Goal: Transaction & Acquisition: Purchase product/service

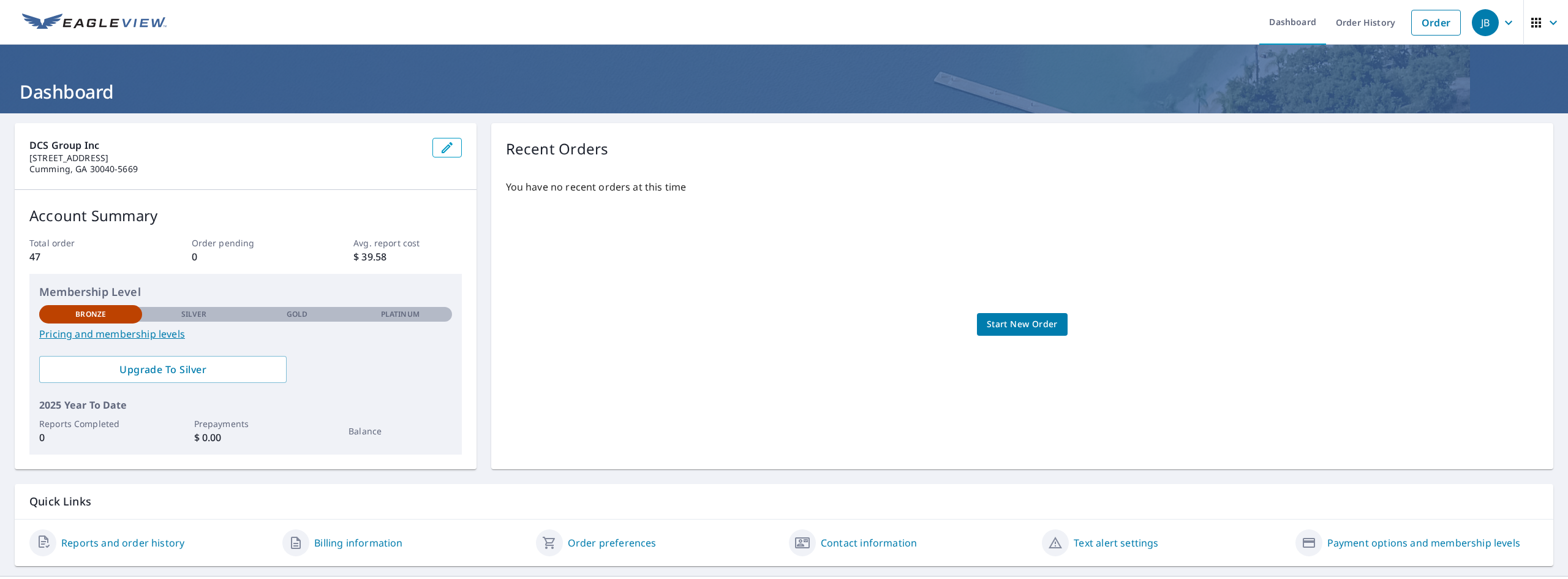
scroll to position [19, 0]
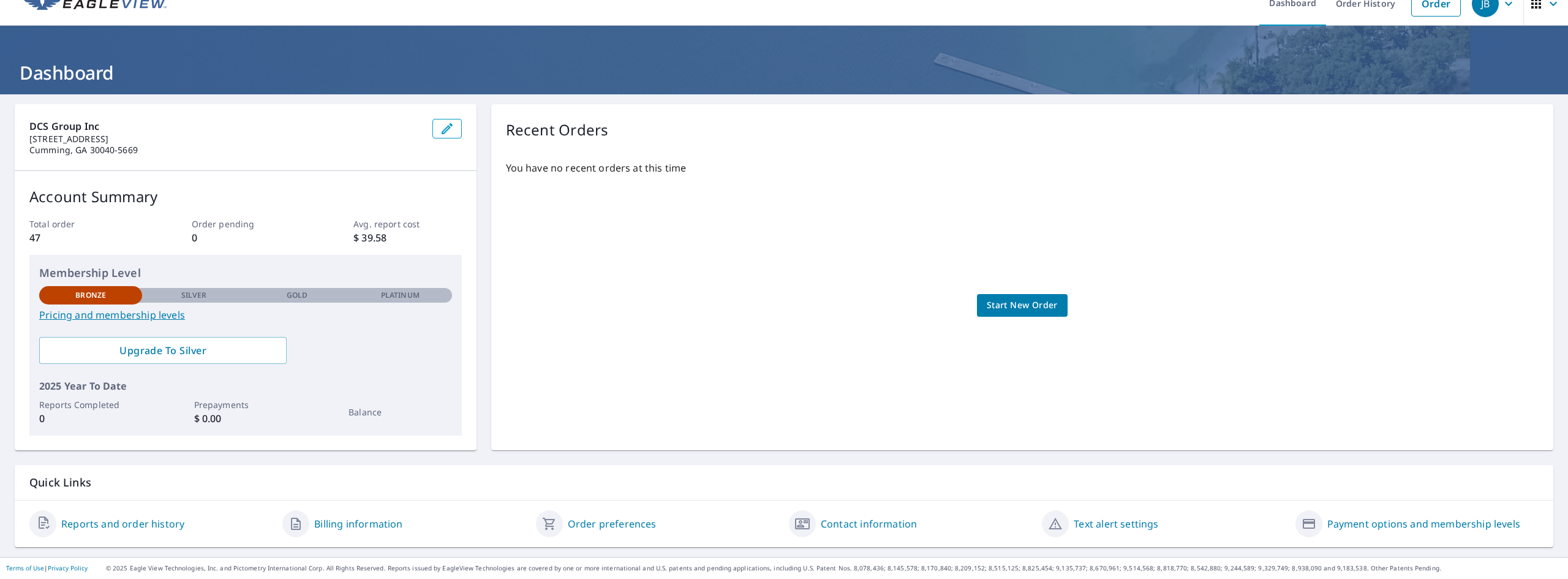
click at [135, 525] on link "Reports and order history" at bounding box center [122, 523] width 123 height 14
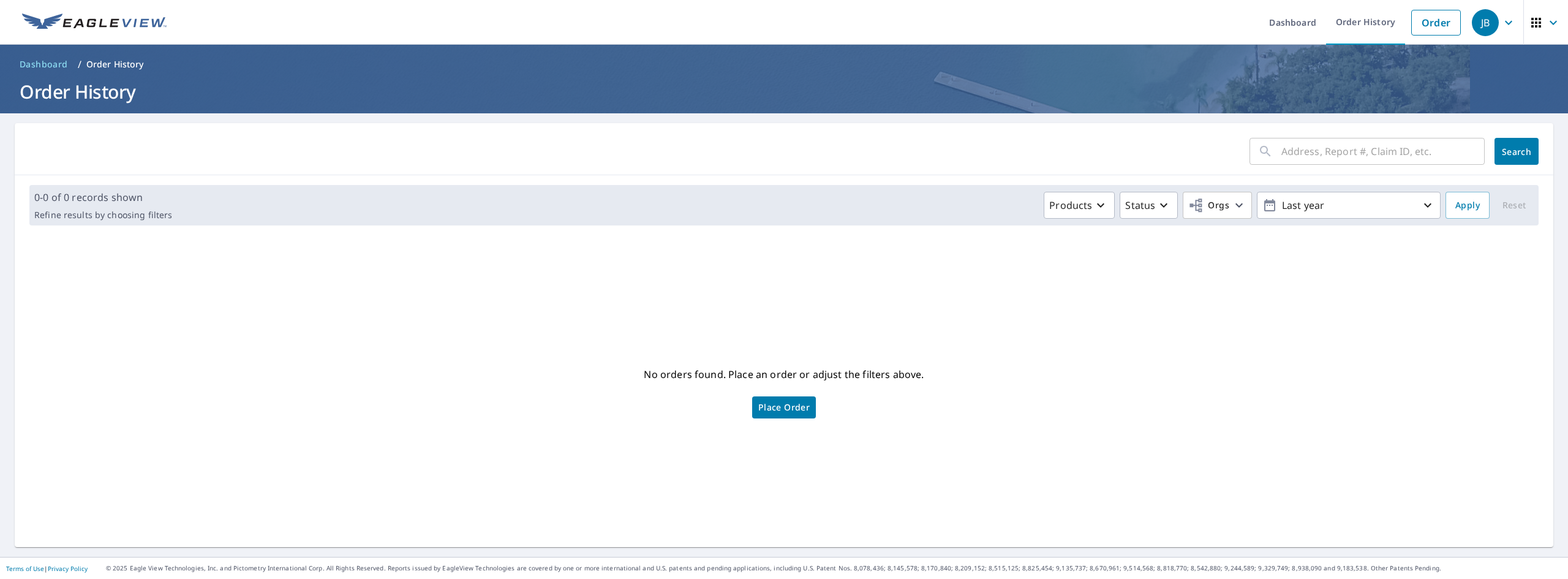
click at [1315, 149] on input "text" at bounding box center [1383, 151] width 204 height 34
click at [1366, 150] on input "147 26th St NW, Atlatna, GA 30309" at bounding box center [1372, 151] width 180 height 34
click at [1375, 151] on input "147 26th St NW, Atlatna, GA 30309" at bounding box center [1372, 151] width 180 height 34
type input "147 26th St NW, Atlanta, GA 30309"
click at [1504, 154] on span "Search" at bounding box center [1516, 151] width 24 height 12
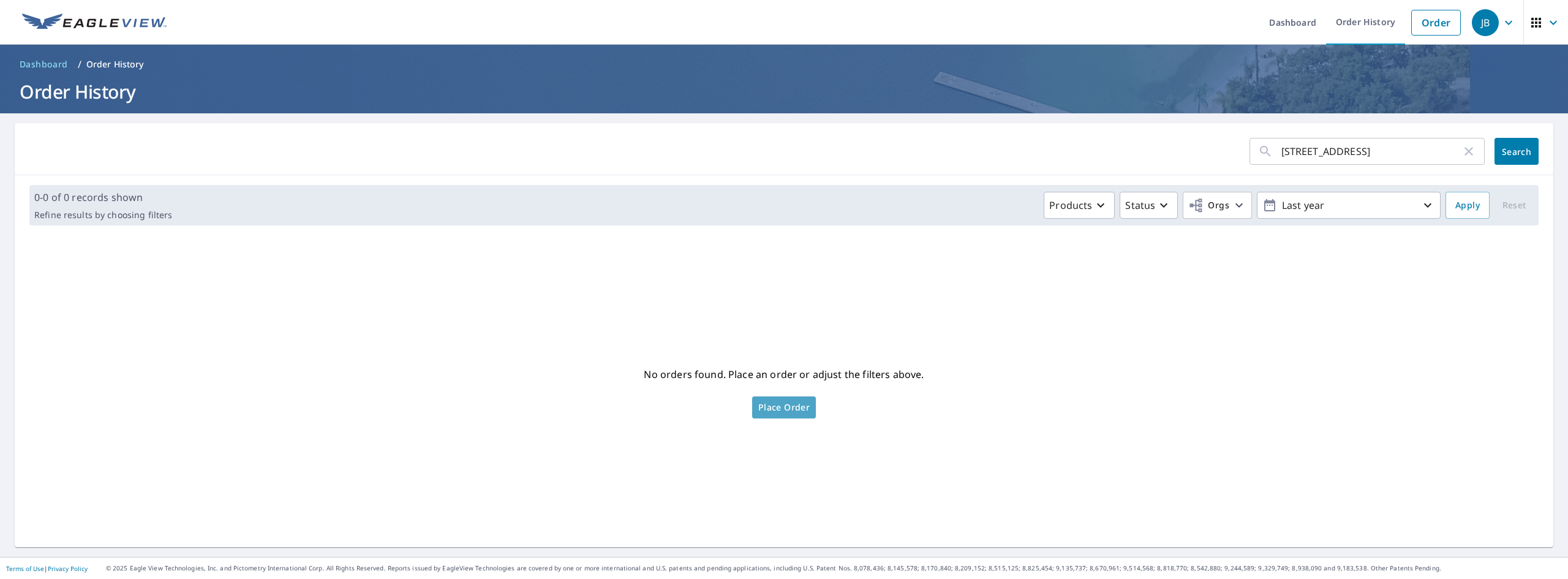
click at [805, 412] on link "Place Order" at bounding box center [784, 407] width 64 height 22
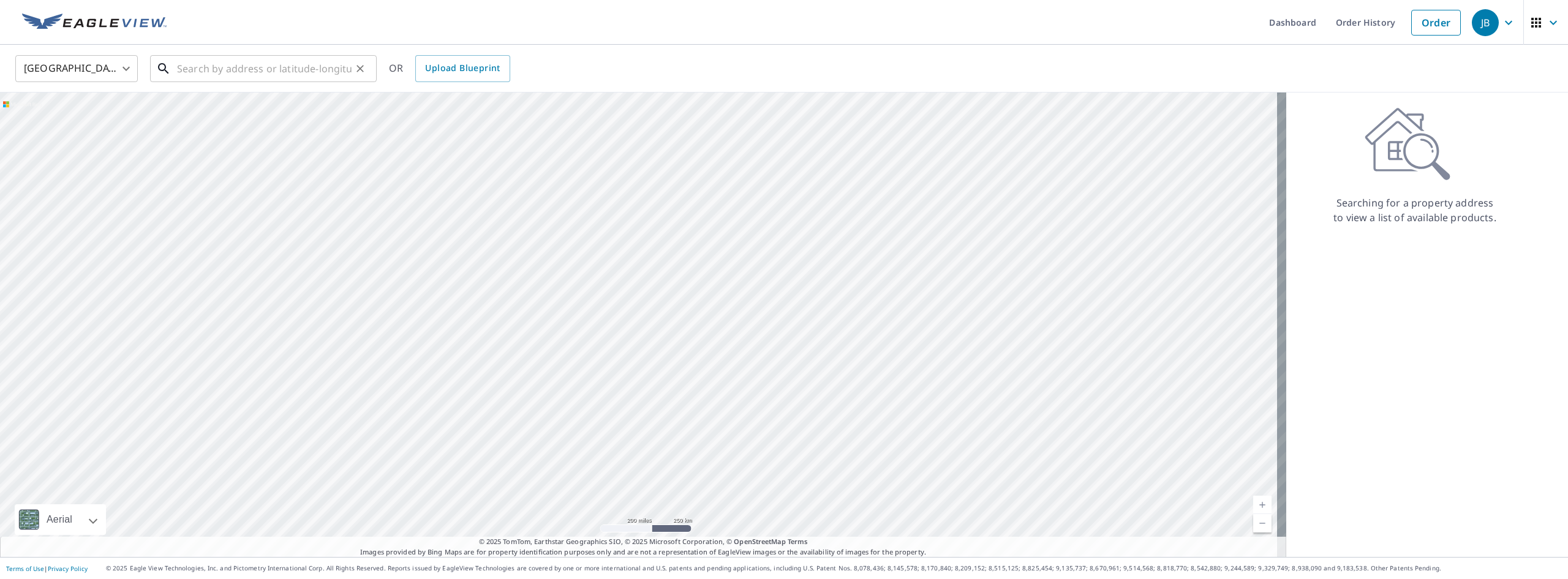
click at [204, 68] on input "text" at bounding box center [265, 68] width 175 height 34
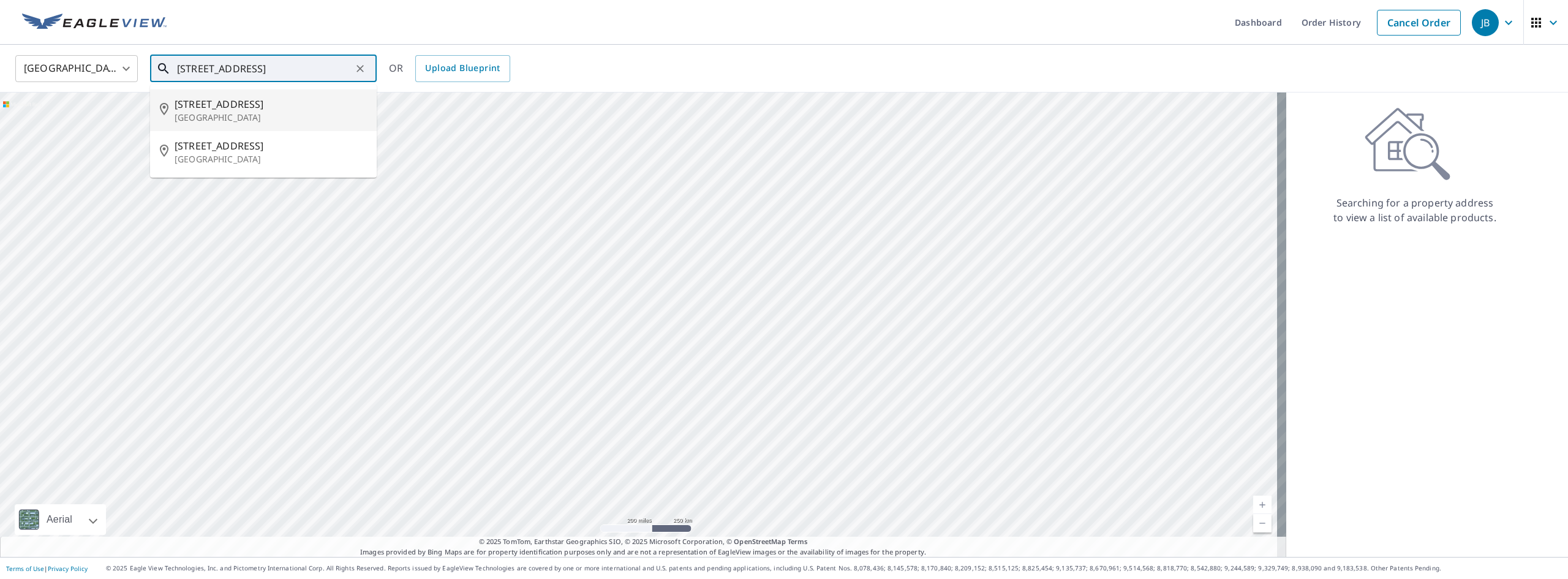
click at [205, 106] on span "[STREET_ADDRESS]" at bounding box center [271, 104] width 193 height 14
type input "[STREET_ADDRESS]"
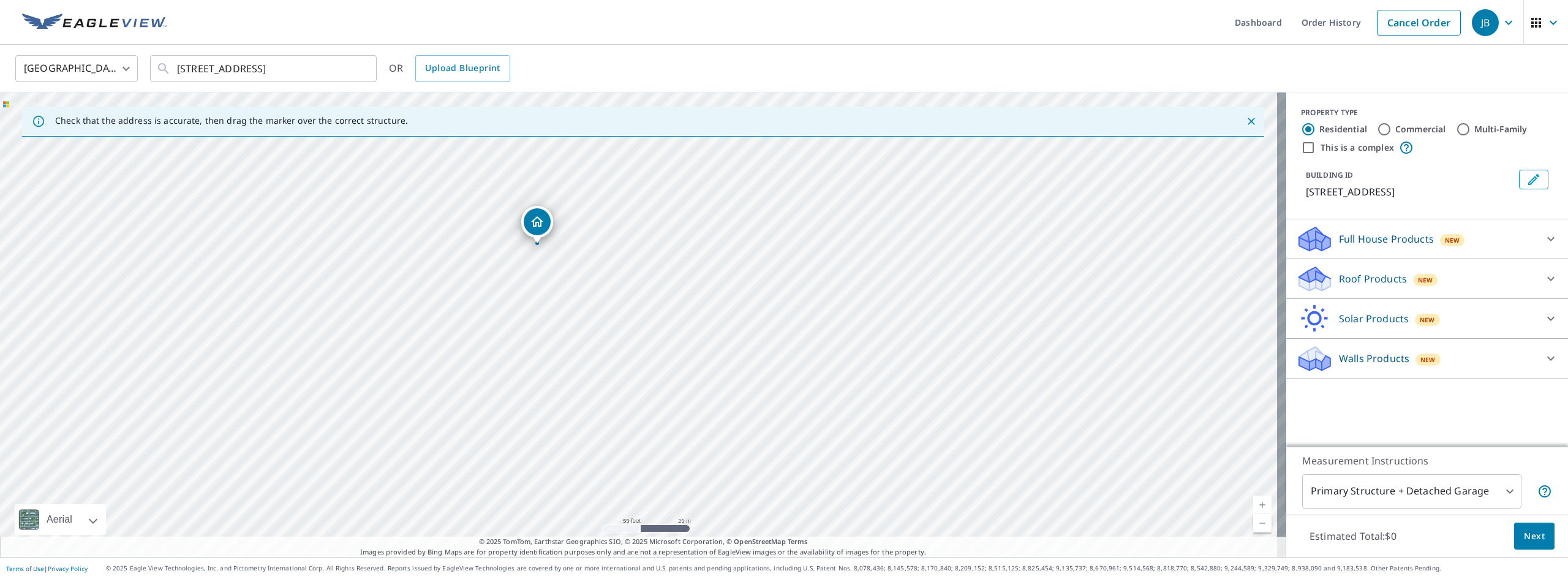
drag, startPoint x: 693, startPoint y: 342, endPoint x: 644, endPoint y: 328, distance: 51.0
click at [644, 328] on div "[STREET_ADDRESS]" at bounding box center [643, 324] width 1286 height 464
click at [763, 307] on div "[STREET_ADDRESS]" at bounding box center [643, 324] width 1286 height 464
click at [868, 390] on div "[STREET_ADDRESS]" at bounding box center [643, 324] width 1286 height 464
click at [900, 384] on div "[STREET_ADDRESS]" at bounding box center [643, 324] width 1286 height 464
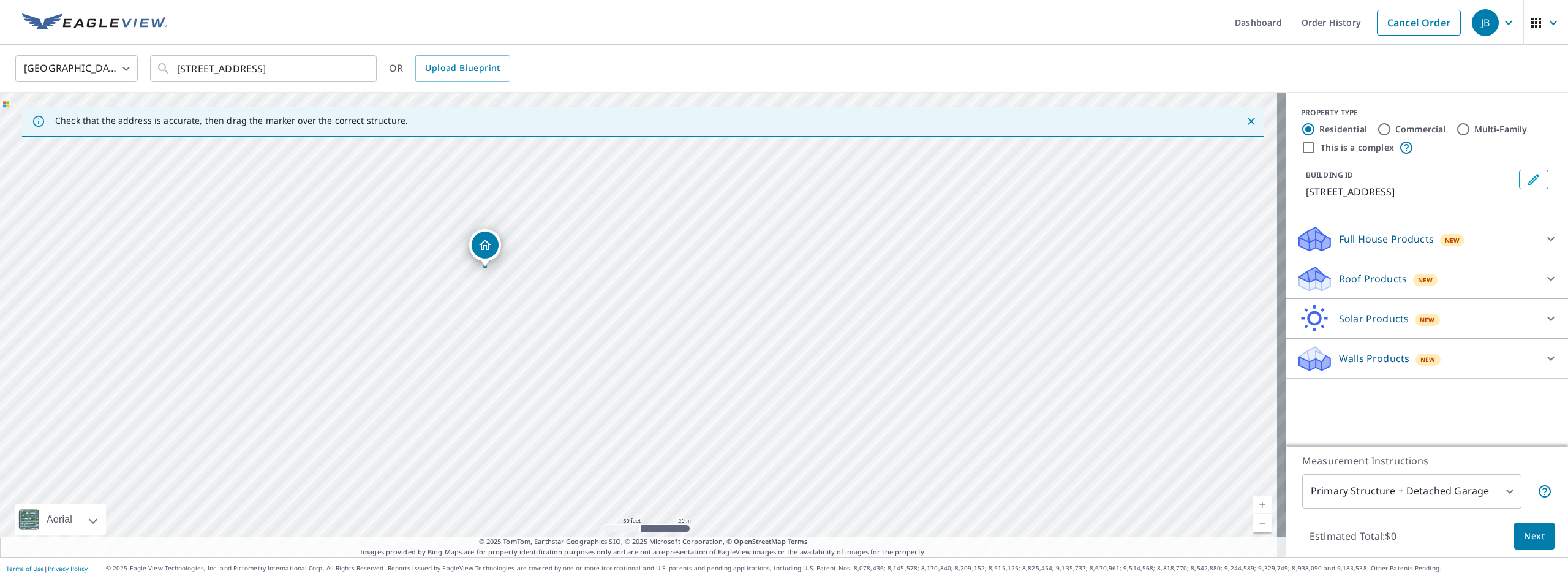
drag, startPoint x: 900, startPoint y: 384, endPoint x: 744, endPoint y: 327, distance: 166.1
click at [744, 327] on div "[STREET_ADDRESS]" at bounding box center [643, 324] width 1286 height 464
click at [709, 227] on div "[STREET_ADDRESS]" at bounding box center [643, 324] width 1286 height 464
click at [1305, 147] on input "This is a complex" at bounding box center [1308, 148] width 14 height 14
checkbox input "true"
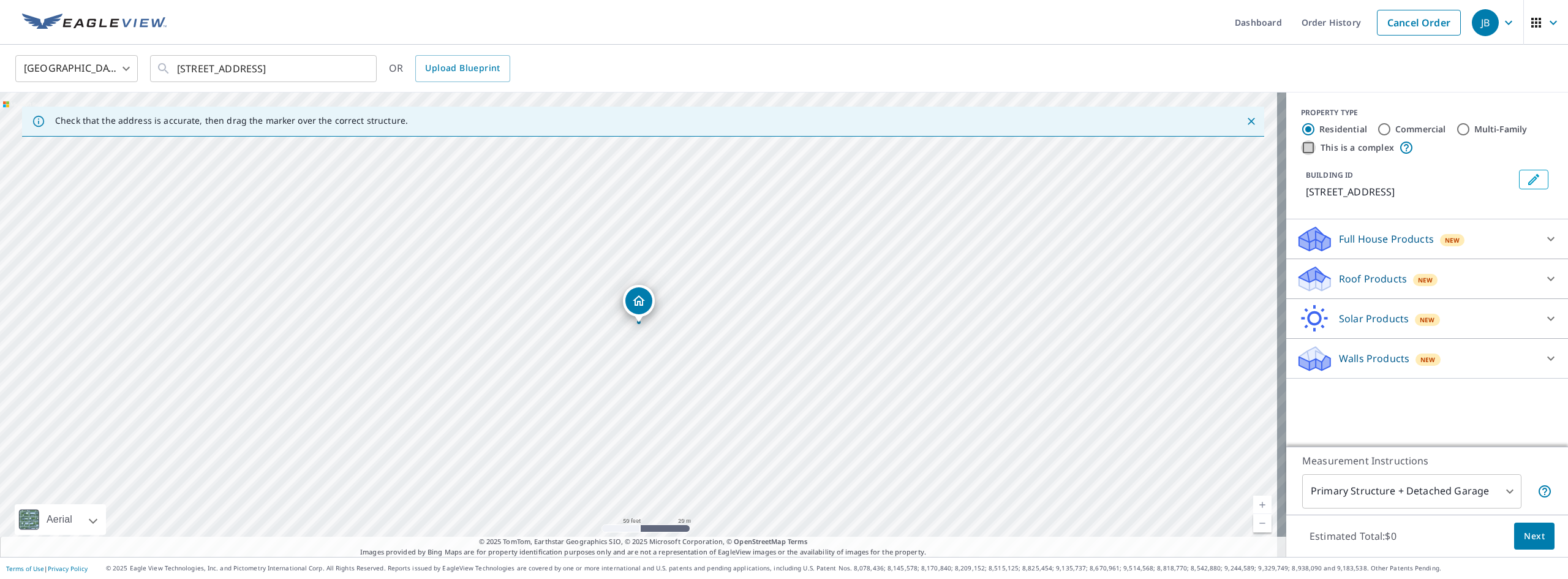
radio input "false"
radio input "true"
type input "4"
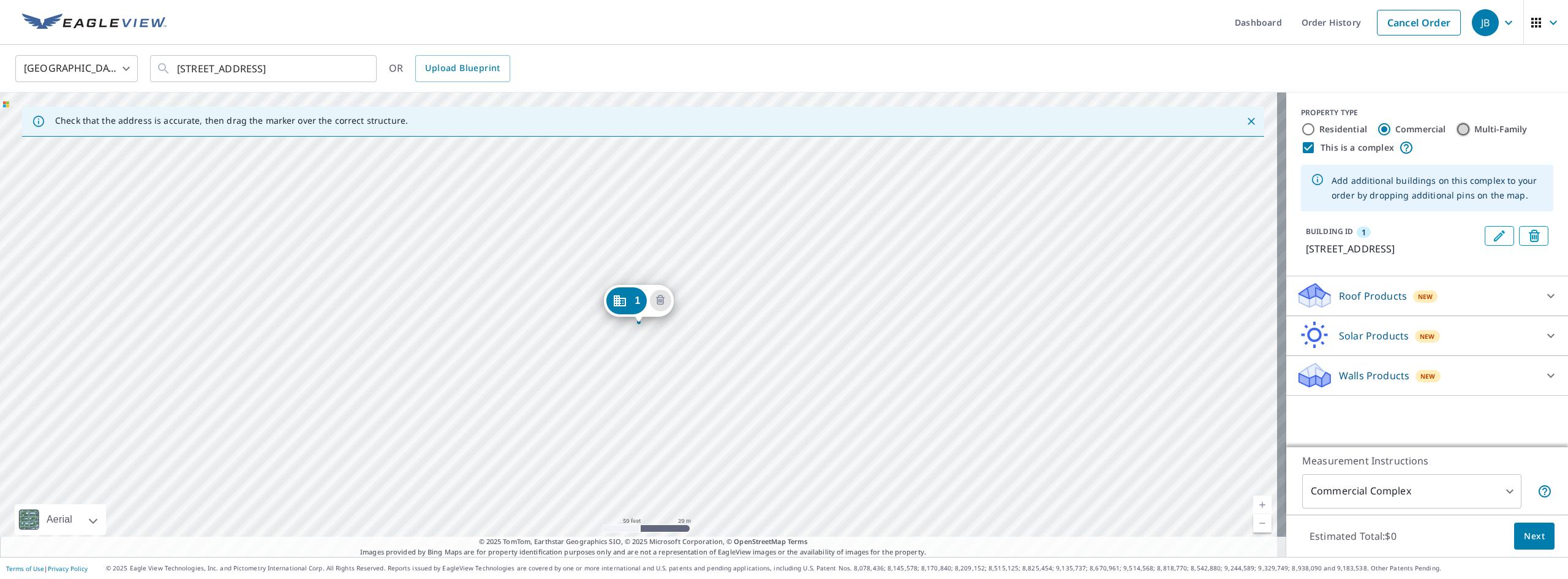
click at [1455, 126] on input "Multi-Family" at bounding box center [1463, 129] width 14 height 14
radio input "true"
type input "2"
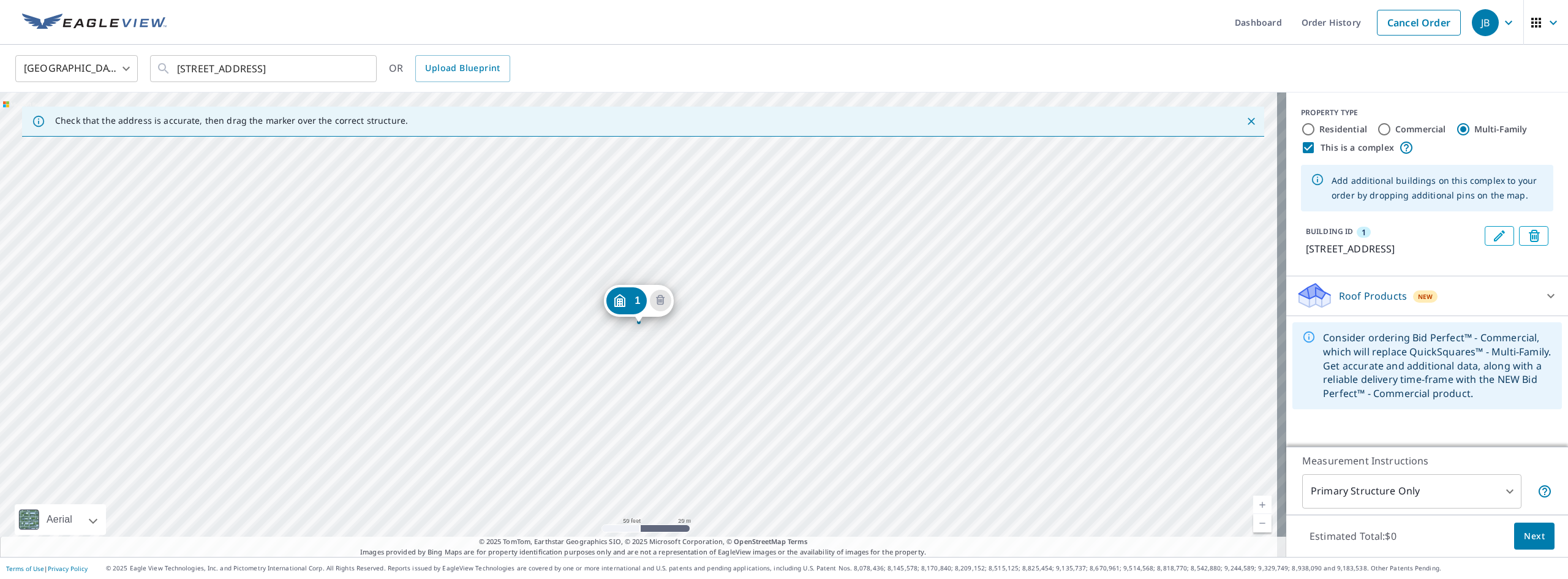
click at [1377, 125] on input "Commercial" at bounding box center [1384, 129] width 14 height 14
radio input "true"
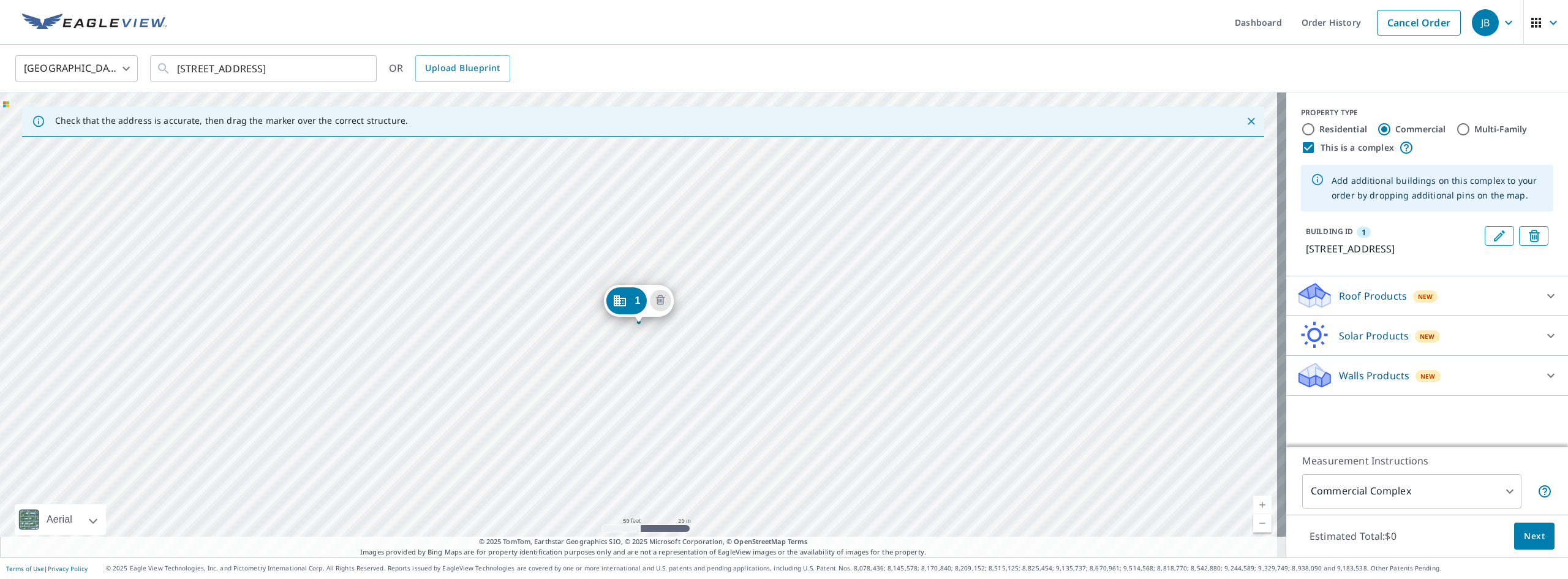
type input "4"
drag, startPoint x: 629, startPoint y: 302, endPoint x: 829, endPoint y: 274, distance: 202.0
click at [1525, 535] on span "Next" at bounding box center [1534, 536] width 21 height 15
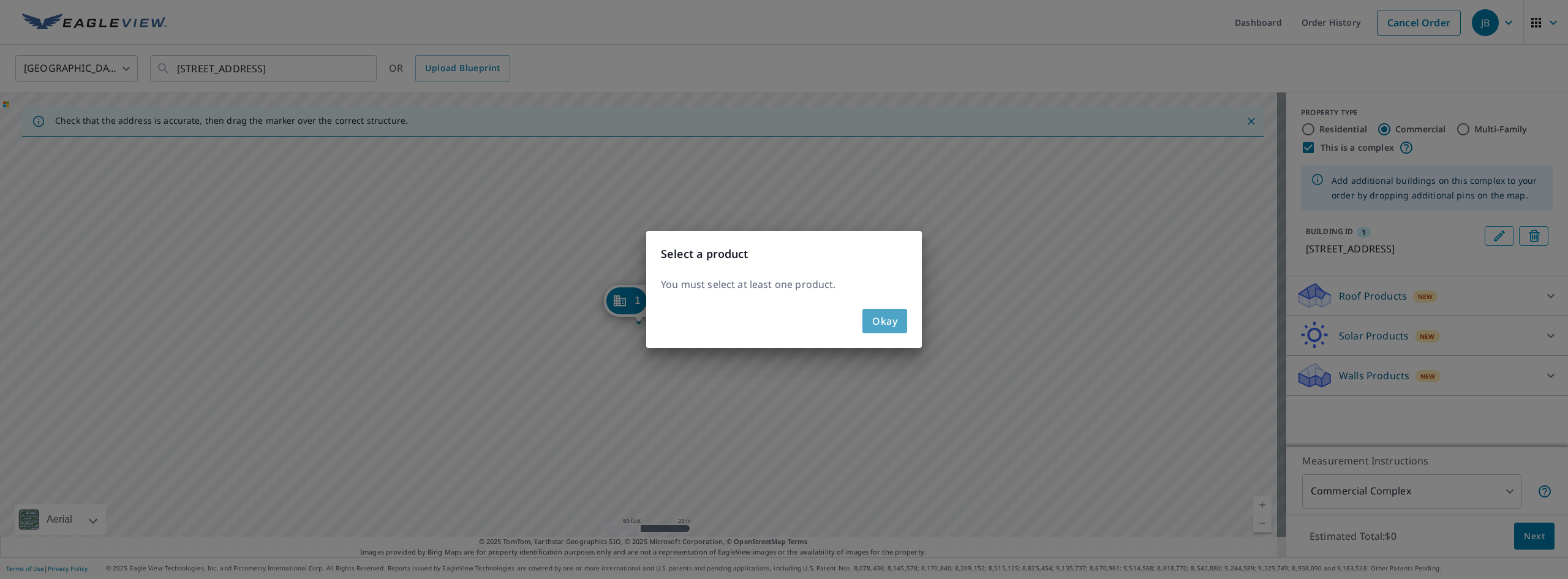
click at [889, 322] on span "Okay" at bounding box center [884, 321] width 25 height 17
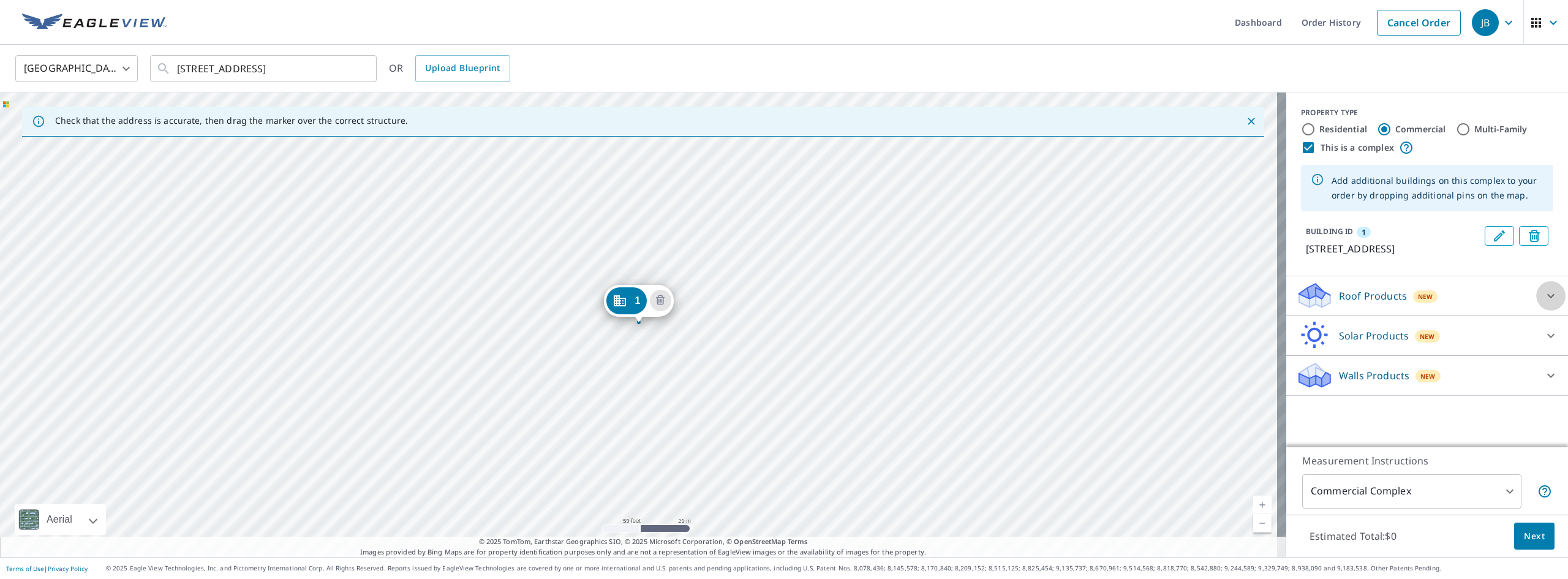
click at [1544, 303] on icon at bounding box center [1551, 295] width 14 height 14
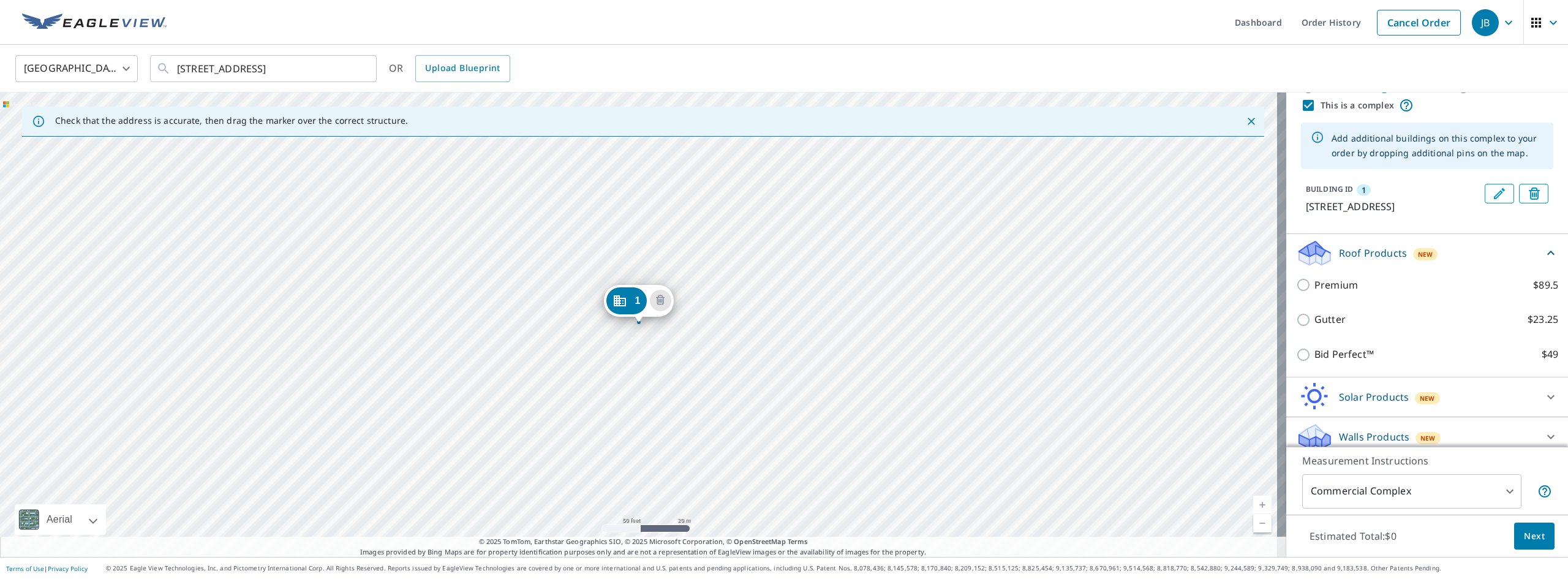
scroll to position [61, 0]
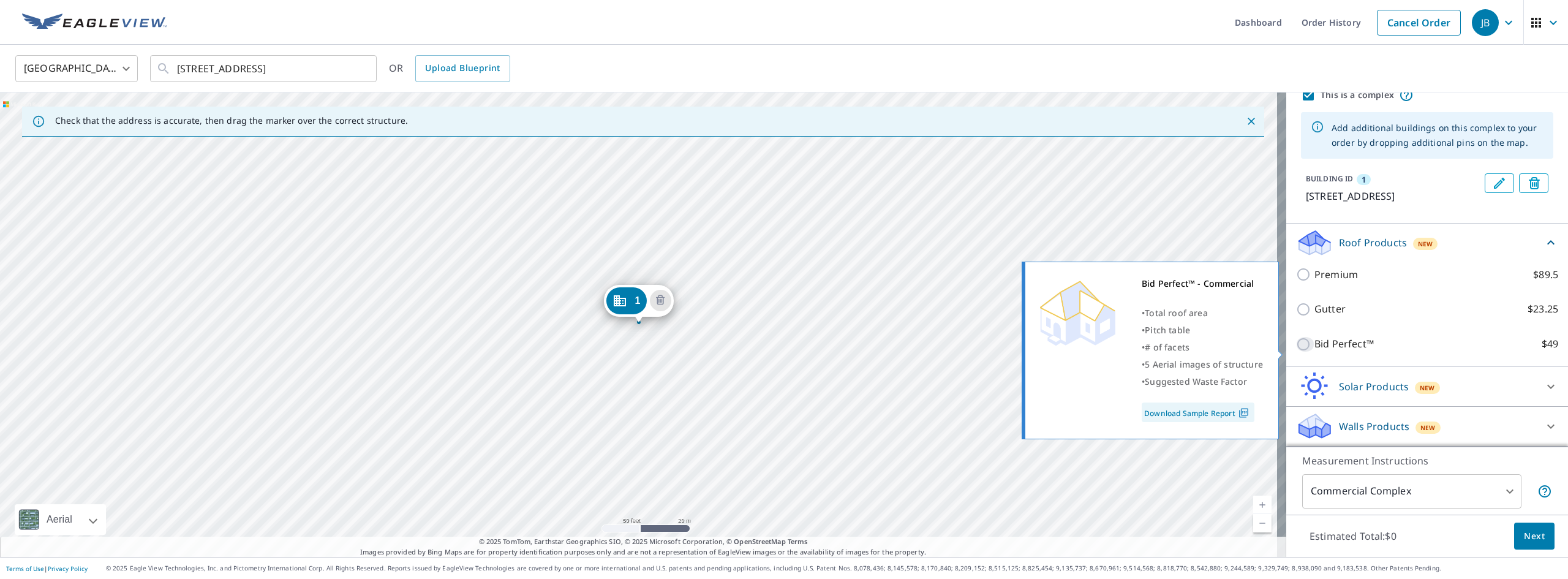
click at [1296, 351] on input "Bid Perfect™ $49" at bounding box center [1305, 344] width 18 height 14
checkbox input "true"
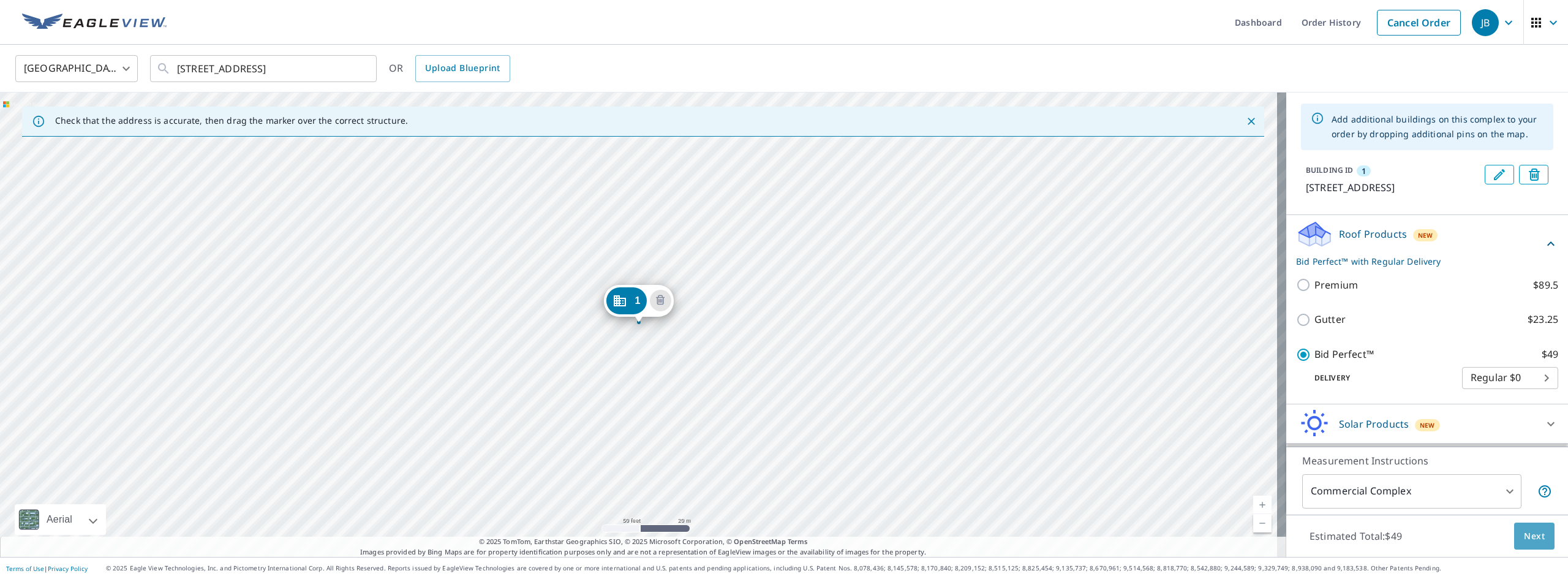
click at [1524, 541] on span "Next" at bounding box center [1534, 536] width 21 height 15
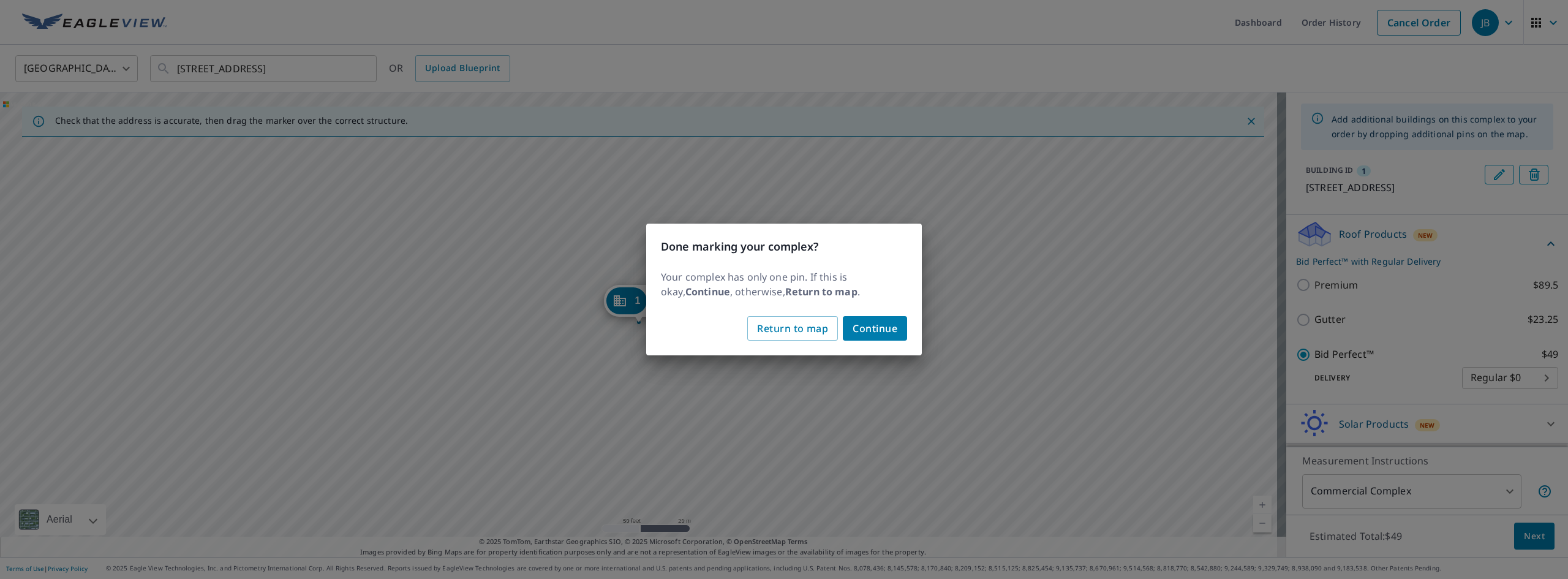
click at [879, 325] on span "Continue" at bounding box center [875, 328] width 45 height 17
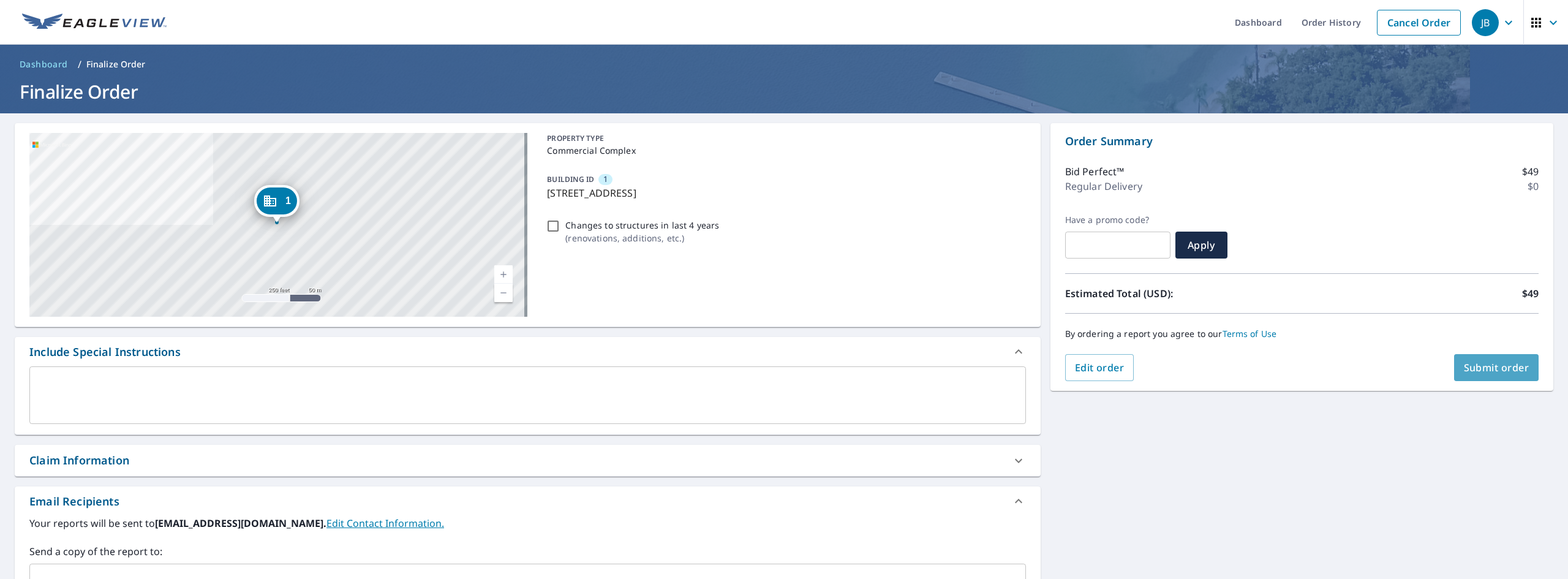
click at [1501, 366] on span "Submit order" at bounding box center [1496, 367] width 66 height 14
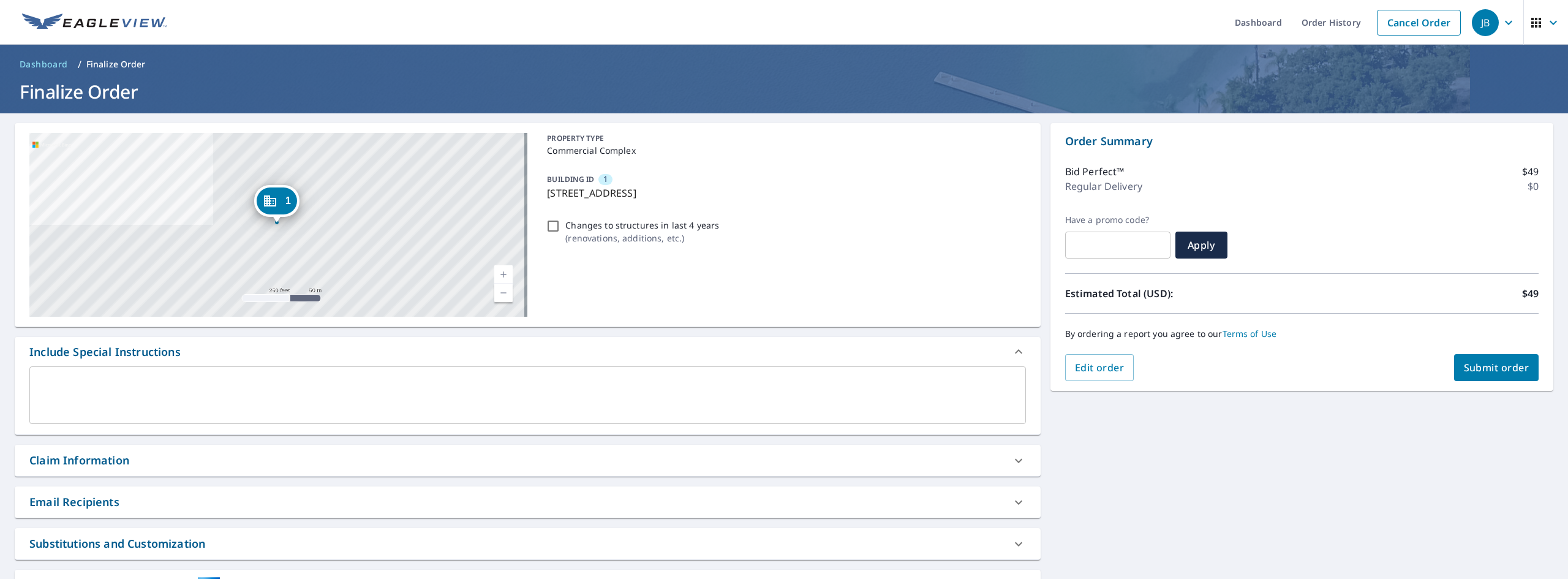
click at [1477, 369] on span "Submit order" at bounding box center [1496, 367] width 66 height 14
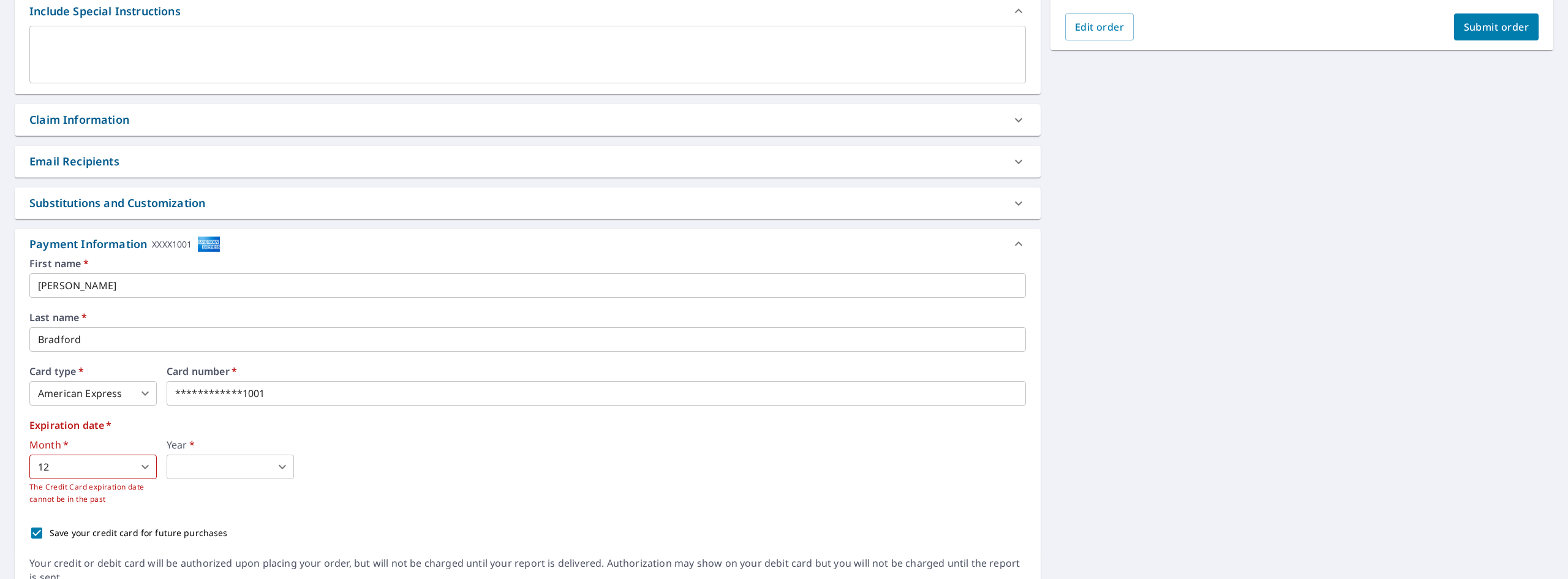
scroll to position [367, 0]
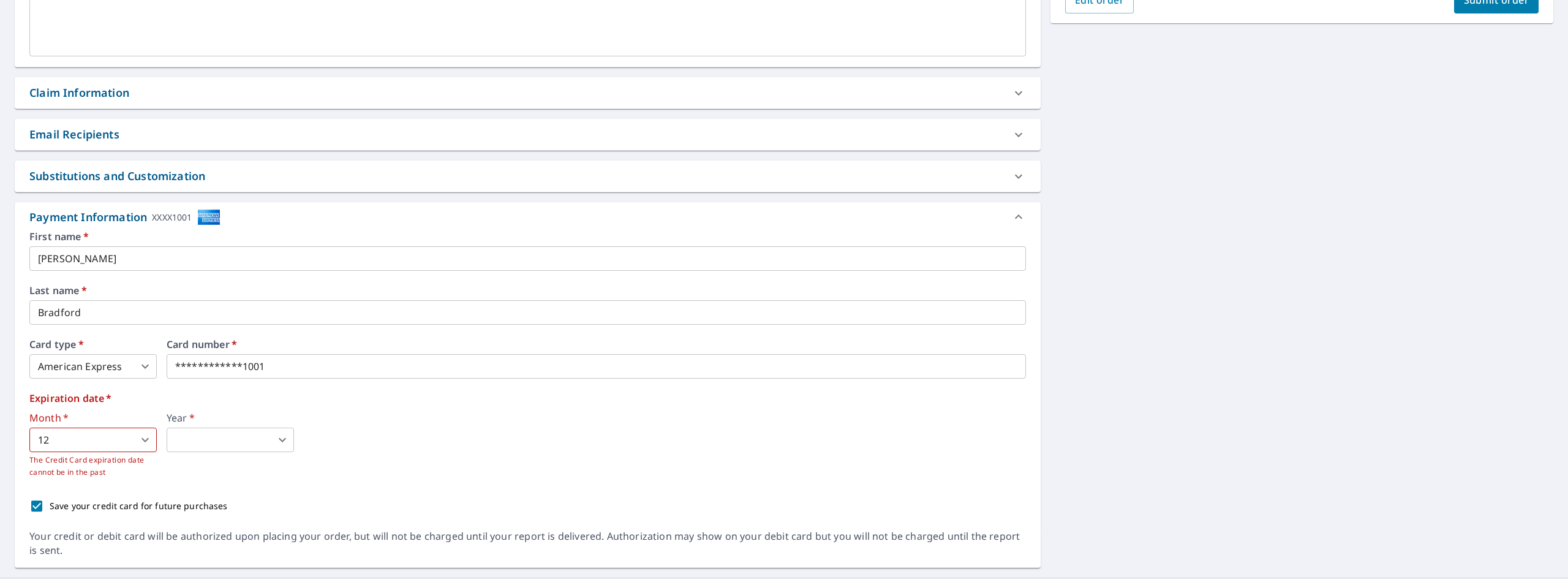
click at [147, 439] on body "JB JB Dashboard Order History Cancel Order JB Dashboard / Finalize Order Finali…" at bounding box center [784, 289] width 1568 height 579
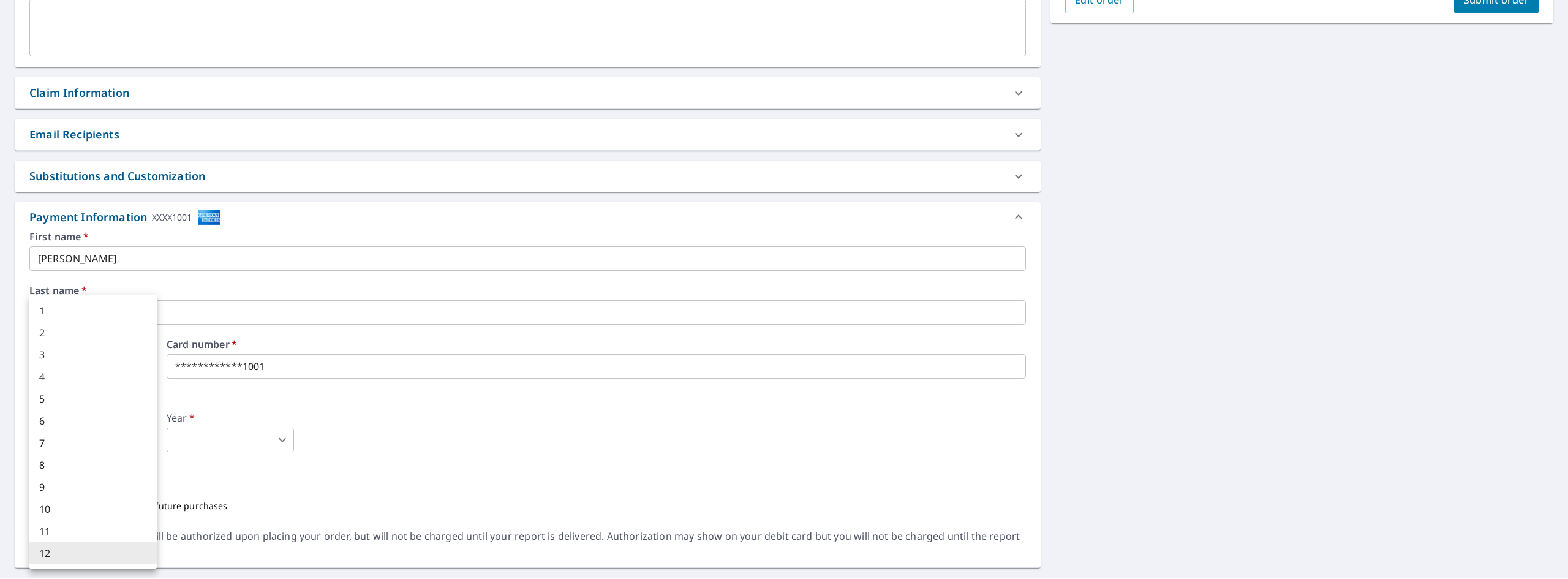
click at [81, 303] on li "1" at bounding box center [93, 311] width 127 height 22
type input "1"
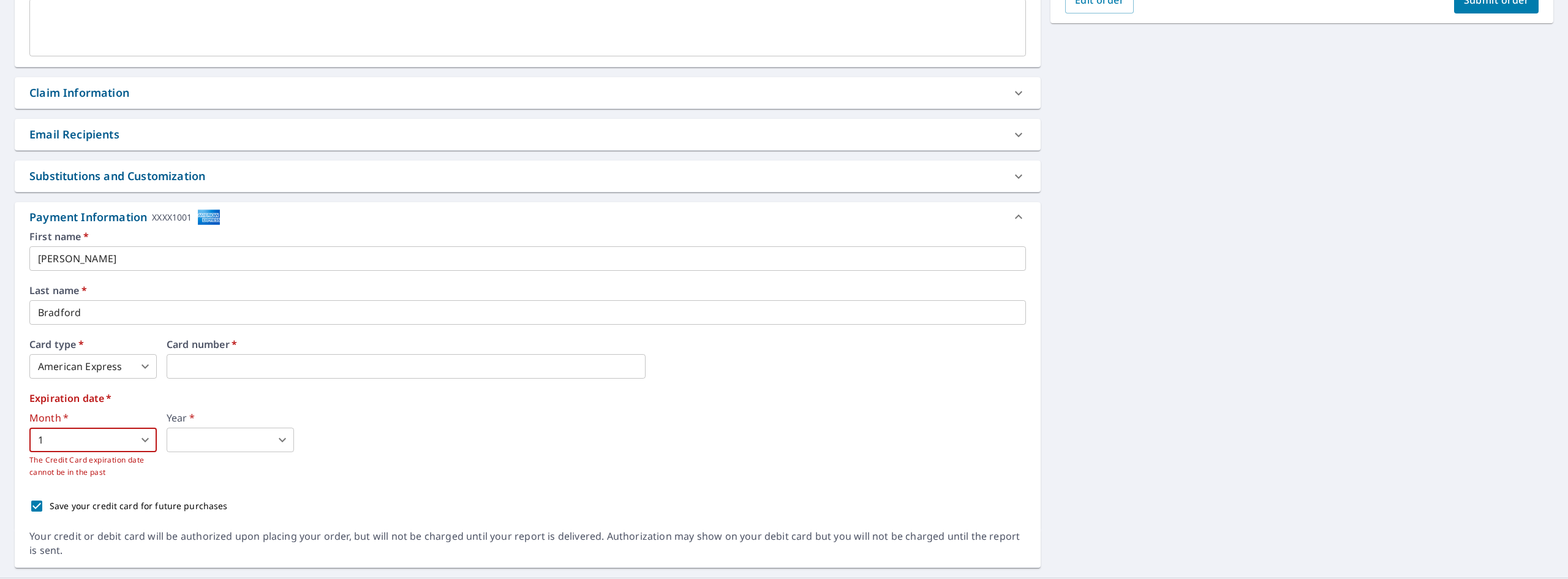
click at [290, 438] on body "JB JB Dashboard Order History Cancel Order JB Dashboard / Finalize Order Finali…" at bounding box center [784, 289] width 1568 height 579
click at [227, 348] on li "2026" at bounding box center [230, 355] width 127 height 22
type input "2026"
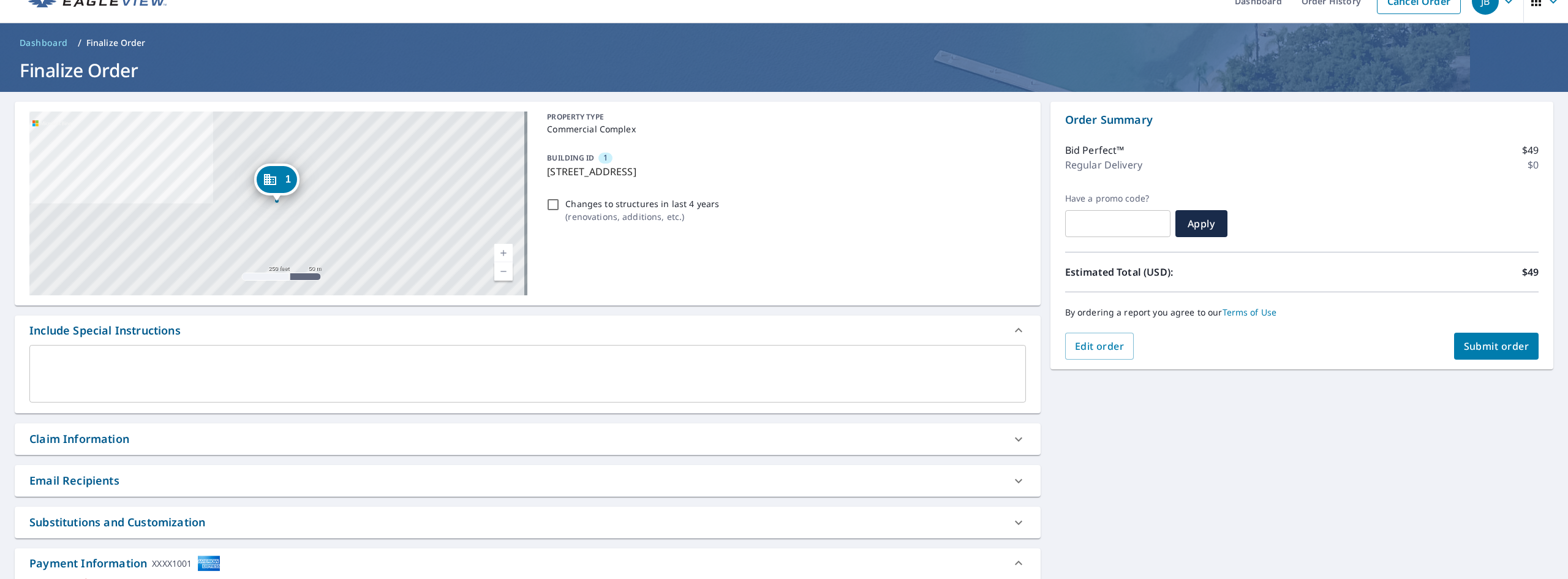
scroll to position [21, 0]
click at [1457, 357] on button "Submit order" at bounding box center [1496, 347] width 86 height 27
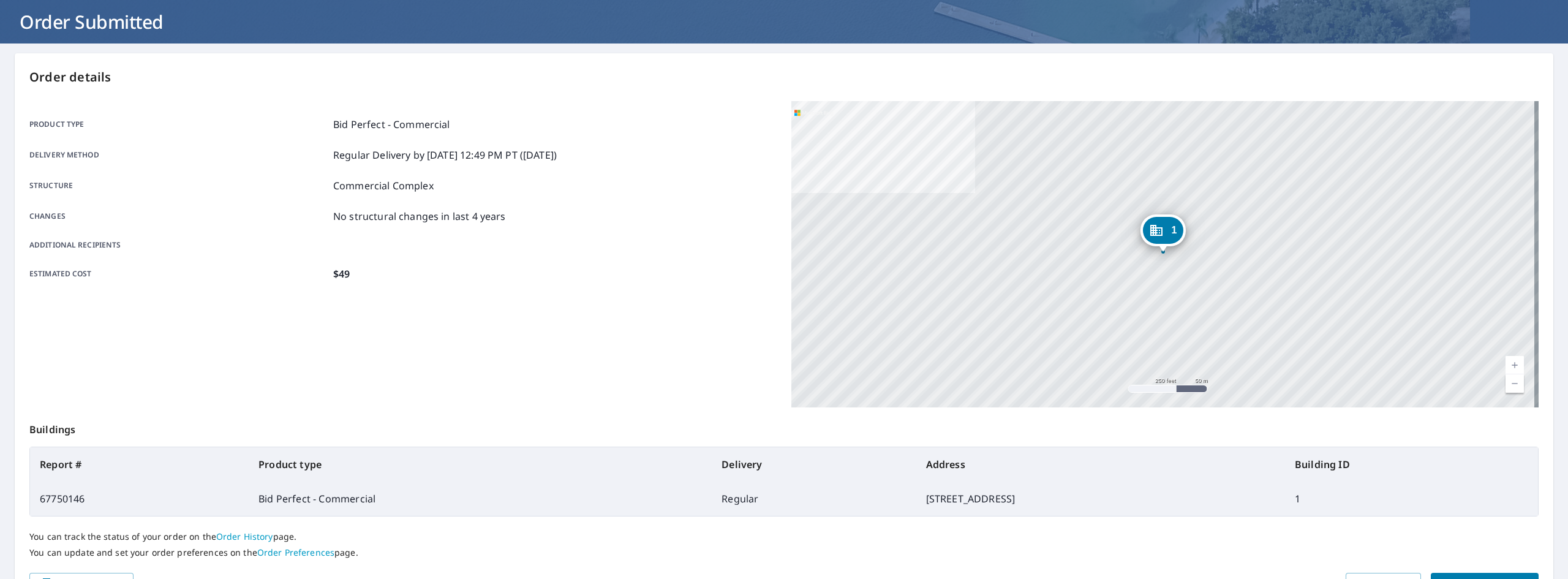
scroll to position [133, 0]
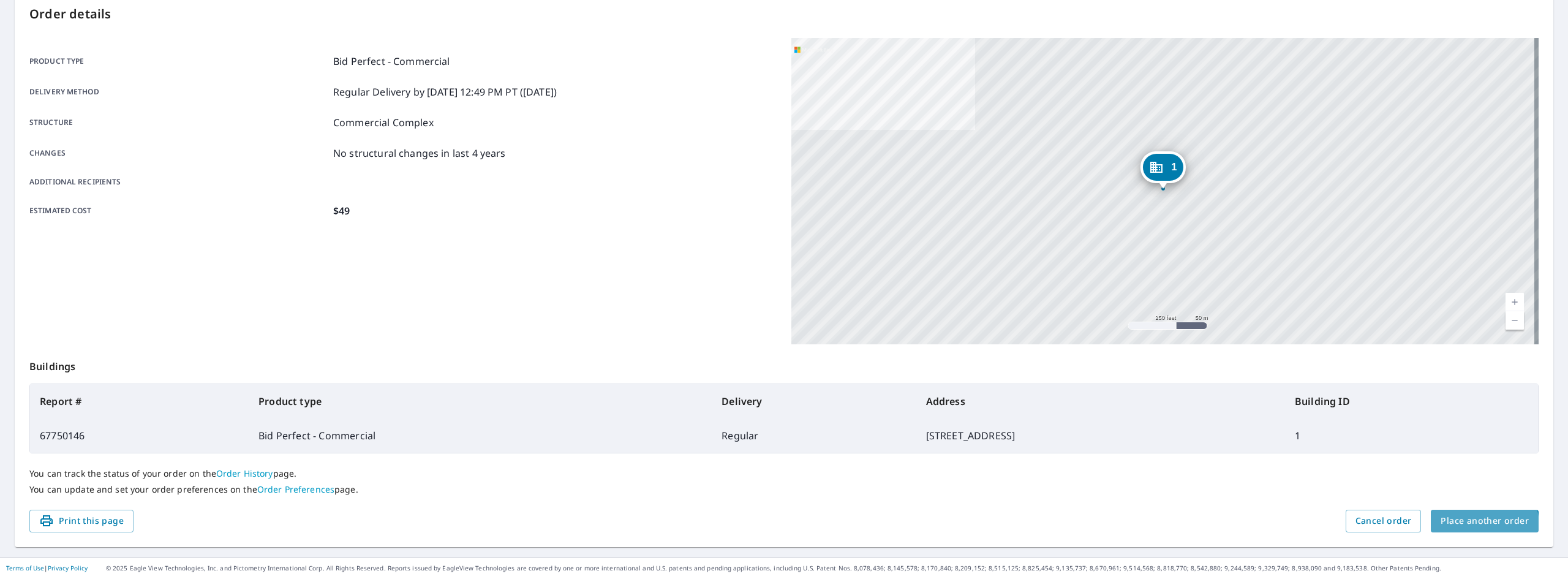
click at [1475, 525] on span "Place another order" at bounding box center [1484, 520] width 88 height 15
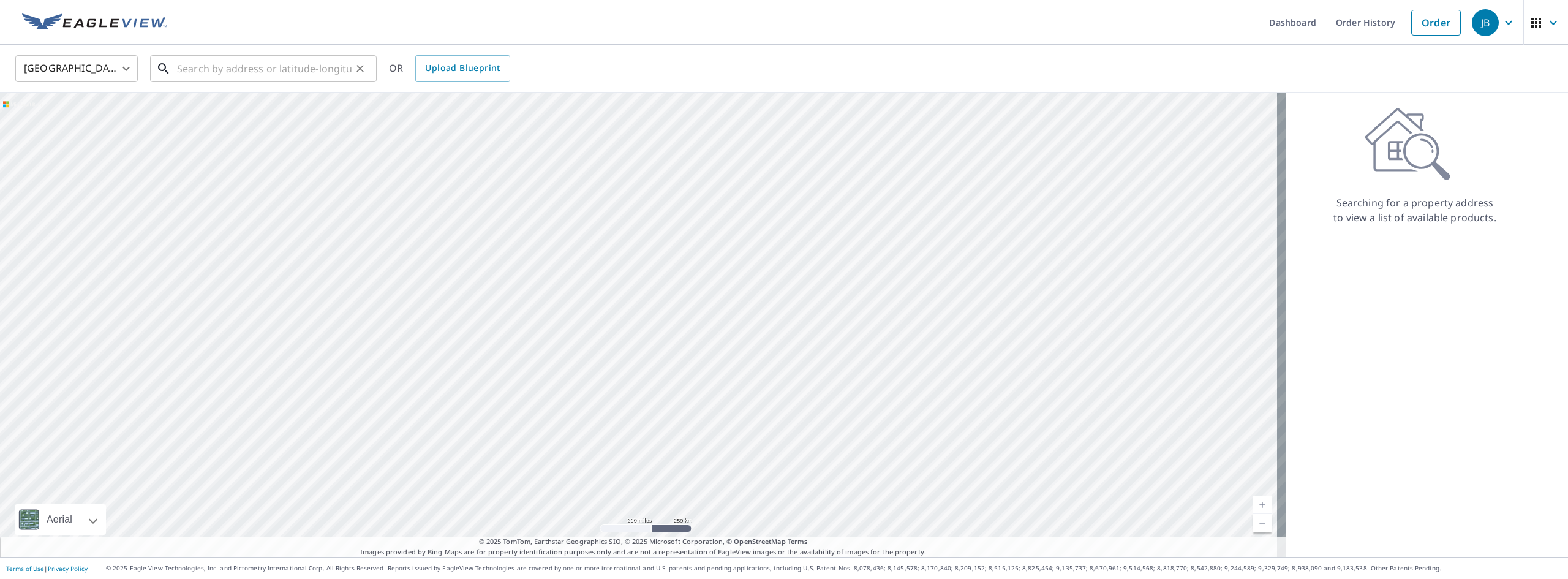
click at [263, 72] on input "text" at bounding box center [265, 68] width 175 height 34
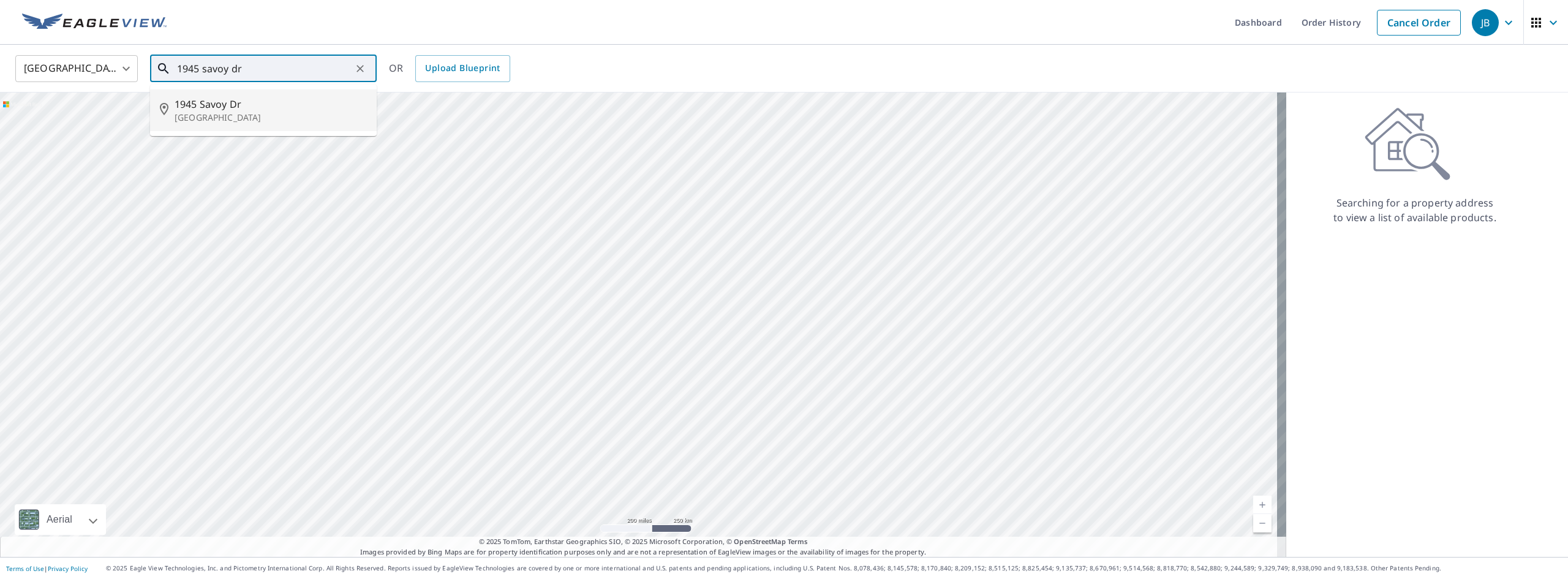
click at [256, 106] on span "1945 Savoy Dr" at bounding box center [271, 104] width 193 height 14
type input "[STREET_ADDRESS]"
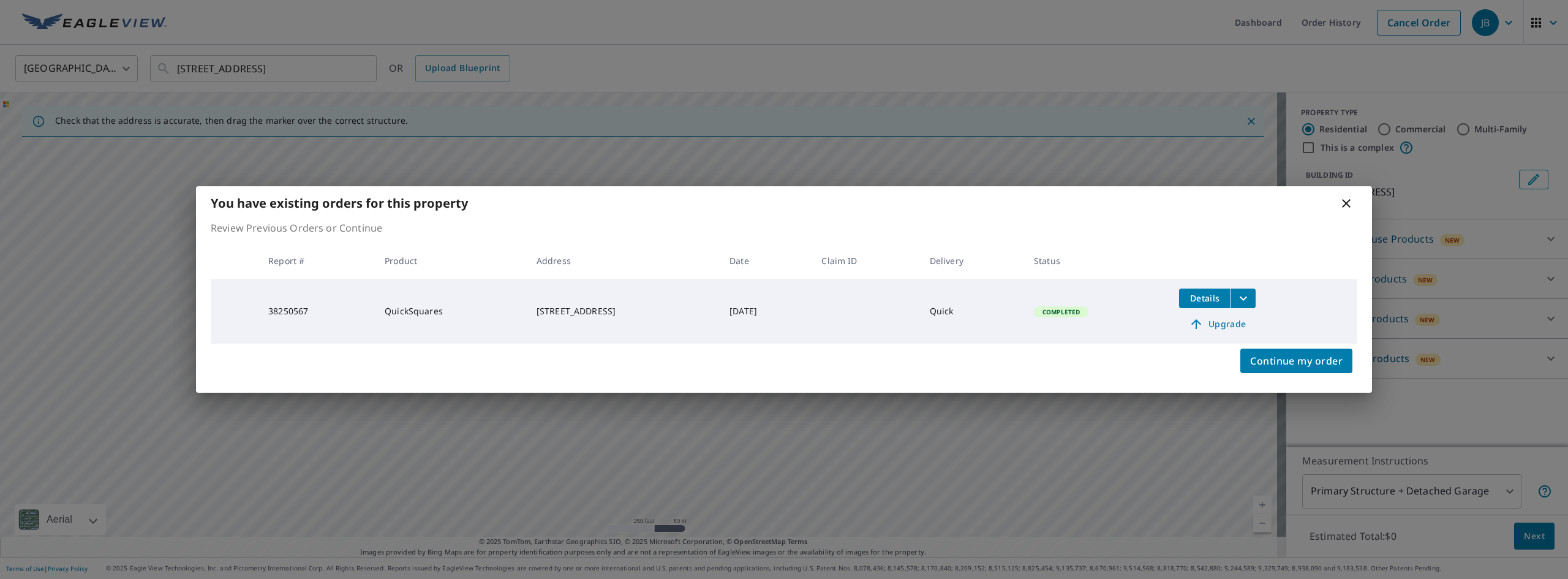
click at [1346, 202] on icon at bounding box center [1346, 204] width 9 height 9
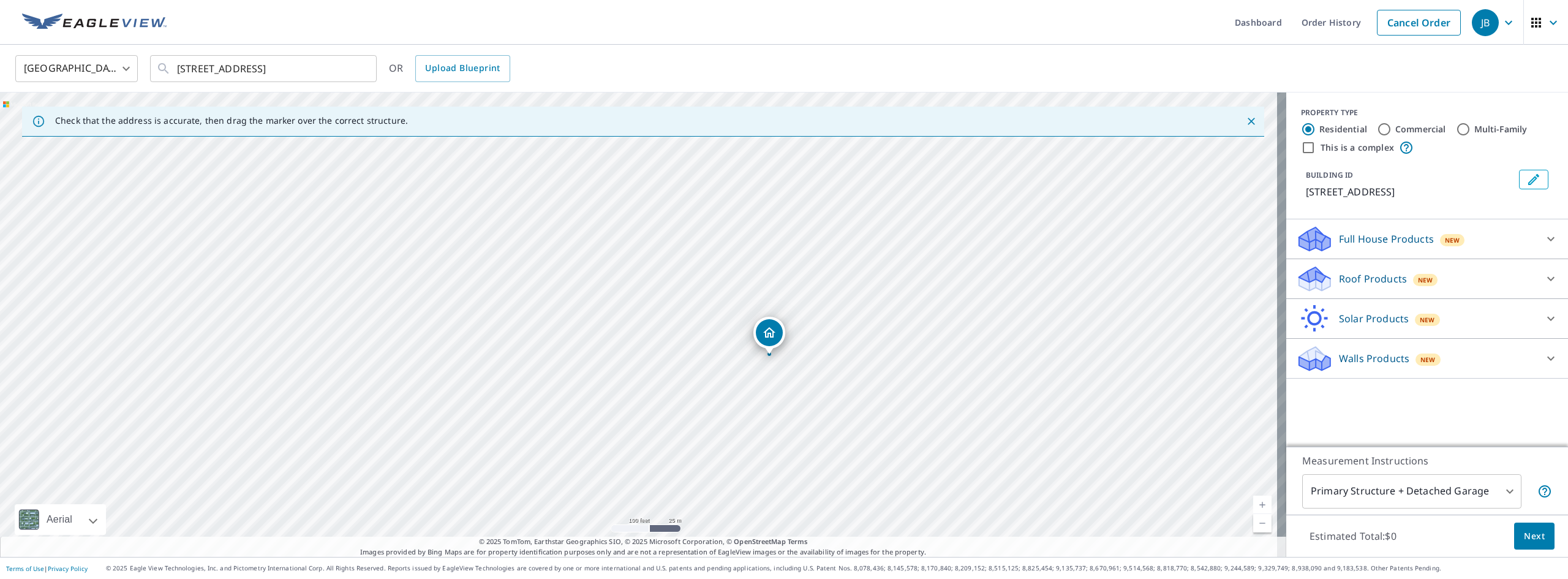
drag, startPoint x: 564, startPoint y: 283, endPoint x: 625, endPoint y: 357, distance: 95.9
click at [625, 357] on div "[STREET_ADDRESS]" at bounding box center [643, 324] width 1286 height 464
drag, startPoint x: 518, startPoint y: 333, endPoint x: 742, endPoint y: 354, distance: 225.0
click at [742, 354] on div "[STREET_ADDRESS]" at bounding box center [643, 324] width 1286 height 464
click at [739, 298] on div "[STREET_ADDRESS]" at bounding box center [643, 324] width 1286 height 464
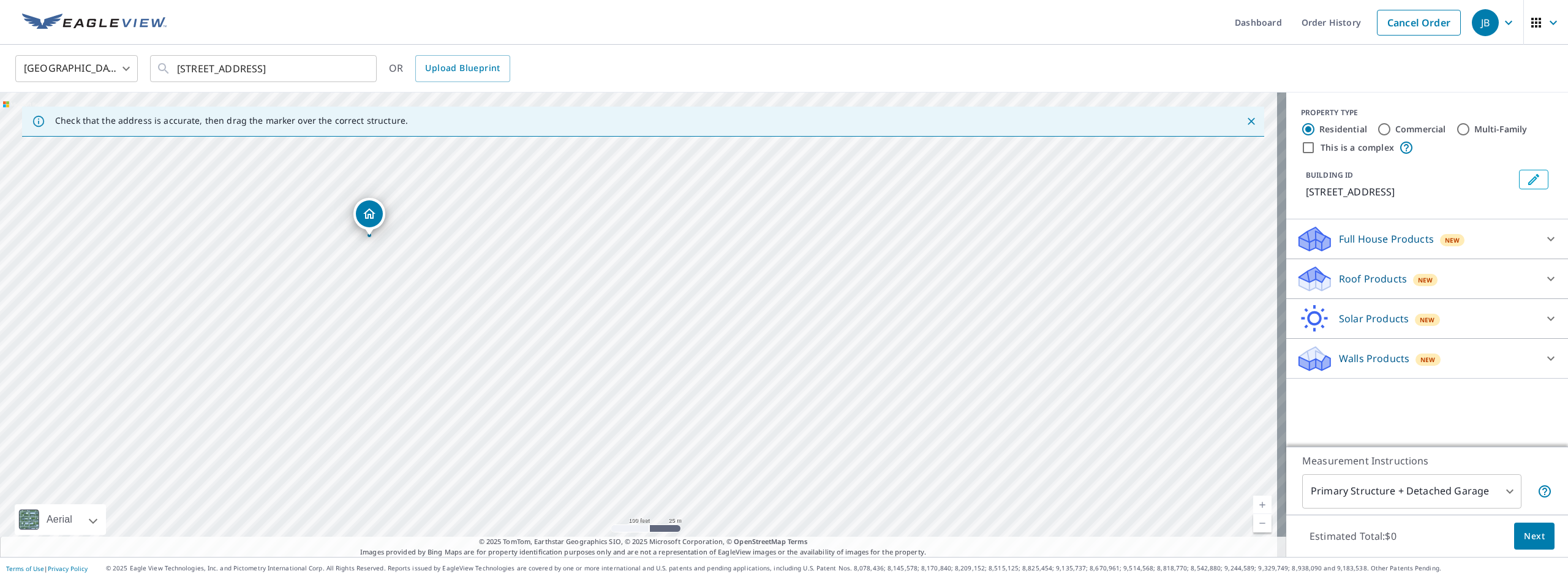
drag, startPoint x: 638, startPoint y: 303, endPoint x: 368, endPoint y: 215, distance: 284.0
click at [1301, 145] on input "This is a complex" at bounding box center [1308, 148] width 14 height 14
checkbox input "true"
radio input "false"
radio input "true"
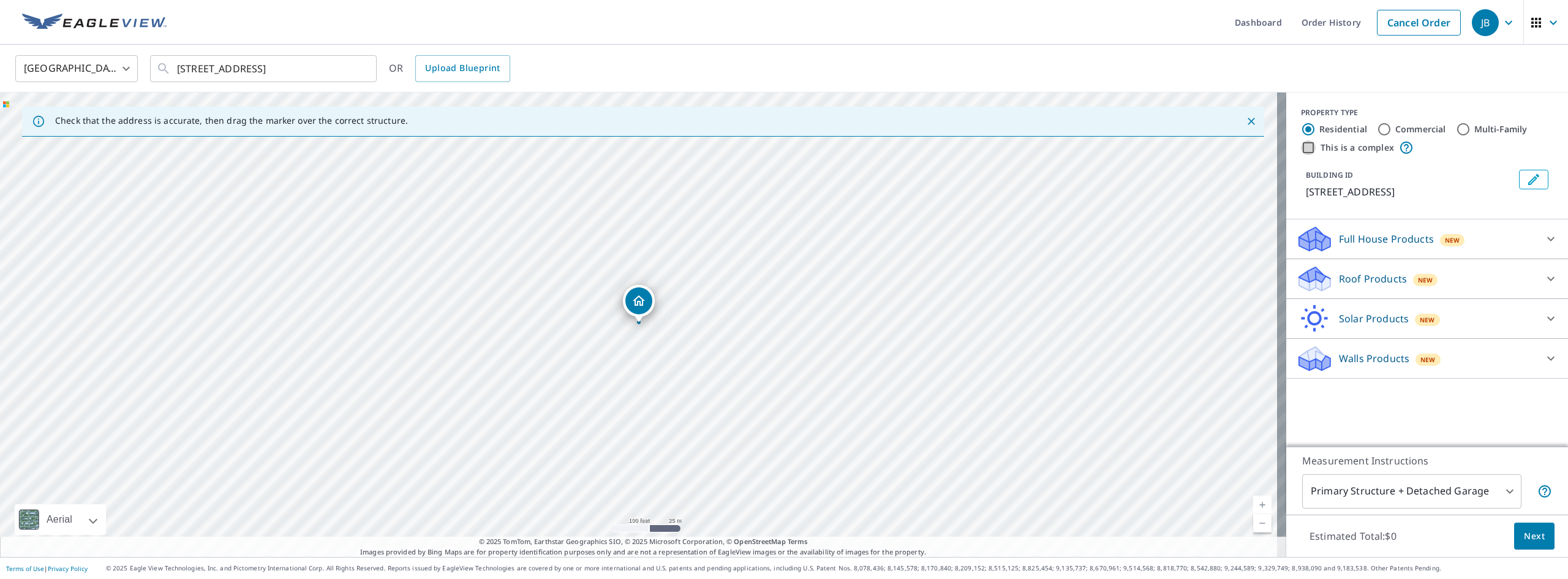
type input "4"
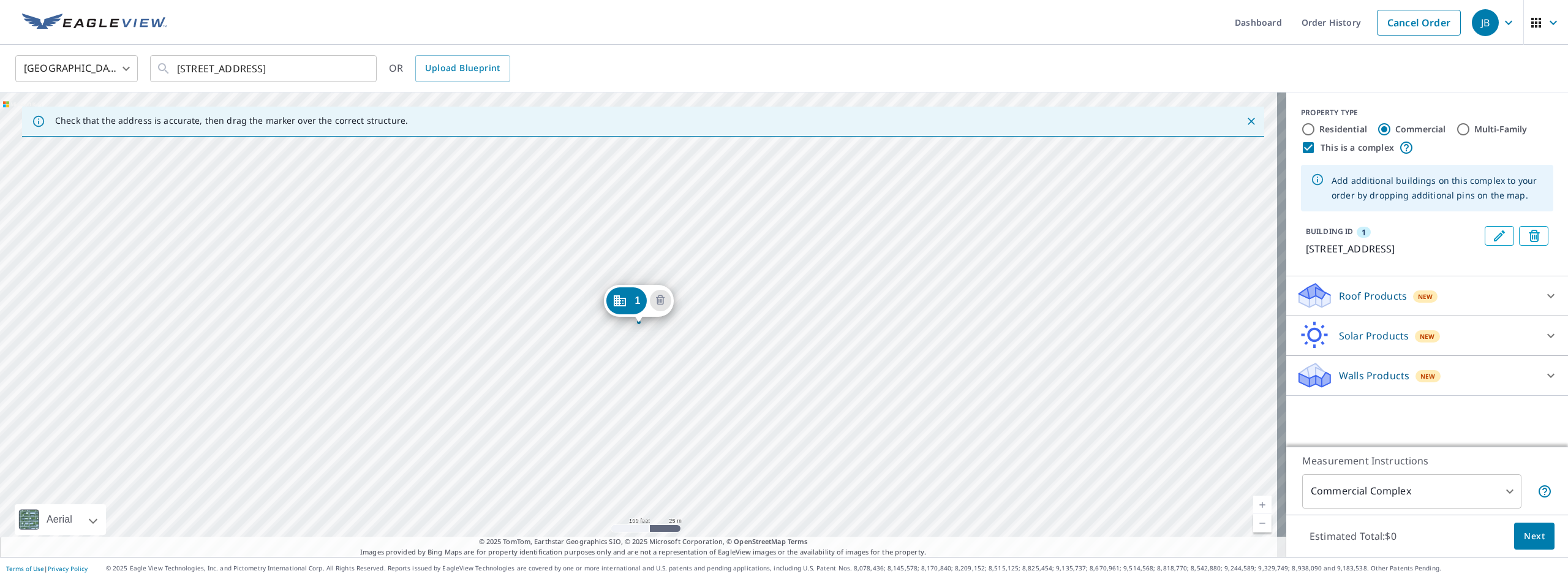
click at [1373, 282] on div "Roof Products New" at bounding box center [1416, 295] width 240 height 29
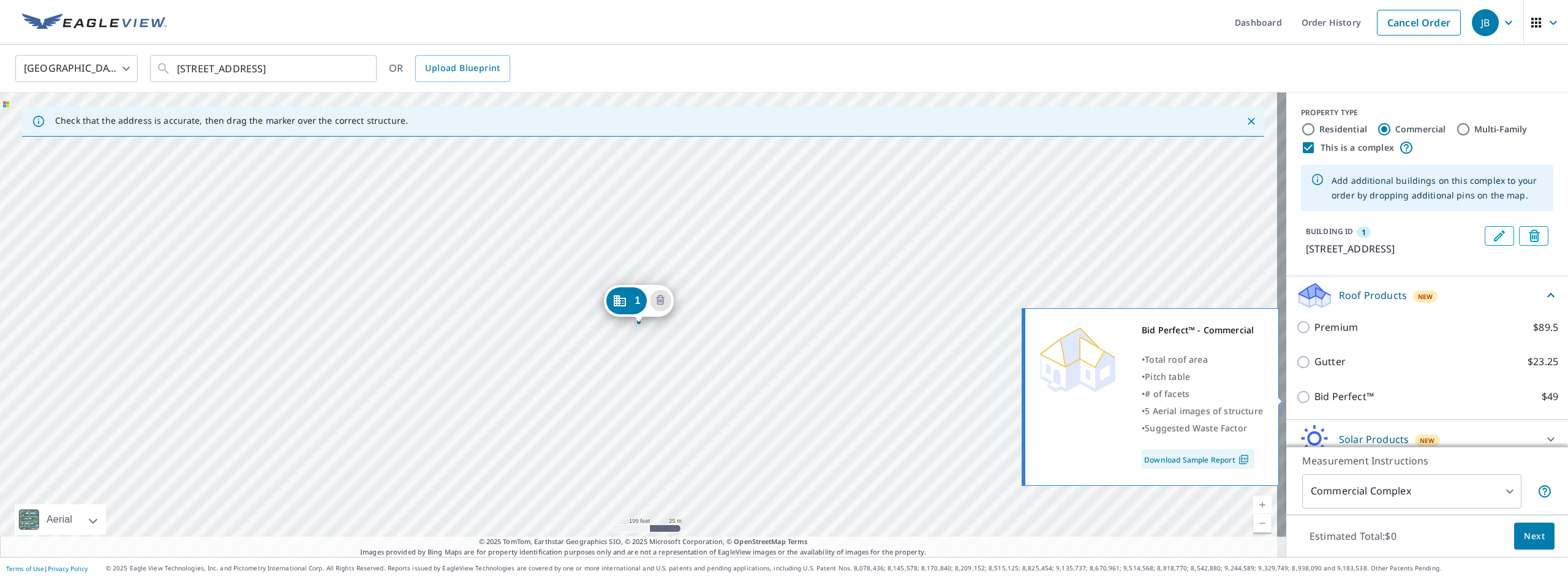
click at [1297, 394] on input "Bid Perfect™ $49" at bounding box center [1305, 397] width 18 height 14
checkbox input "true"
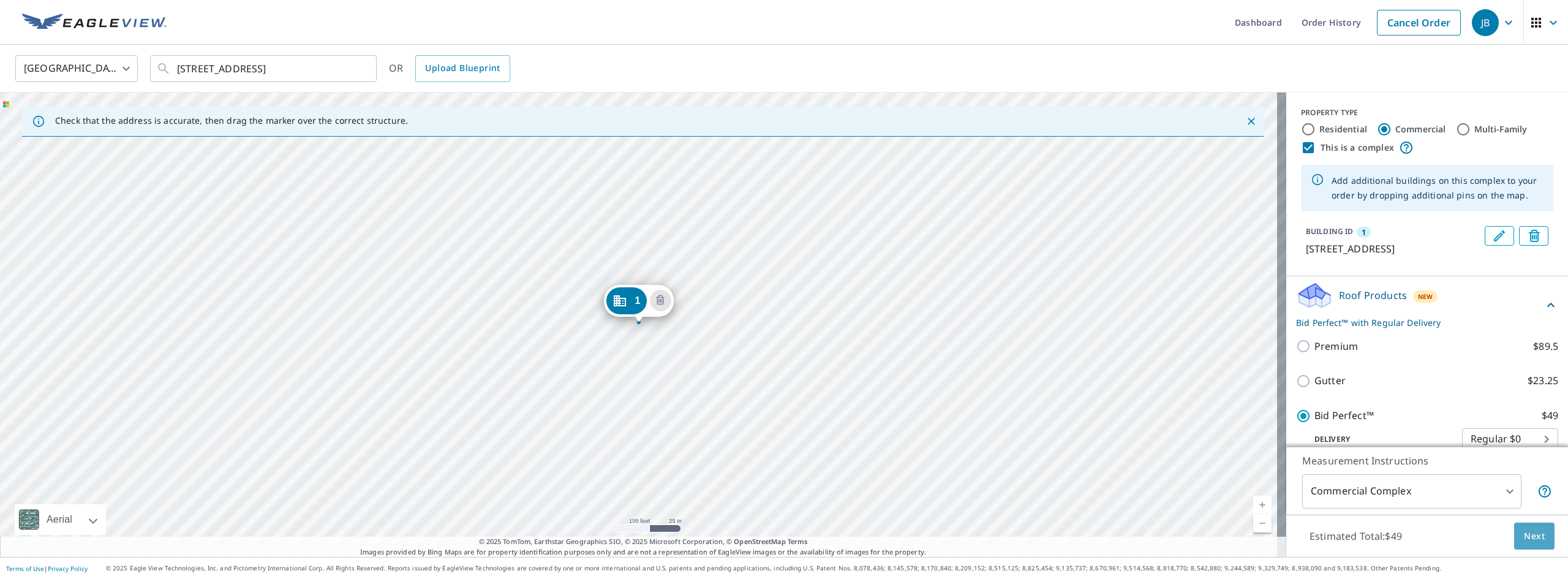
click at [1525, 542] on span "Next" at bounding box center [1534, 536] width 21 height 15
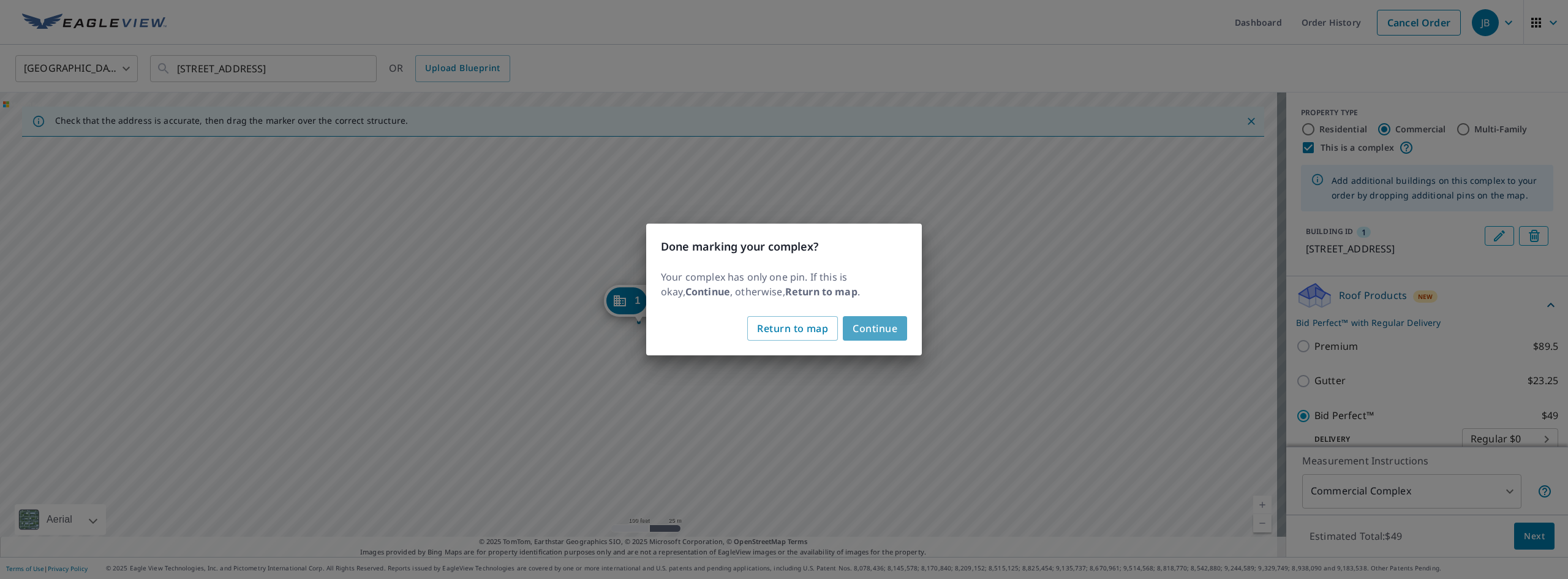
click at [889, 324] on span "Continue" at bounding box center [875, 328] width 45 height 17
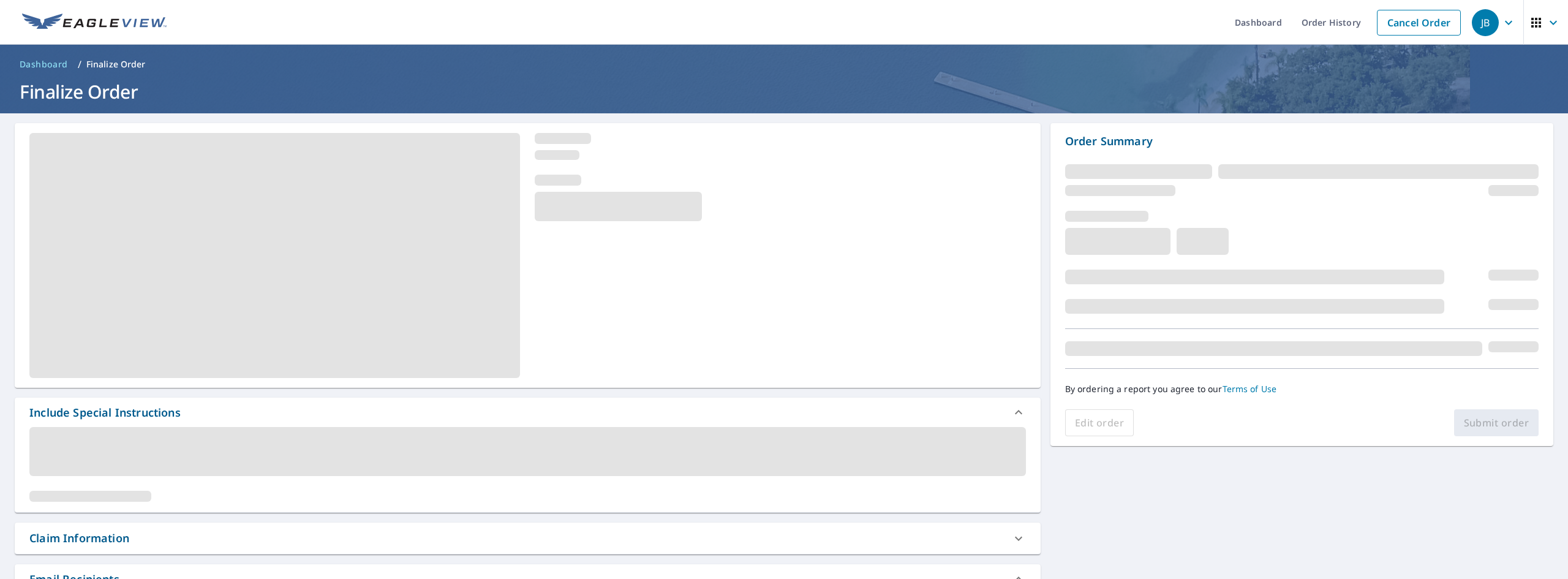
click at [55, 440] on span at bounding box center [528, 451] width 996 height 49
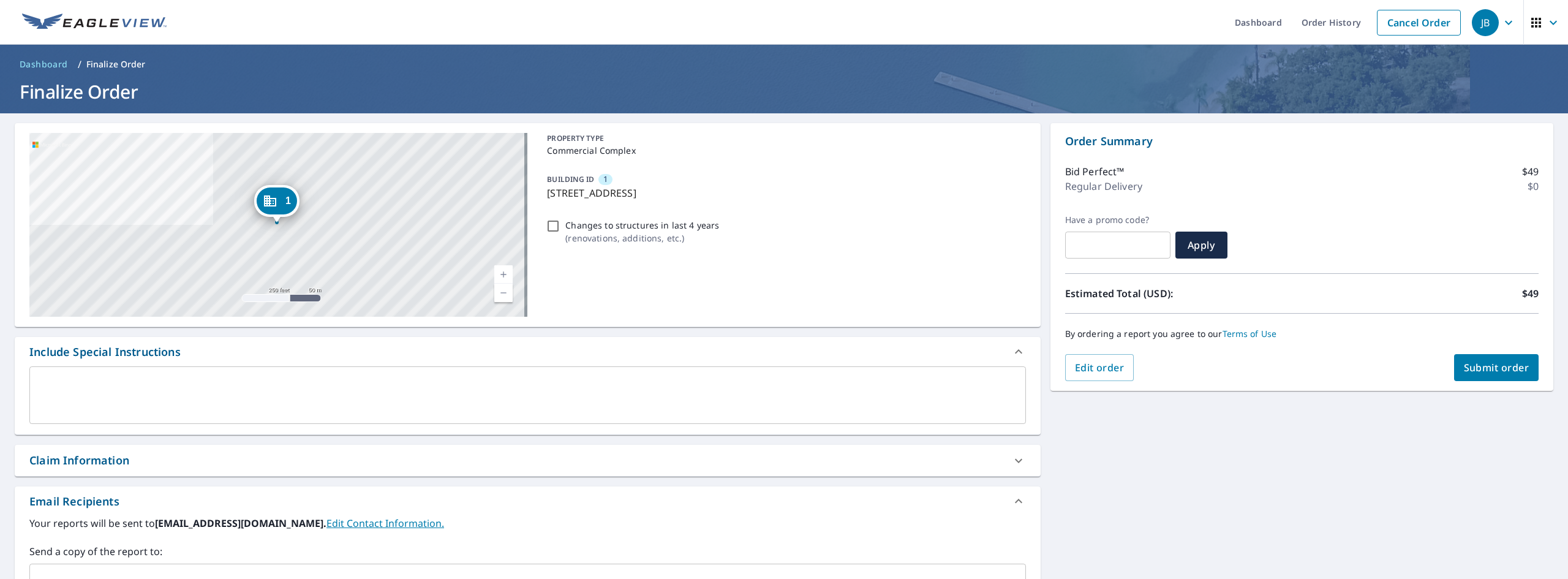
click at [62, 357] on div "Include Special Instructions" at bounding box center [105, 352] width 151 height 16
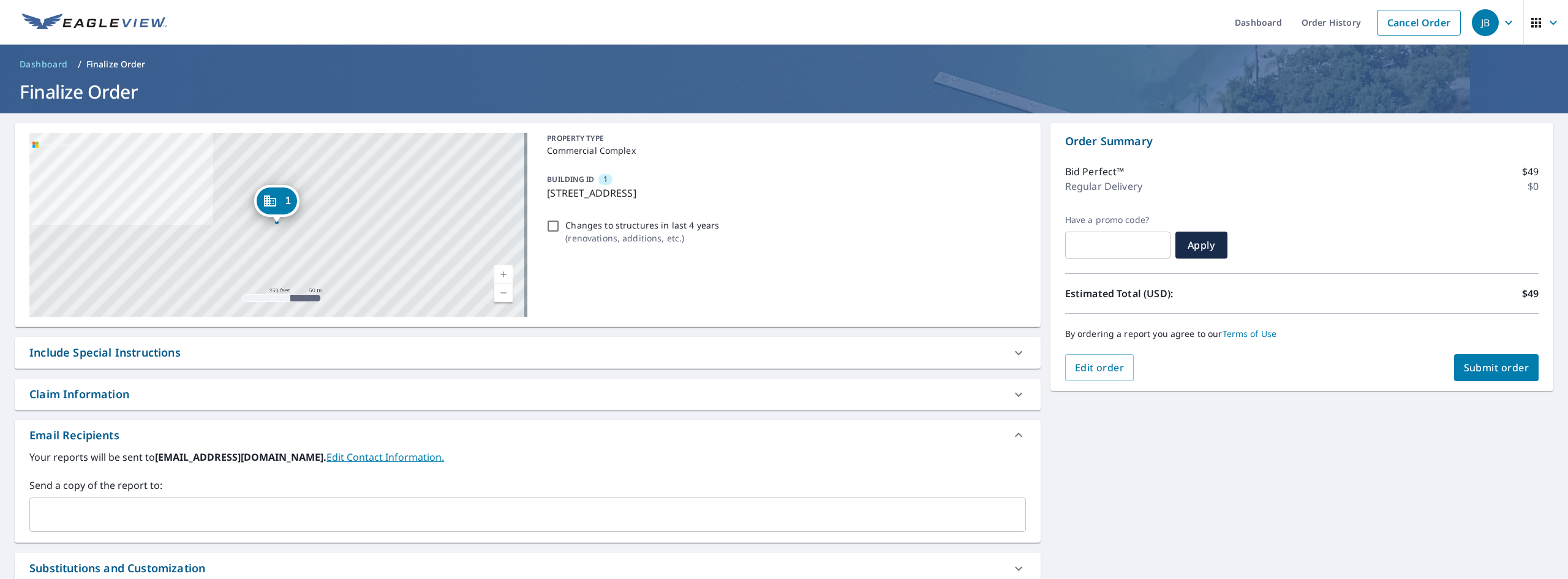
click at [64, 356] on div "Include Special Instructions" at bounding box center [105, 352] width 151 height 16
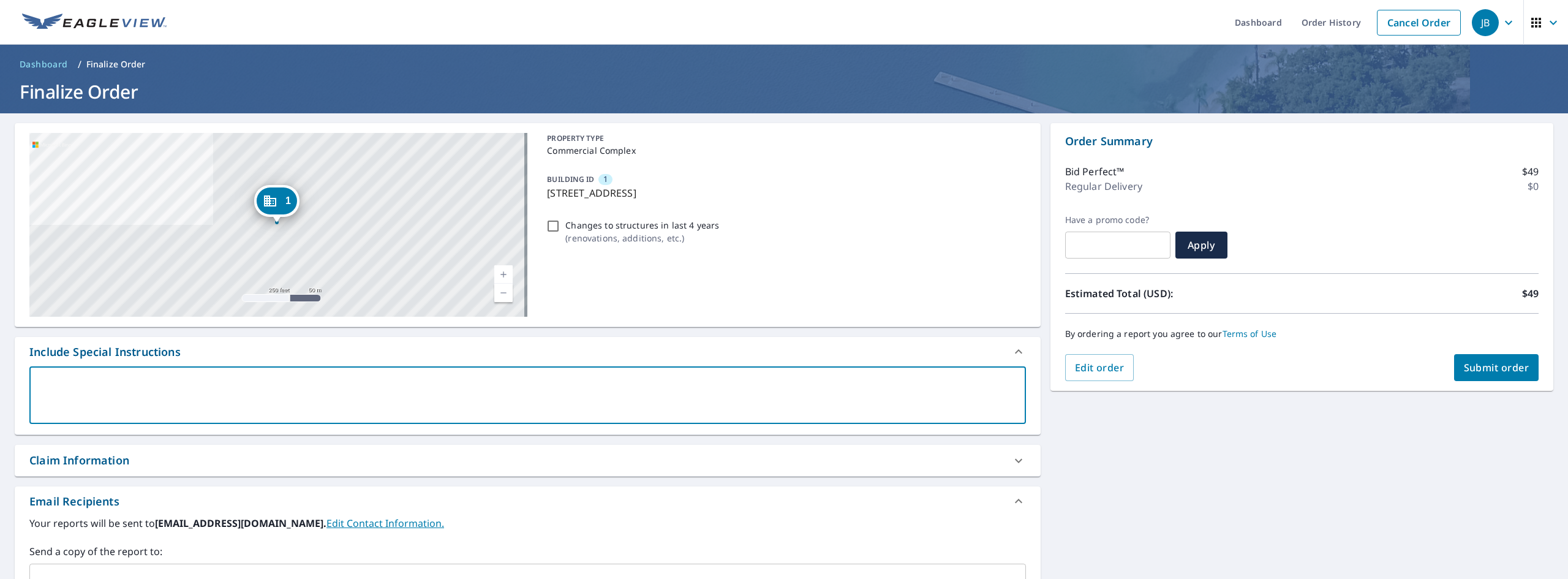
click at [60, 390] on textarea at bounding box center [527, 395] width 979 height 35
type textarea "B"
type textarea "x"
type textarea "Bu"
type textarea "x"
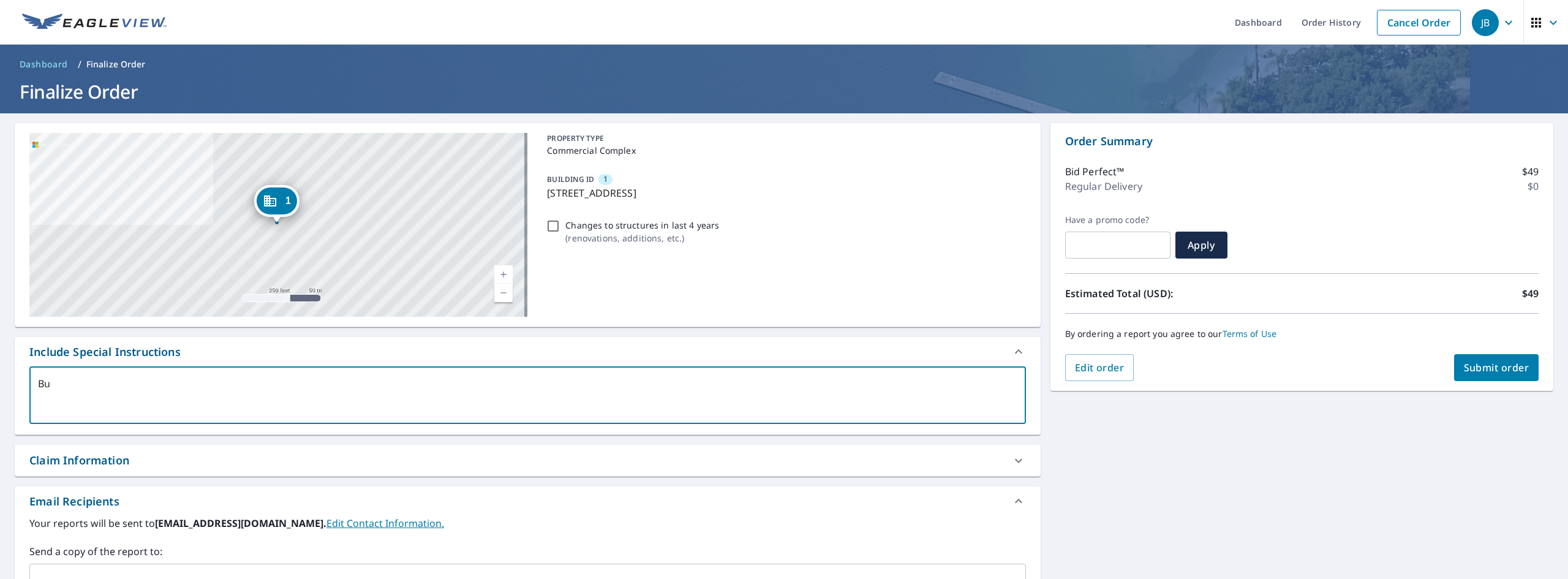
type textarea "[PERSON_NAME]"
type textarea "x"
type textarea "Buil"
type textarea "x"
type textarea "Build"
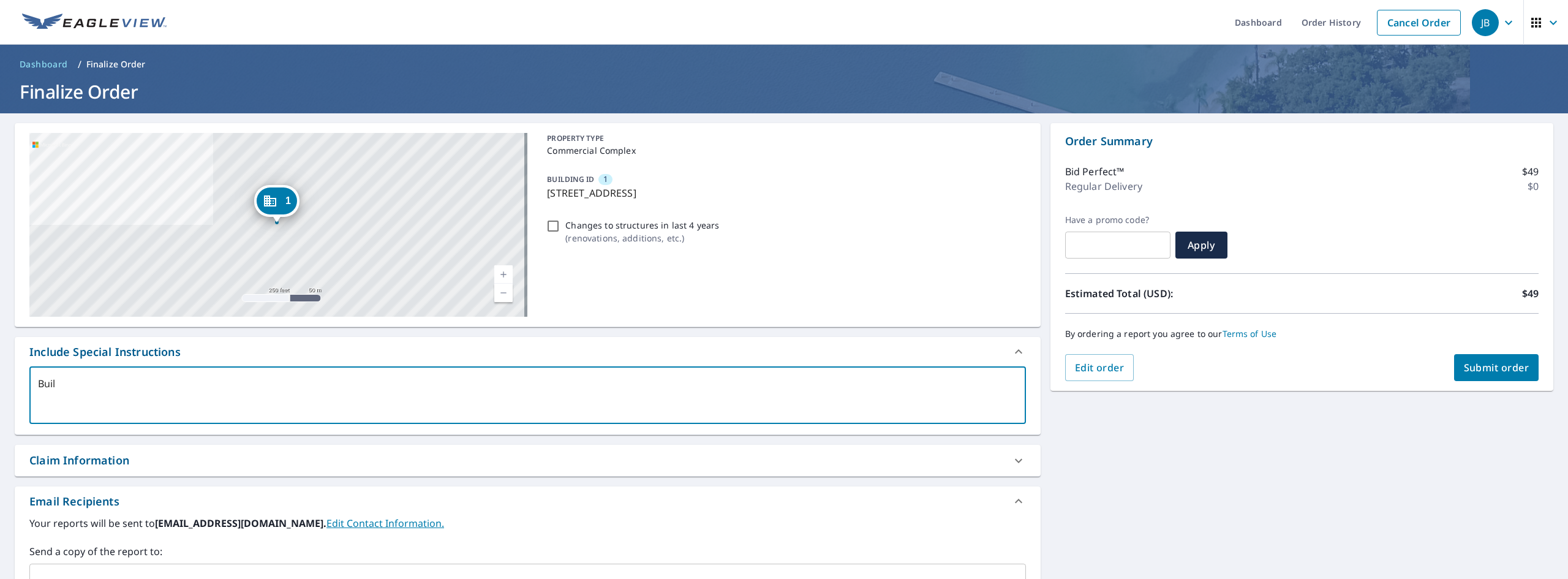
type textarea "x"
type textarea "Buildi"
type textarea "x"
type textarea "Buildin"
type textarea "x"
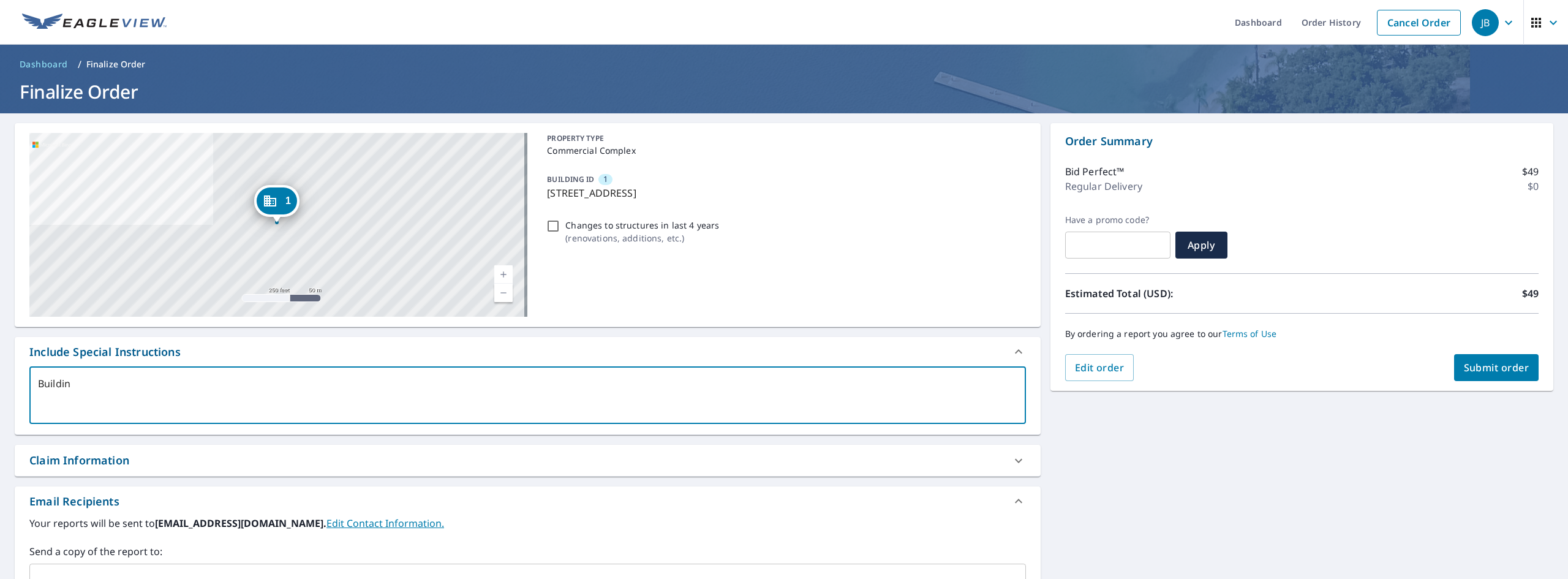
type textarea "Building"
type textarea "x"
type textarea "Building"
type textarea "x"
type textarea "Building 1"
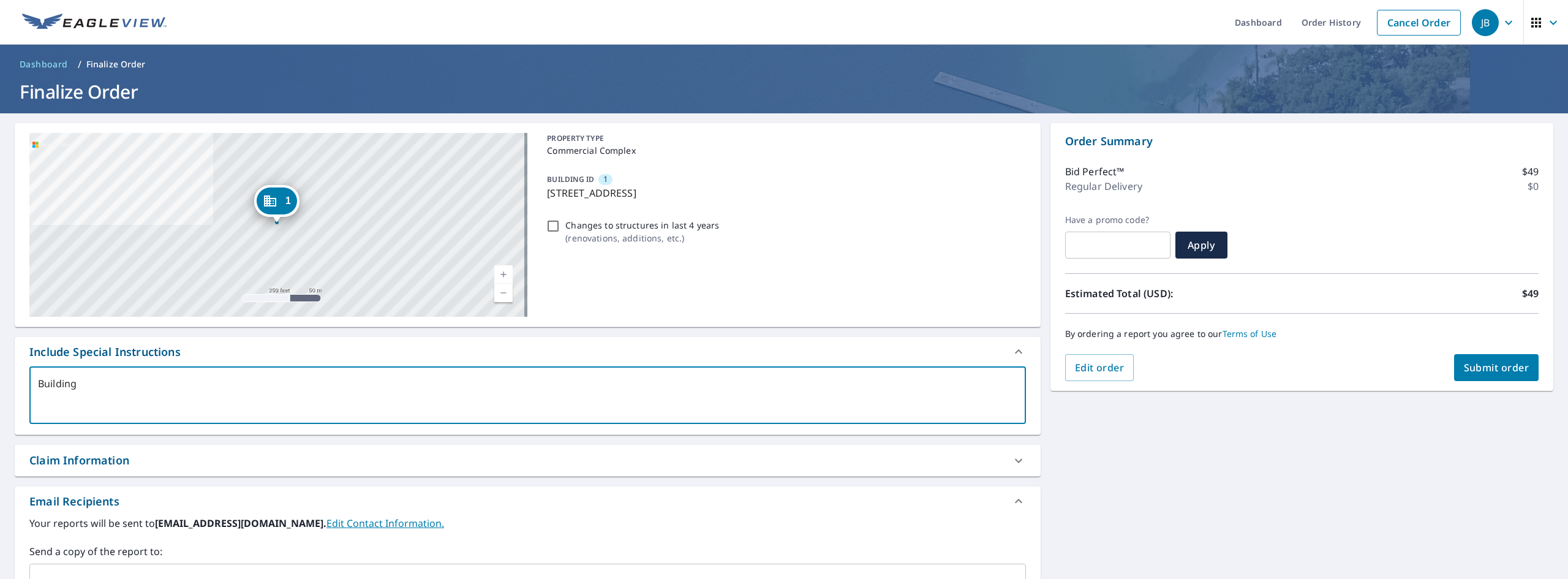
type textarea "x"
type textarea "Building 1"
type textarea "x"
type textarea "Building 1 i"
type textarea "x"
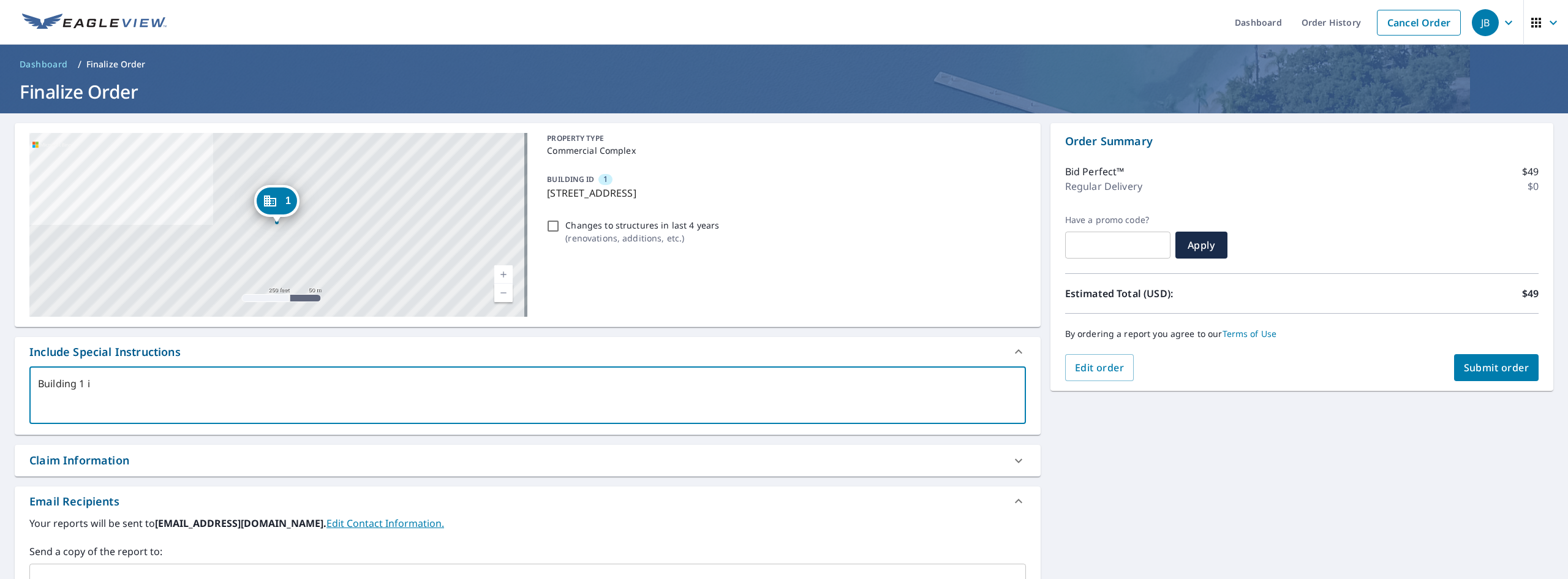
type textarea "Building 1 is"
type textarea "x"
type textarea "Building 1 is"
type textarea "x"
type textarea "Building 1 is a"
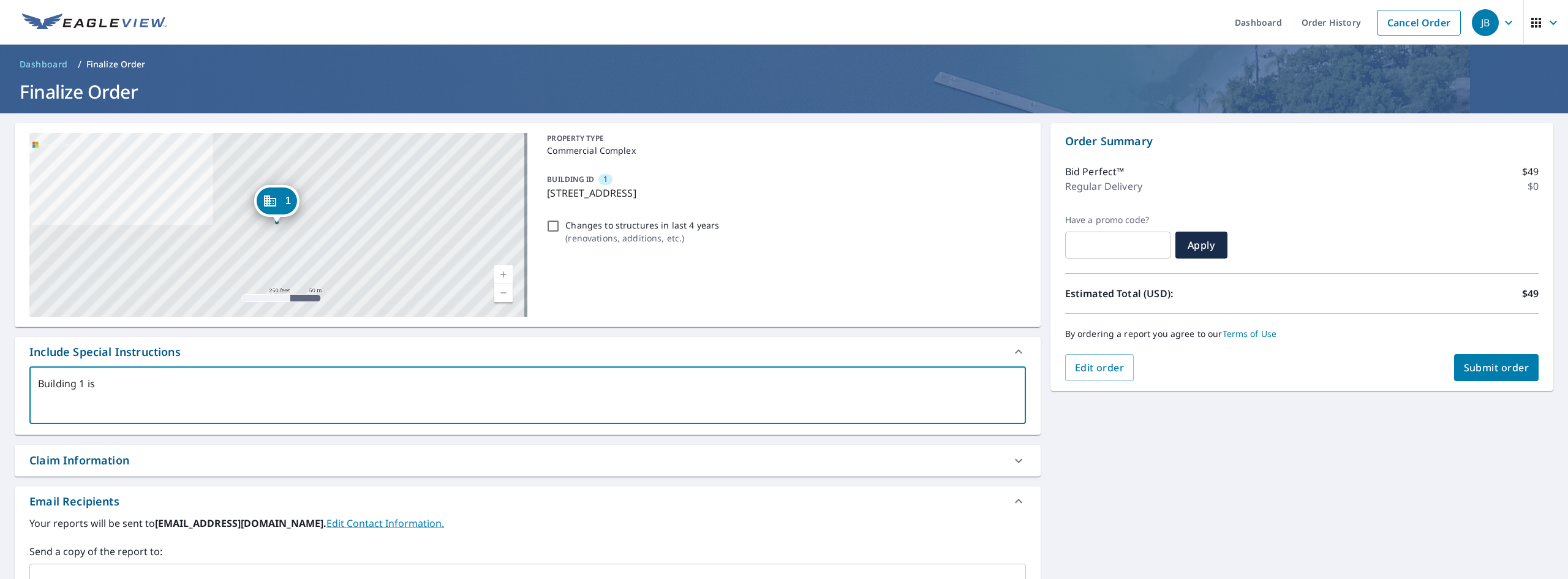
type textarea "x"
type textarea "Building 1 is a"
type textarea "x"
type textarea "Building 1 is a U"
type textarea "x"
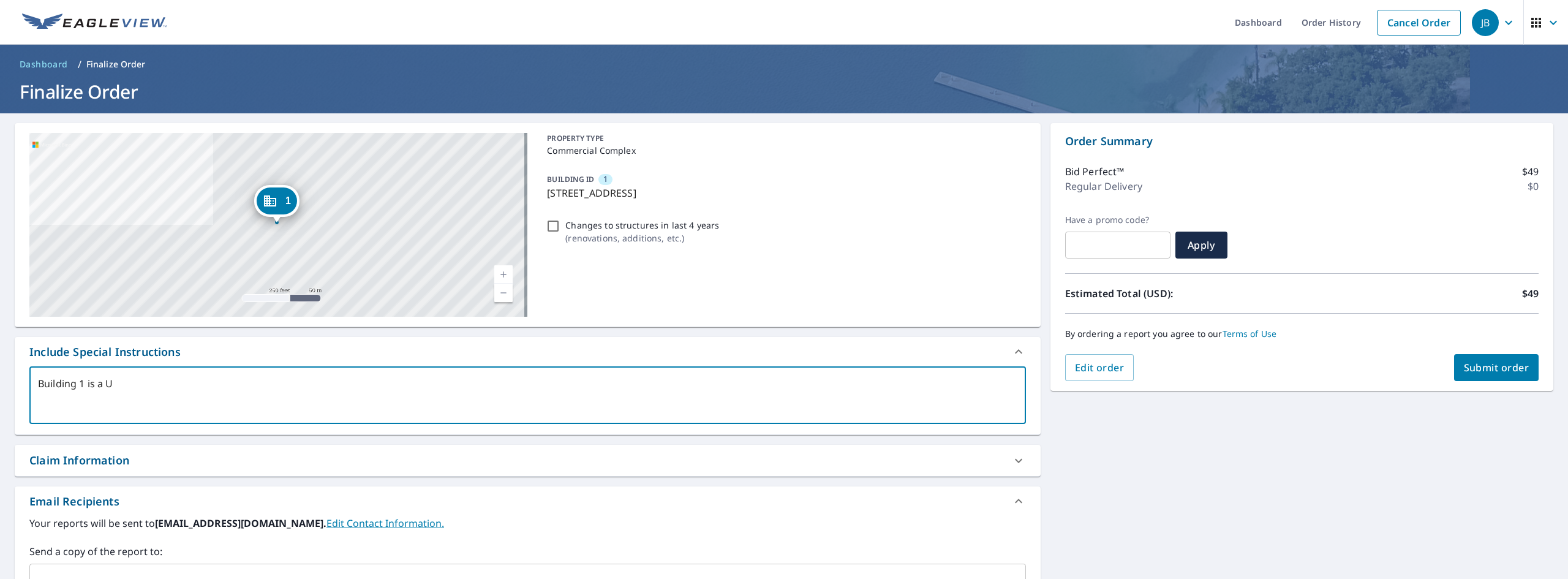
type textarea "Building 1 is a U"
type textarea "x"
type textarea "Building 1 is a U s"
type textarea "x"
type textarea "Building 1 is a U sh"
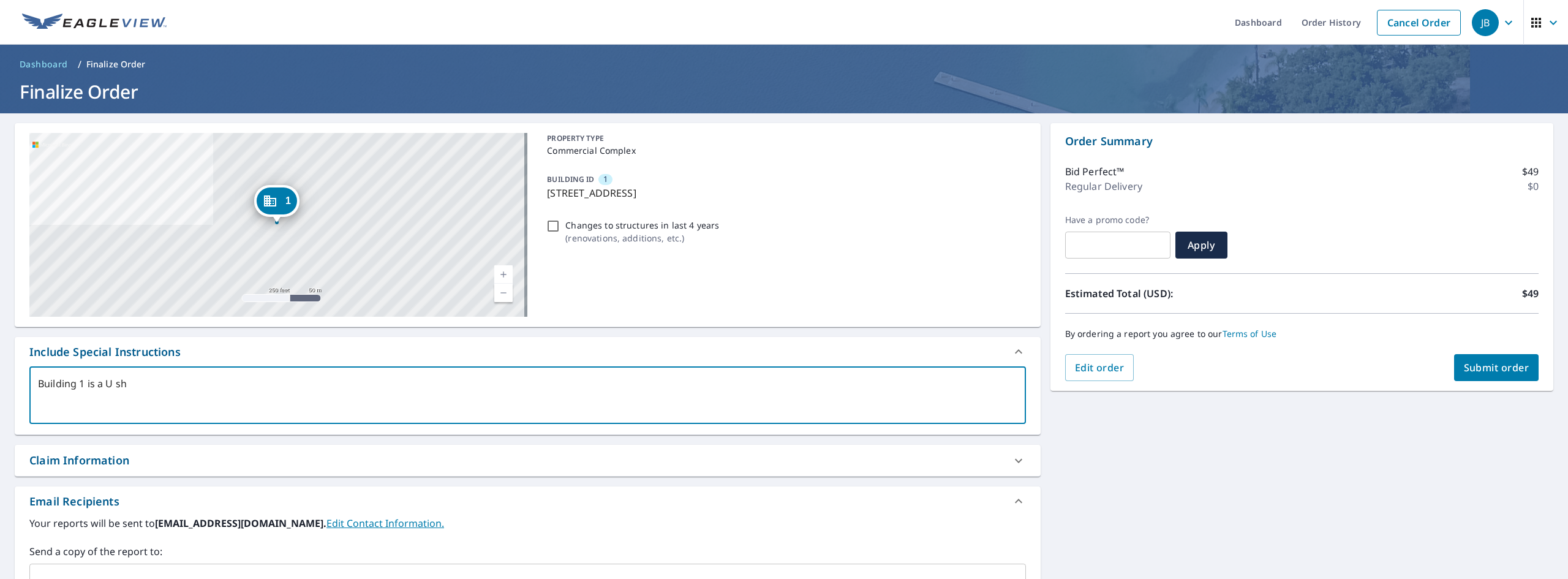
type textarea "x"
type textarea "Building 1 is a U sha"
type textarea "x"
type textarea "Building 1 is a U shap"
type textarea "x"
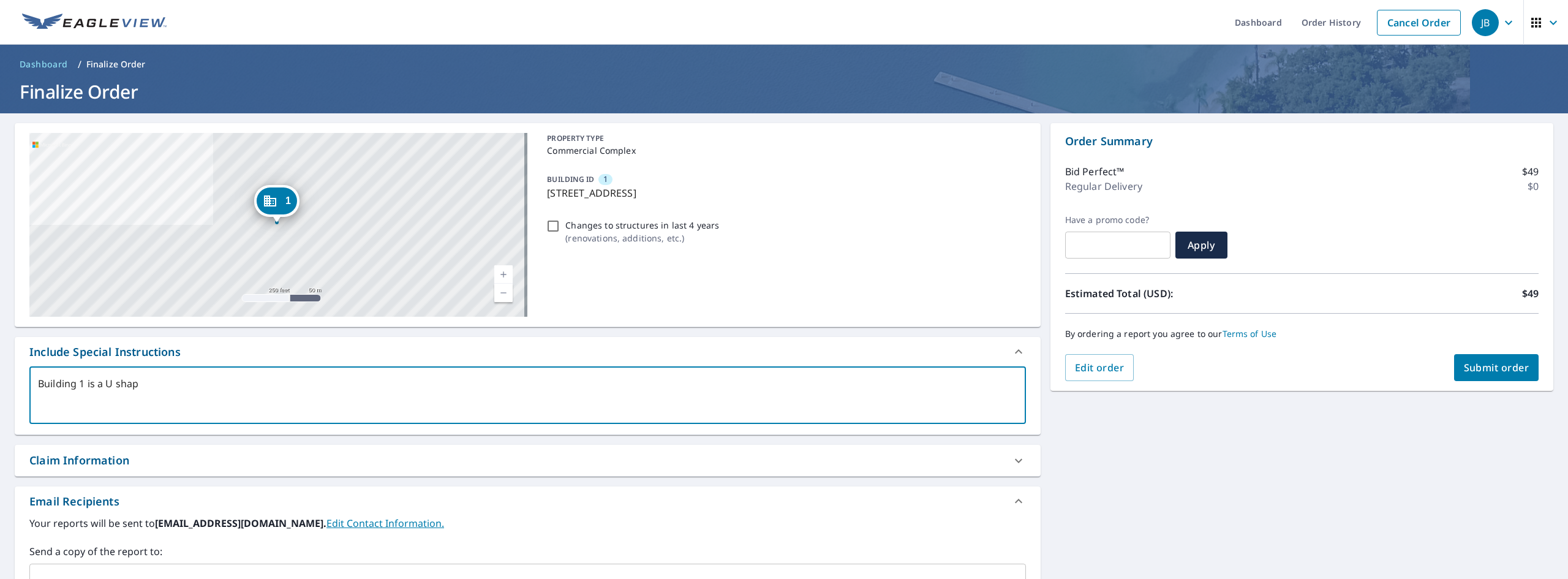
type textarea "Building 1 is a U shape"
type textarea "x"
type textarea "Building 1 is a U shaped"
type textarea "x"
type textarea "Building 1 is a U shaped"
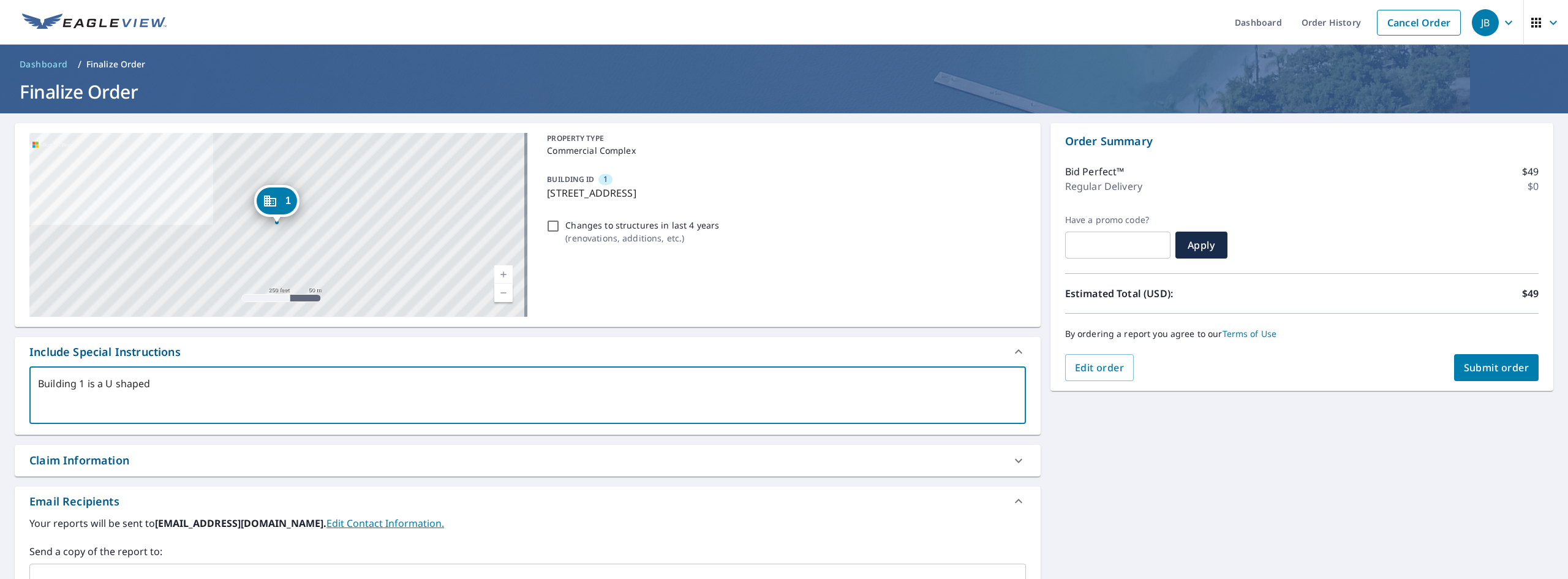
type textarea "x"
type textarea "Building 1 is a U shaped b"
type textarea "x"
type textarea "Building 1 is a U shaped bu"
type textarea "x"
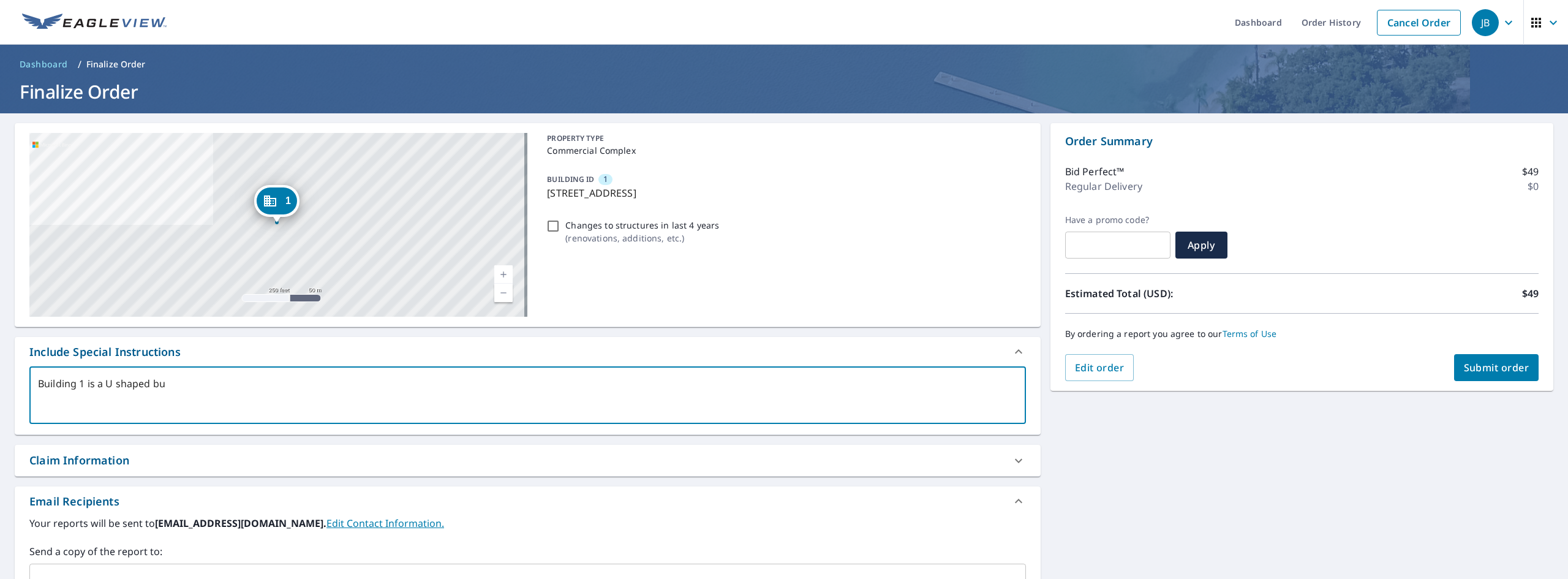
type textarea "Building 1 is a U shaped [PERSON_NAME]"
type textarea "x"
type textarea "Building 1 is a U shaped buil"
type textarea "x"
type textarea "Building 1 is a U shaped build"
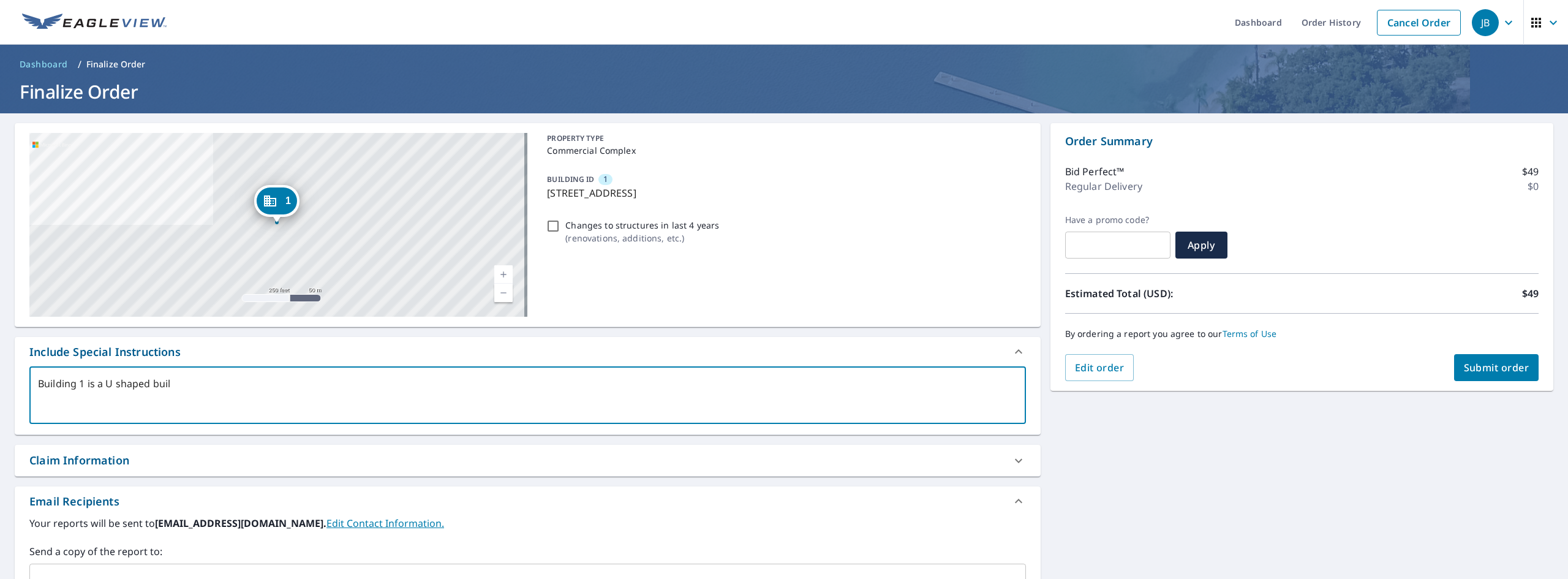
type textarea "x"
type textarea "Building 1 is a U shaped buildi"
type textarea "x"
type textarea "Building 1 is a U shaped buildin"
type textarea "x"
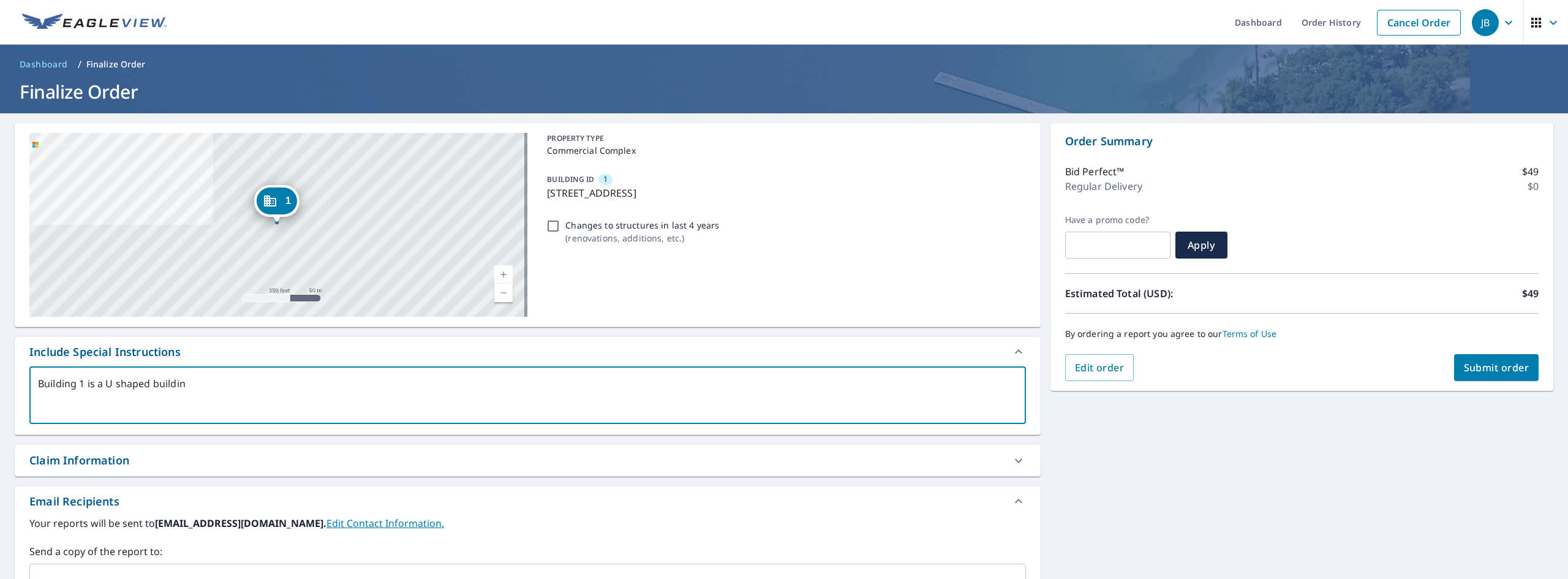
type textarea "Building 1 is a U shaped building"
type textarea "x"
type textarea "Building 1 is a U shaped building."
type textarea "x"
type textarea "Building 1 is a U shaped building."
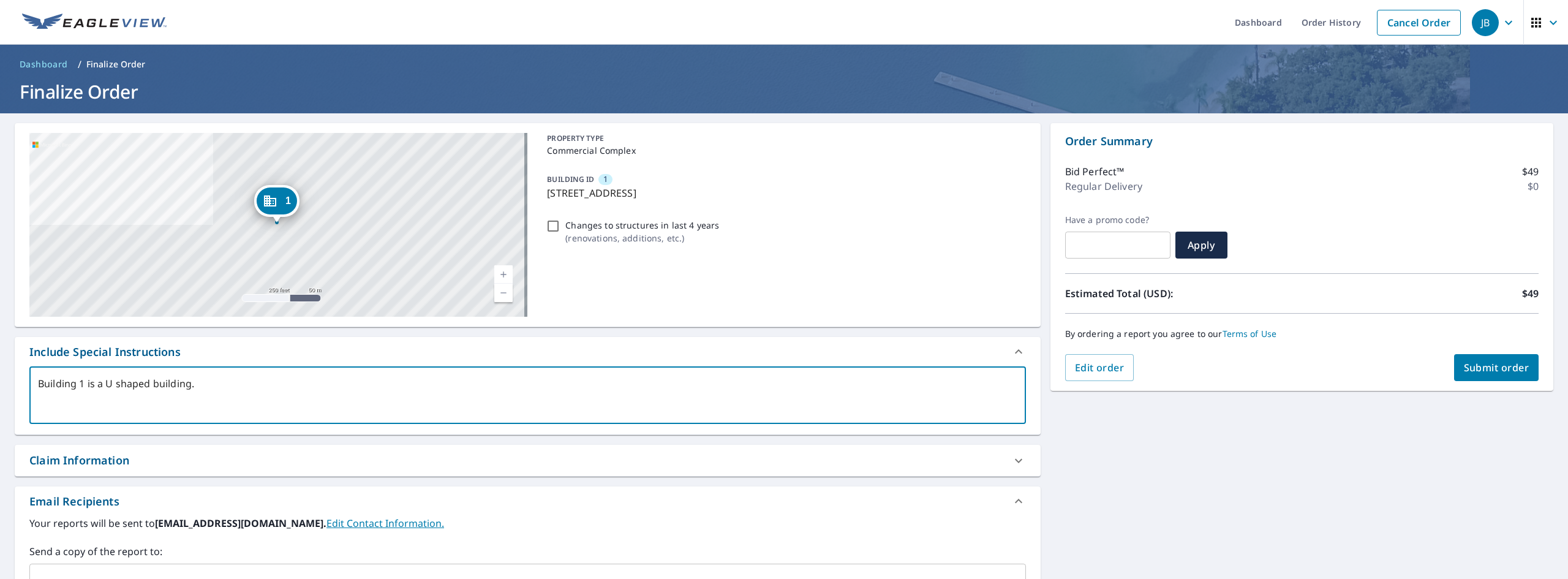
type textarea "x"
type textarea "Building 1 is a U shaped building. E"
type textarea "x"
type textarea "Building 1 is a U shaped building. Ex"
type textarea "x"
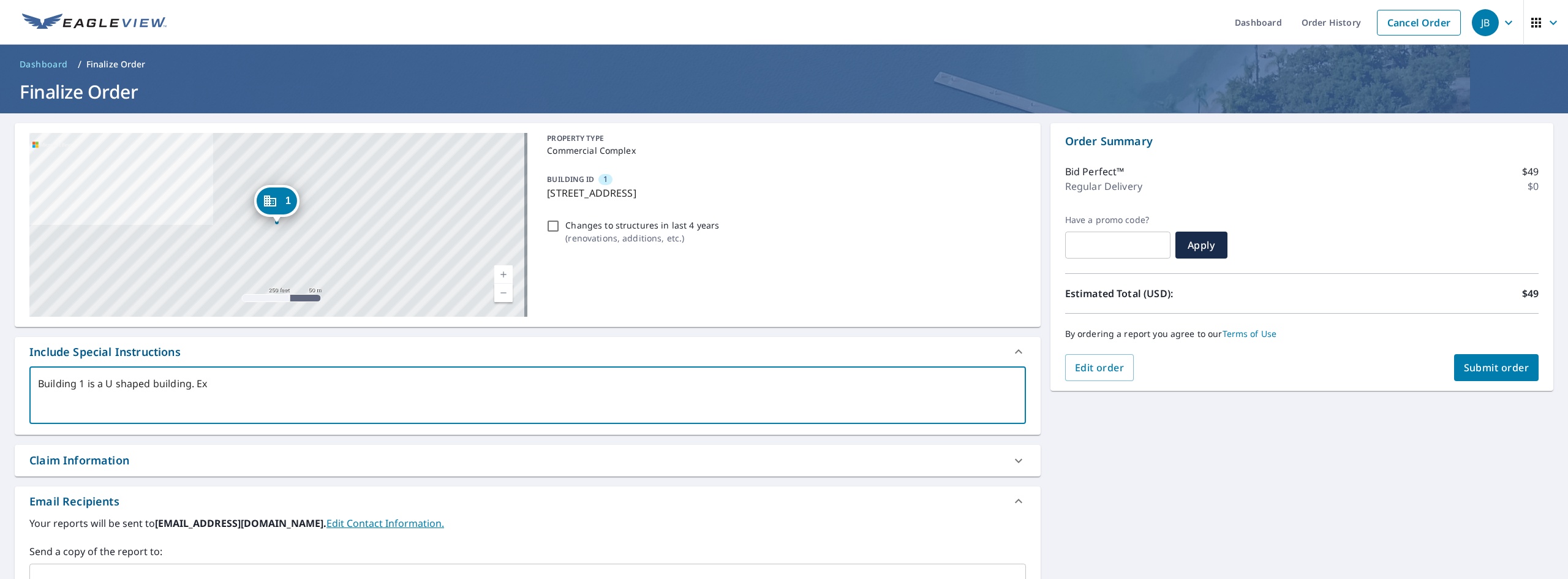
type textarea "Building 1 is a U shaped building. E"
type textarea "x"
type textarea "Building 1 is a U shaped building."
type textarea "x"
type textarea "Building 1 is a U shaped building. P"
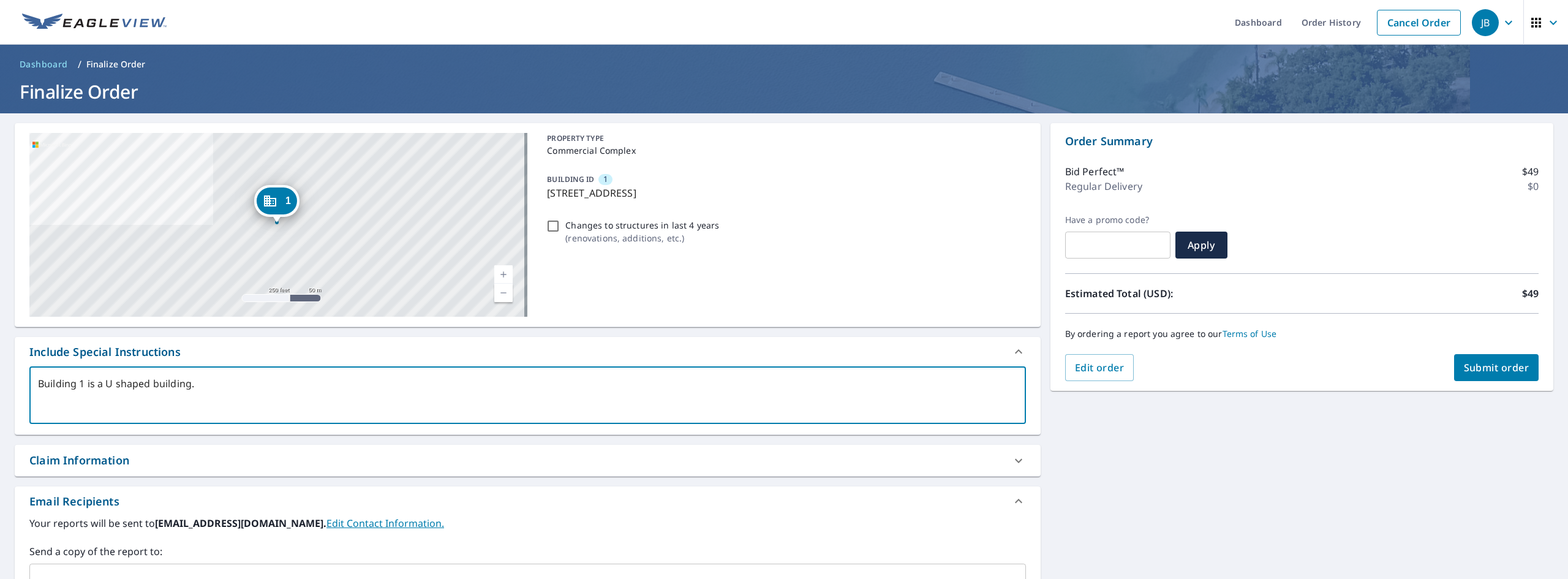
type textarea "x"
type textarea "Building 1 is a U shaped building. Pl"
type textarea "x"
type textarea "Building 1 is a U shaped building. Ple"
type textarea "x"
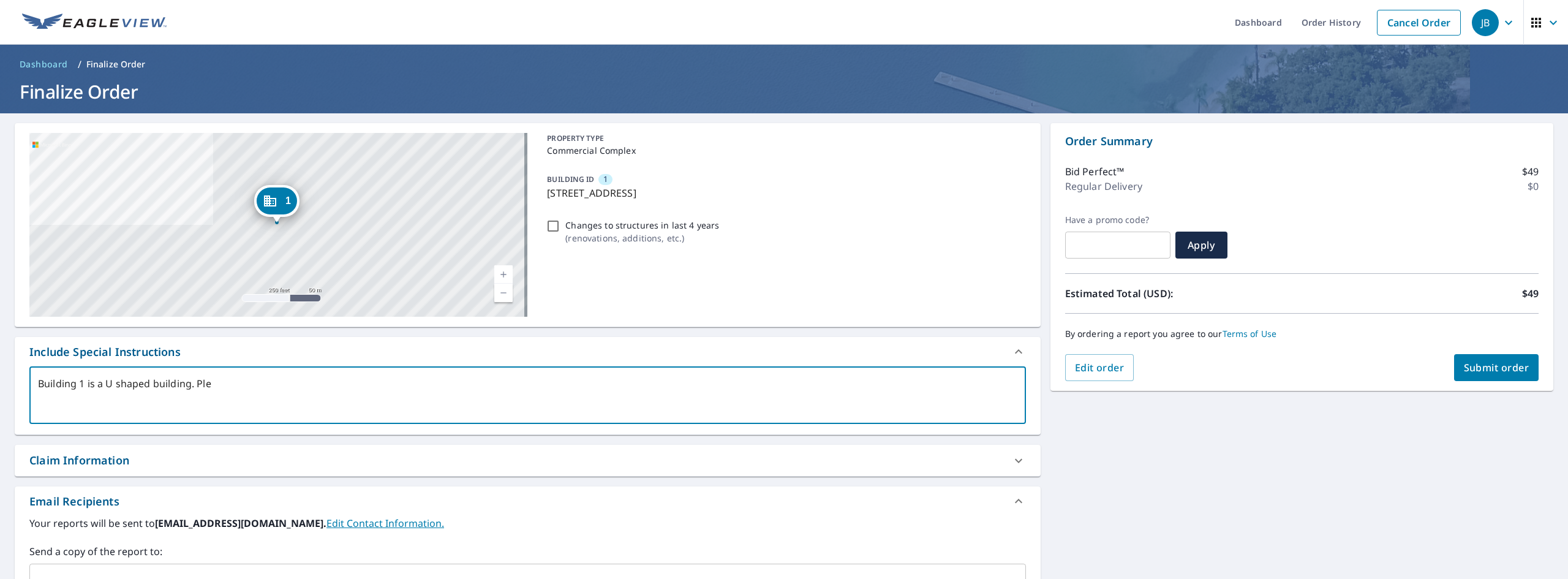
type textarea "Building 1 is a U shaped building. [GEOGRAPHIC_DATA]"
type textarea "x"
type textarea "Building 1 is a U shaped building. Ple"
type textarea "x"
type textarea "Building 1 is a U shaped building. Plee"
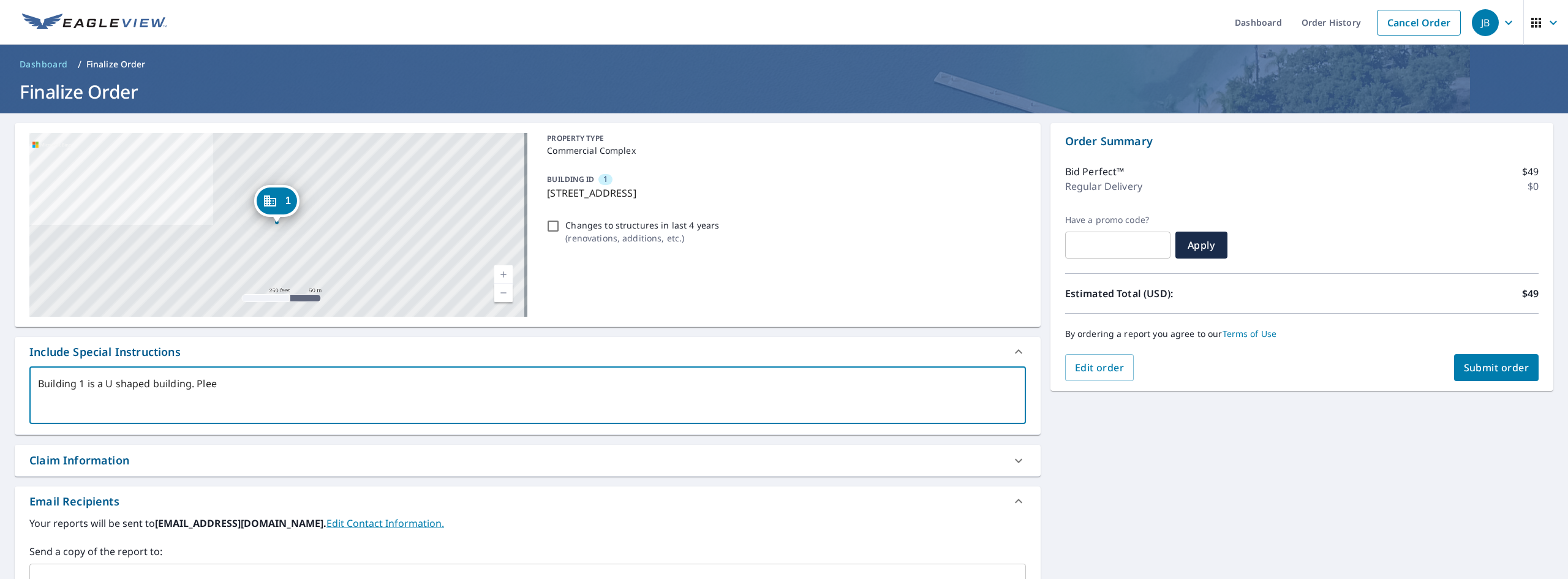
type textarea "x"
type textarea "Building 1 is a U shaped building. Ple"
type textarea "x"
type textarea "Building 1 is a U shaped building. [GEOGRAPHIC_DATA]"
type textarea "x"
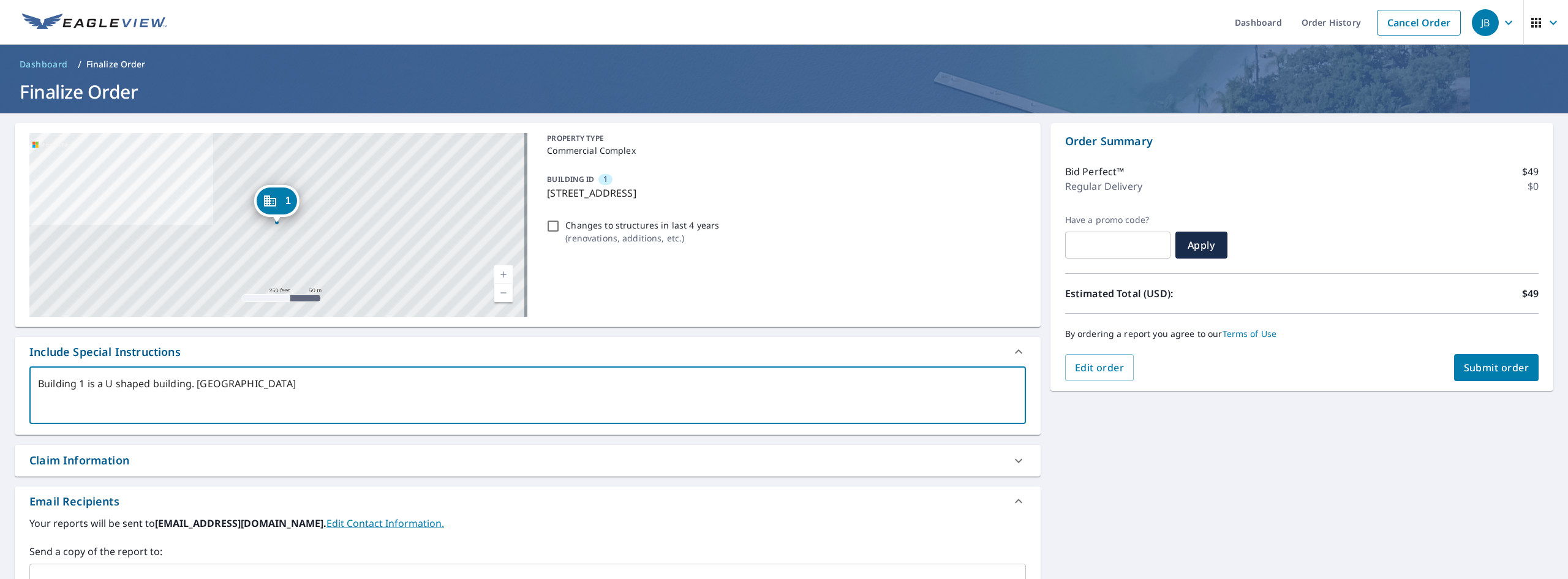
type textarea "Building 1 is a U shaped building. Pleas"
type textarea "x"
type textarea "Building 1 is a U shaped building. Please"
type textarea "x"
type textarea "Building 1 is a U shaped building. Please"
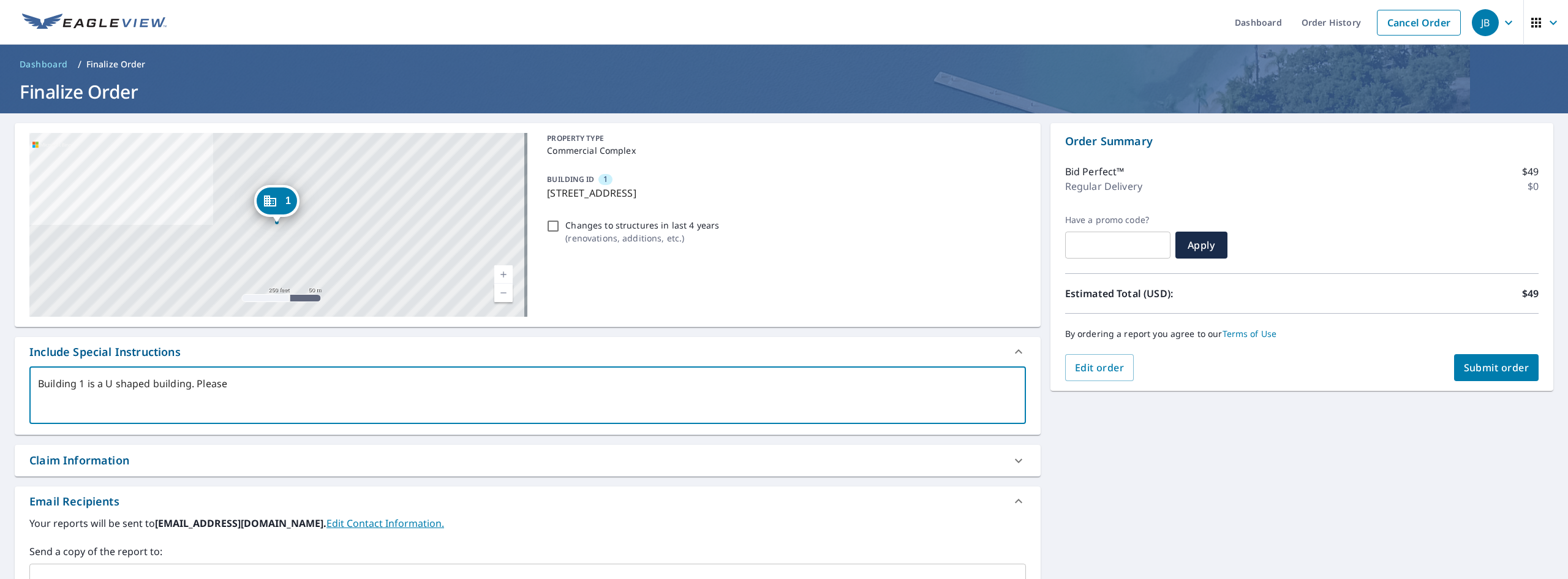
type textarea "x"
type textarea "Building 1 is a U shaped building. Please i"
type textarea "x"
type textarea "Building 1 is a U shaped building. Please in"
type textarea "x"
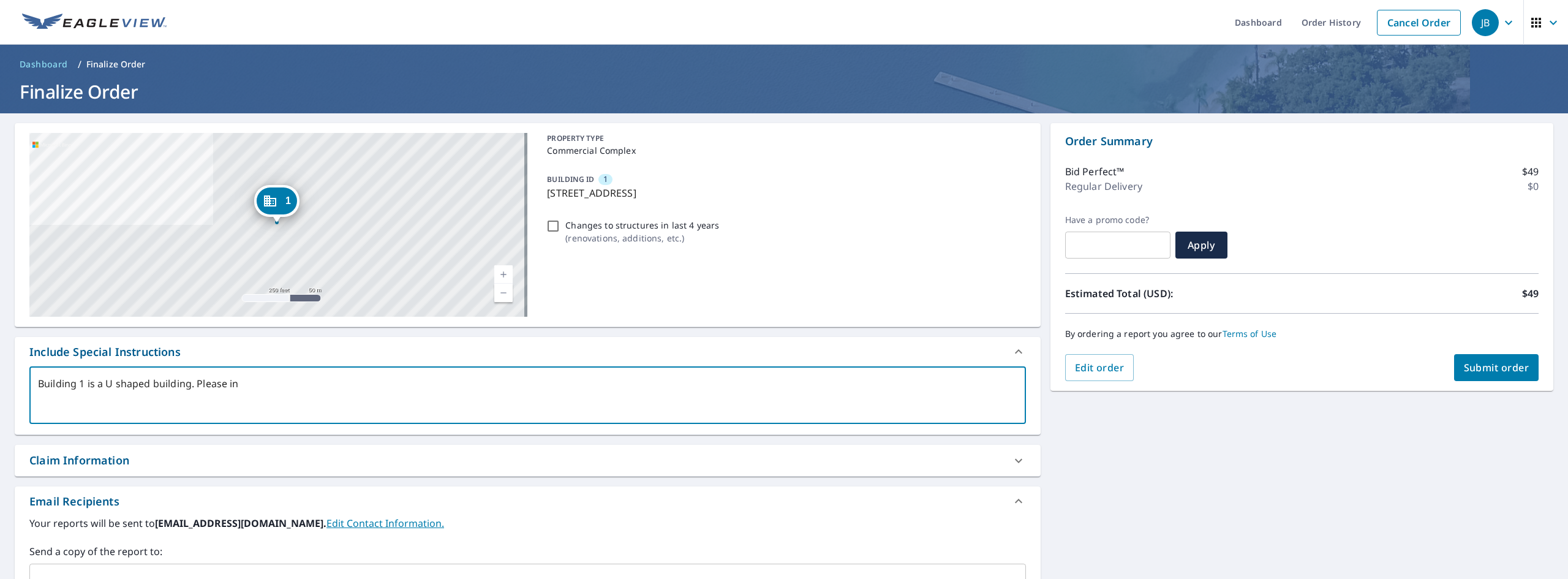
type textarea "Building 1 is a U shaped building. Please inc"
type textarea "x"
type textarea "Building 1 is a U shaped building. Please incl"
type textarea "x"
type textarea "Building 1 is a U shaped building. Please inclu"
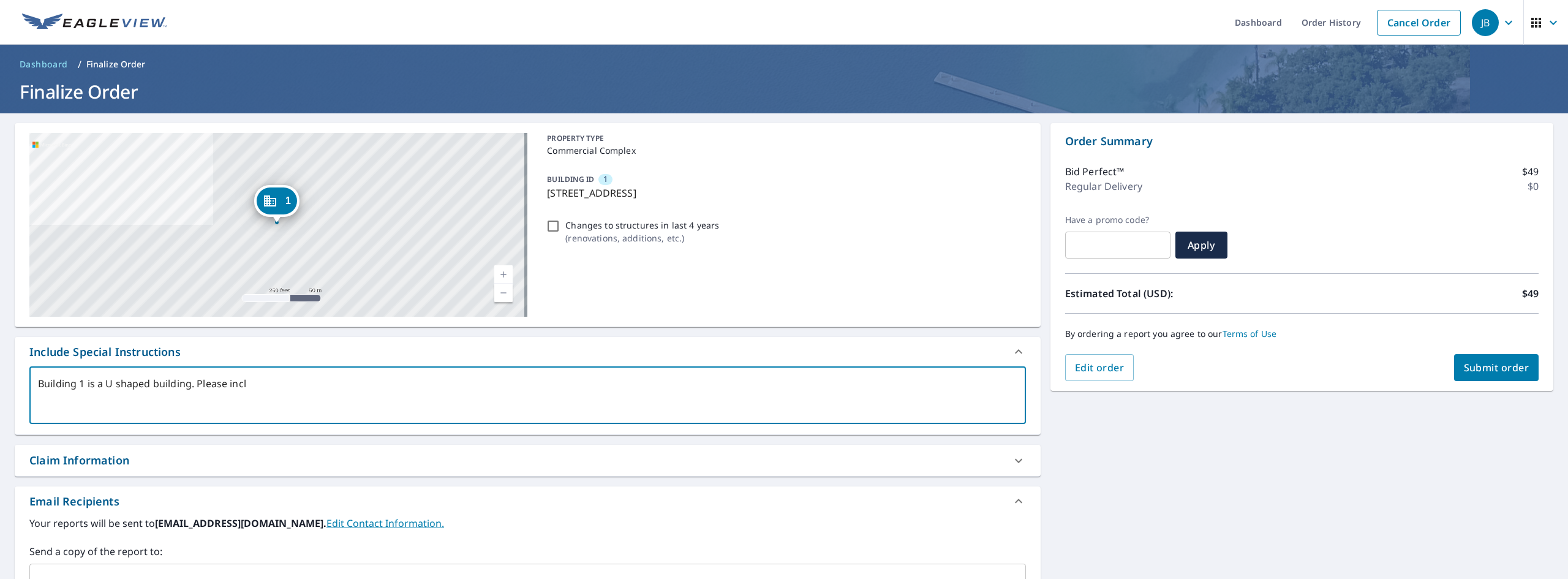
type textarea "x"
type textarea "Building 1 is a U shaped building. Please includ"
type textarea "x"
type textarea "Building 1 is a U shaped building. Please include"
type textarea "x"
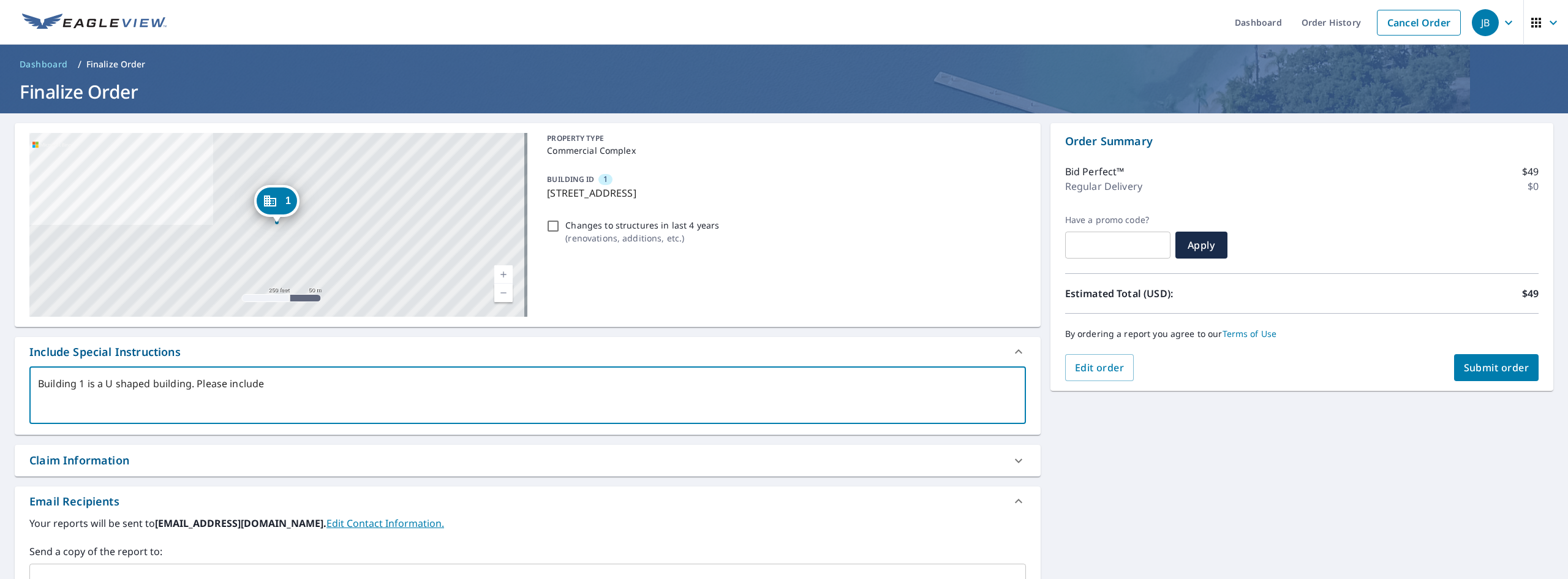
type textarea "Building 1 is a U shaped building. Please include"
type textarea "x"
type textarea "Building 1 is a U shaped building. Please include i"
type textarea "x"
type textarea "Building 1 is a U shaped building. Please include in"
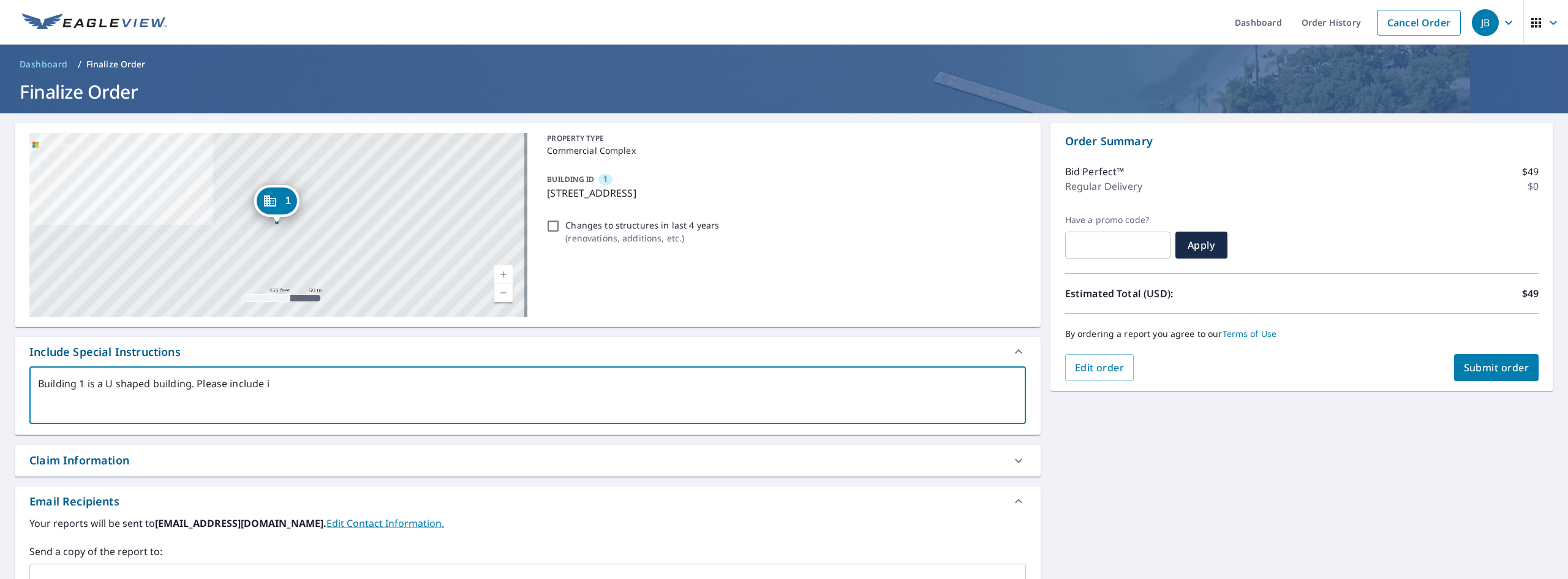
type textarea "x"
type textarea "Building 1 is a U shaped building. Please include int"
type textarea "x"
type textarea "Building 1 is a U shaped building. Please include in"
type textarea "x"
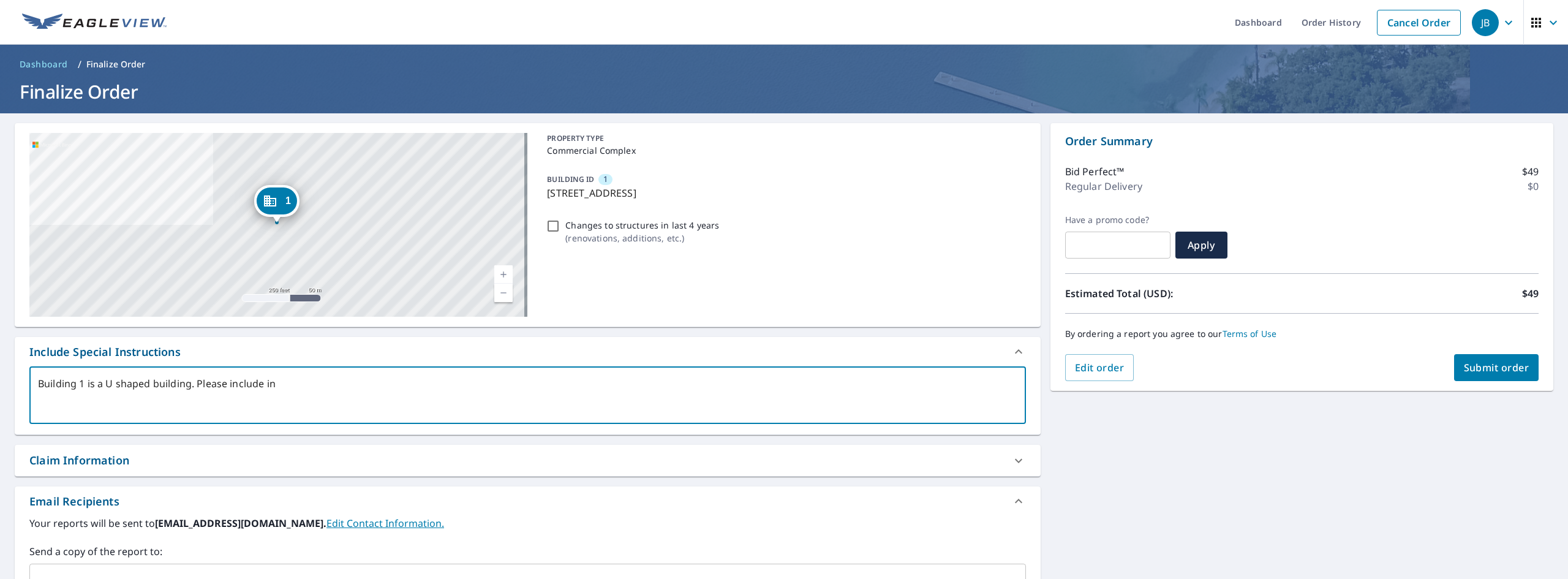
type textarea "Building 1 is a U shaped building. Please include i"
type textarea "x"
type textarea "Building 1 is a U shaped building. Please include"
type textarea "x"
type textarea "Building 1 is a U shaped building. Please include e"
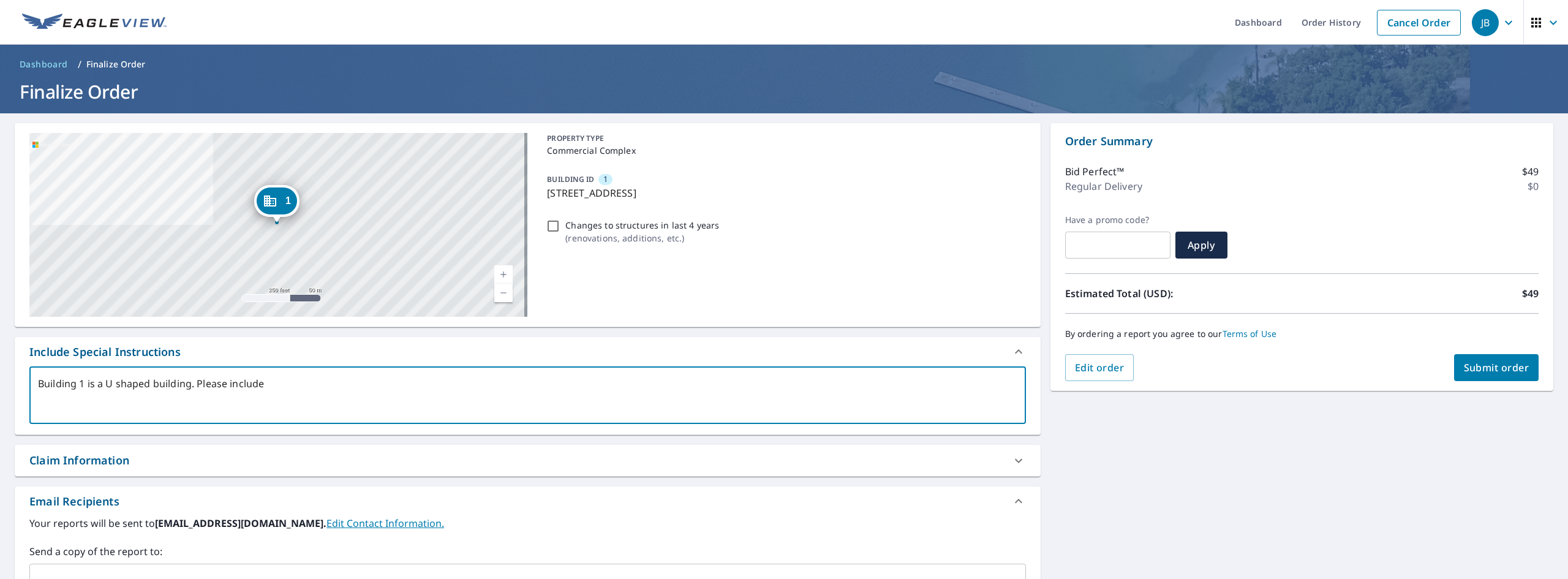
type textarea "x"
type textarea "Building 1 is a U shaped building. Please include en"
type textarea "x"
type textarea "Building 1 is a U shaped building. Please include ent"
type textarea "x"
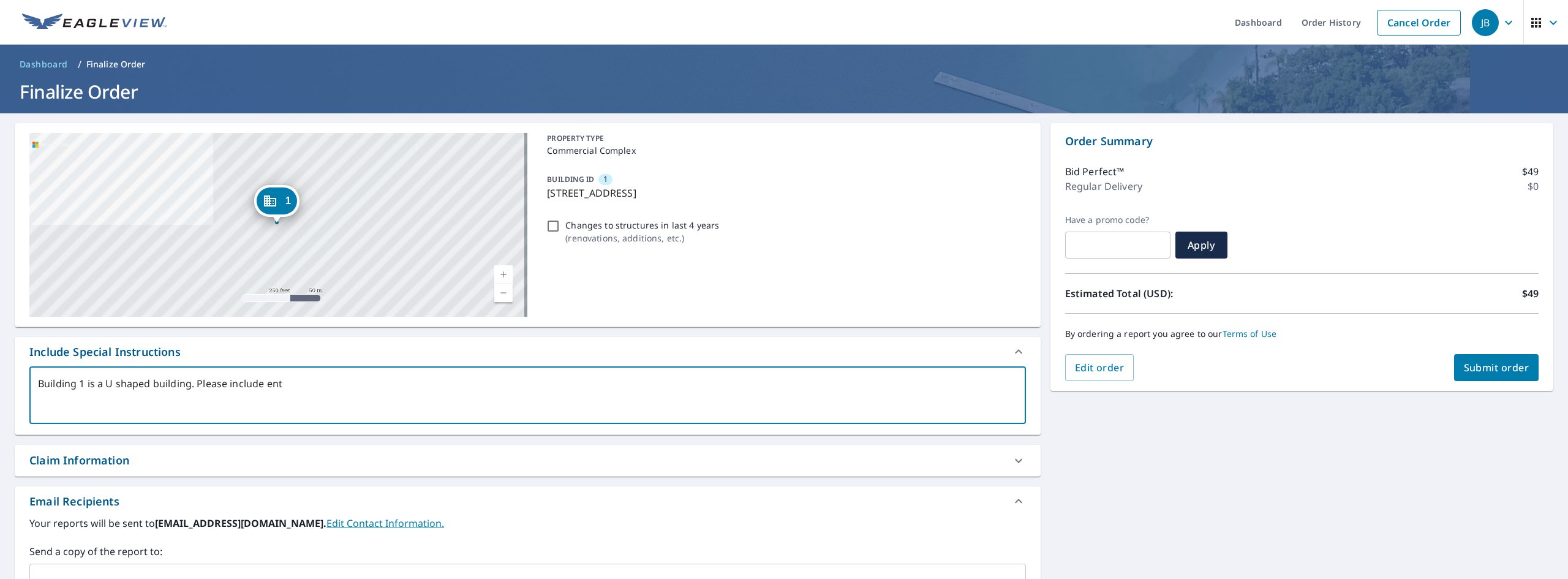
type textarea "Building 1 is a U shaped building. Please include enti"
type textarea "x"
type textarea "Building 1 is a U shaped building. Please include entir"
type textarea "x"
type textarea "Building 1 is a U shaped building. Please include entire"
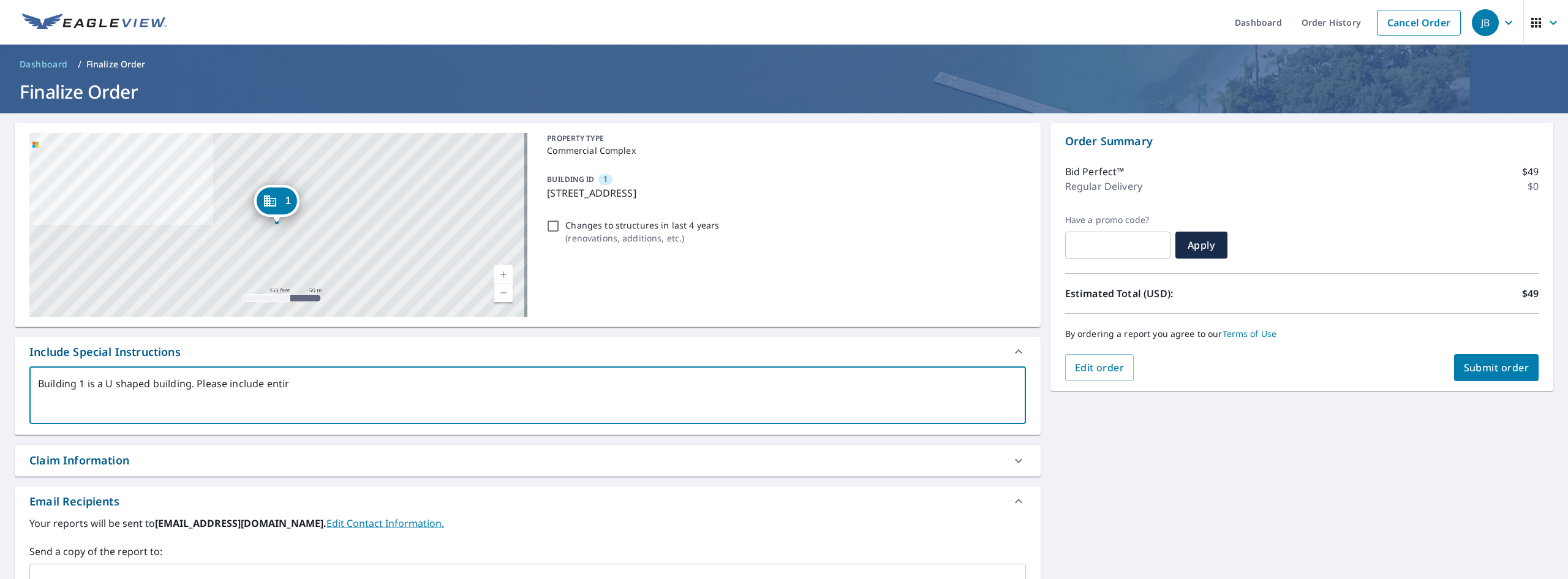
type textarea "x"
type textarea "Building 1 is a U shaped building. Please include entire"
type textarea "x"
type textarea "Building 1 is a U shaped building. Please include entire b"
type textarea "x"
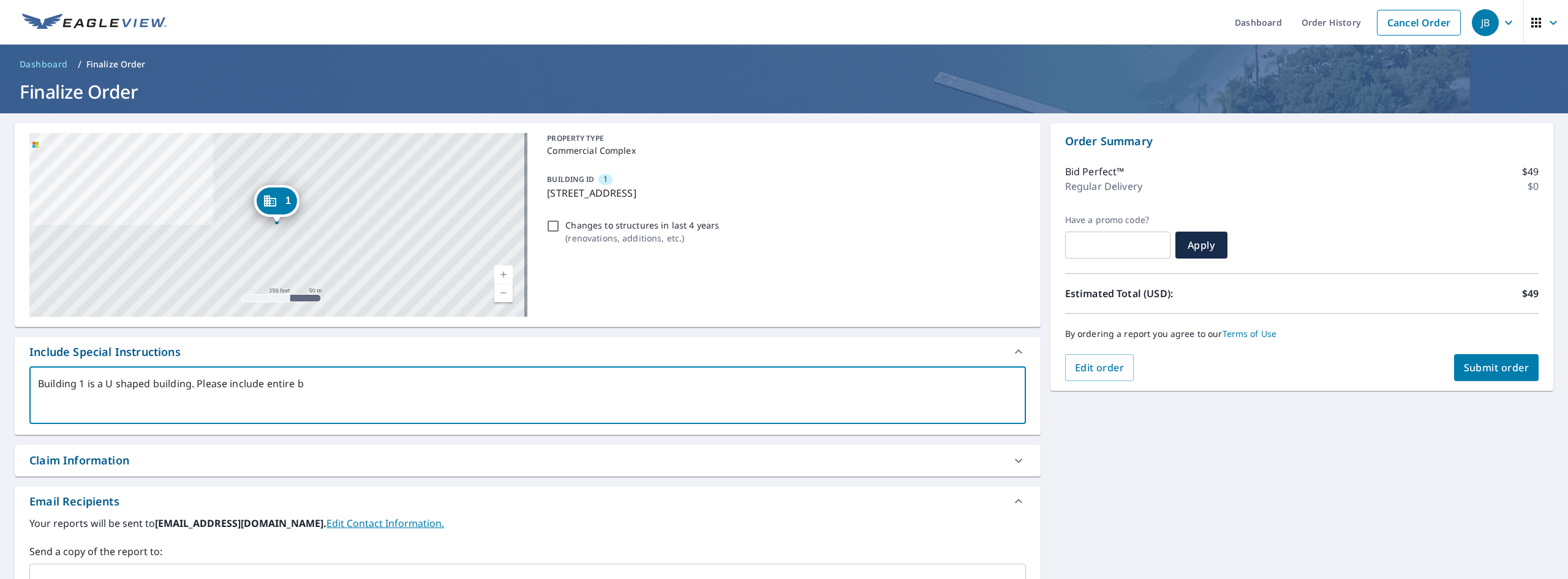
type textarea "Building 1 is a U shaped building. Please include entire bu"
type textarea "x"
type textarea "Building 1 is a U shaped building. Please include entire [PERSON_NAME]"
type textarea "x"
type textarea "Building 1 is a U shaped building. Please include entire buil"
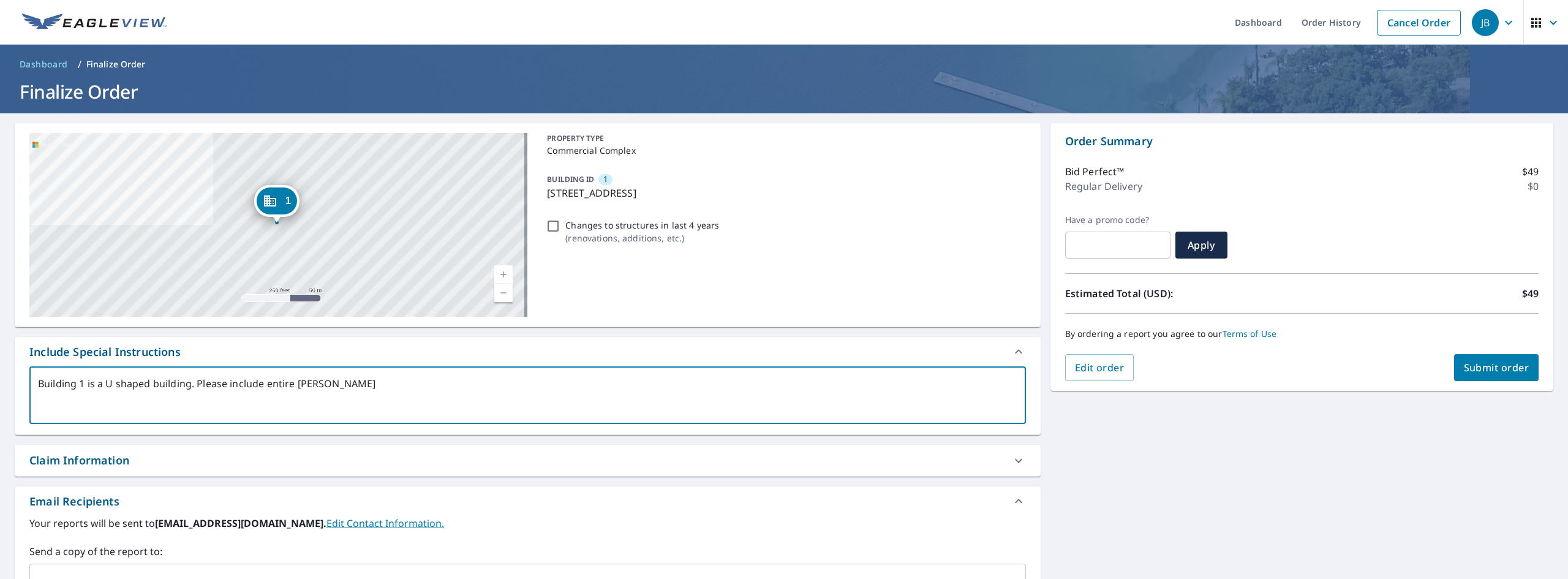
type textarea "x"
type textarea "Building 1 is a U shaped building. Please include entire build"
type textarea "x"
type textarea "Building 1 is a U shaped building. Please include entire buildi"
type textarea "x"
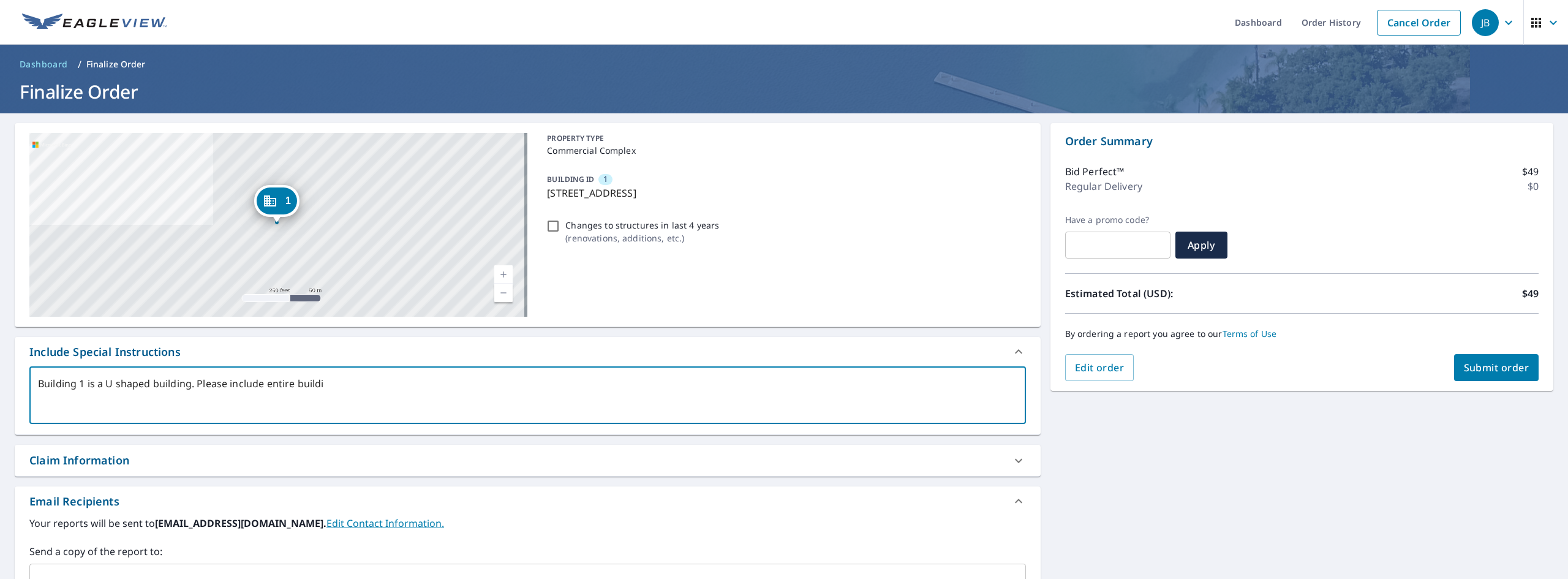
type textarea "Building 1 is a U shaped building. Please include entire buildin"
type textarea "x"
type textarea "Building 1 is a U shaped building. Please include entire building"
type textarea "x"
type textarea "Building 1 is a U shaped building. Please include entire building"
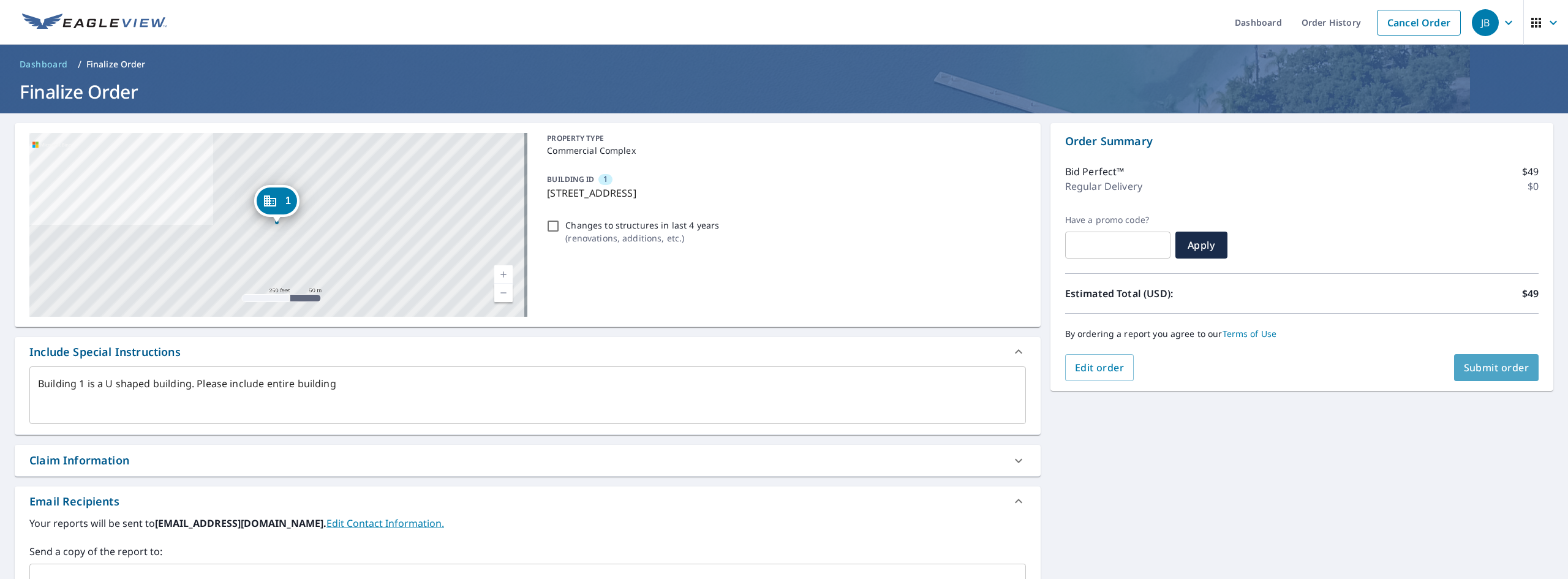
click at [1494, 369] on span "Submit order" at bounding box center [1496, 367] width 66 height 14
type textarea "x"
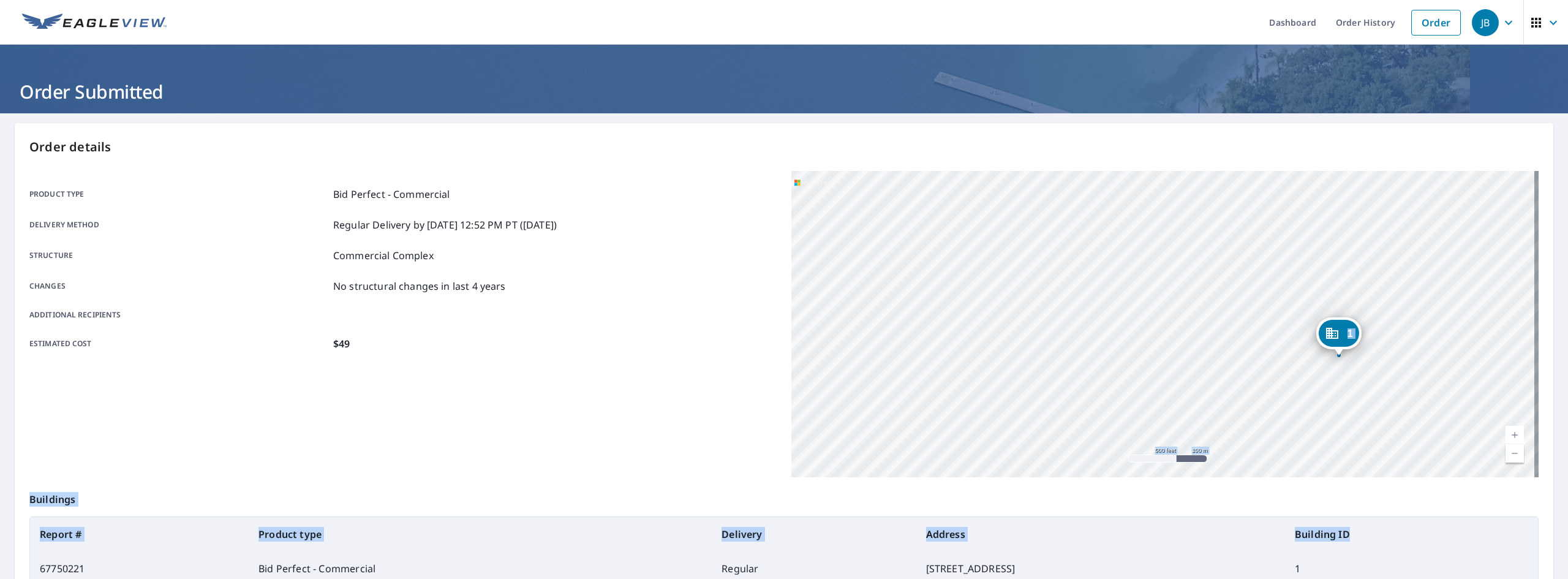
drag, startPoint x: 1370, startPoint y: 506, endPoint x: 1099, endPoint y: 341, distance: 317.3
click at [1099, 341] on div "Order details Product type Bid Perfect - Commercial Delivery method Regular Del…" at bounding box center [784, 402] width 1538 height 556
click at [583, 461] on div "Product type Bid Perfect - Commercial Delivery method Regular Delivery by [DATE…" at bounding box center [403, 324] width 748 height 306
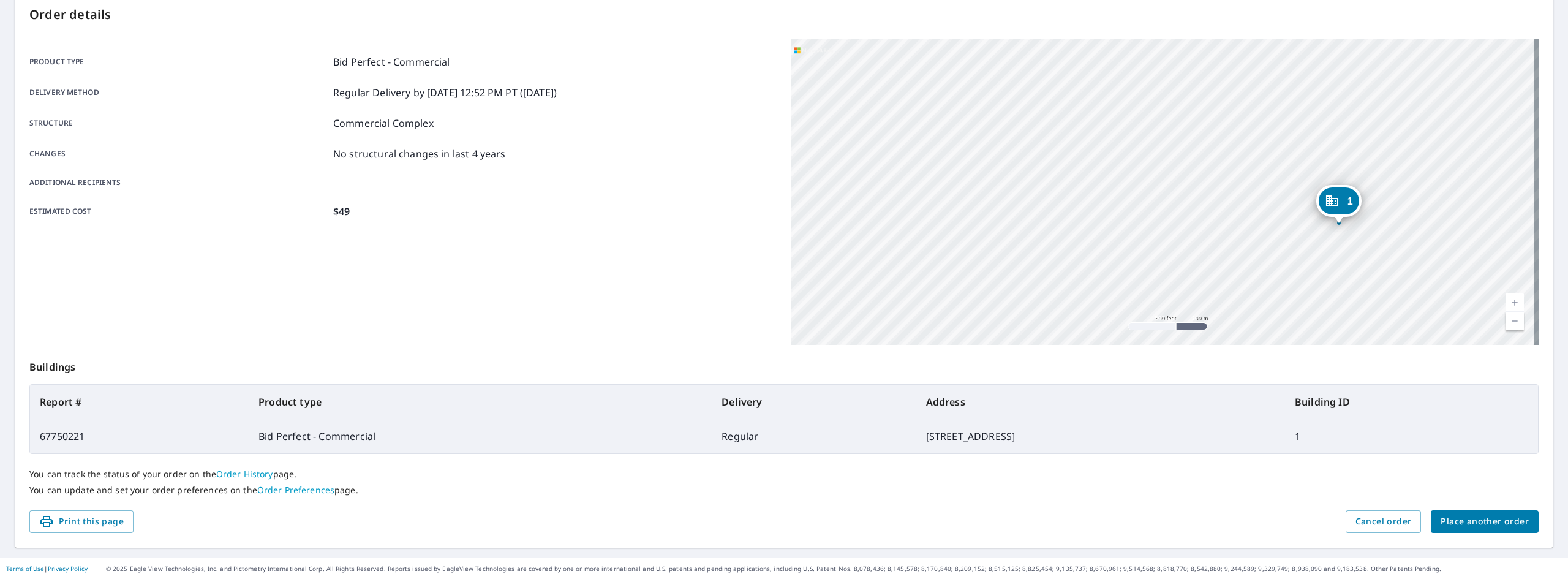
scroll to position [133, 0]
click at [1482, 514] on span "Place another order" at bounding box center [1484, 520] width 88 height 15
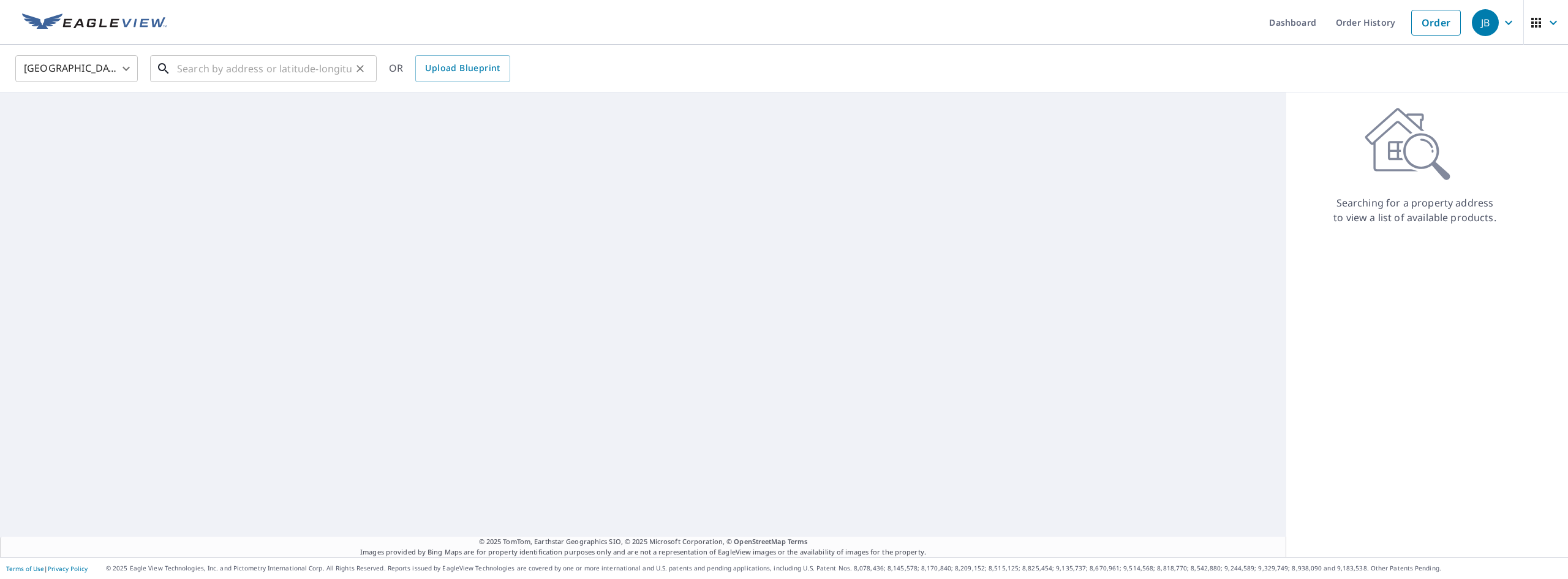
click at [199, 74] on input "text" at bounding box center [265, 68] width 175 height 34
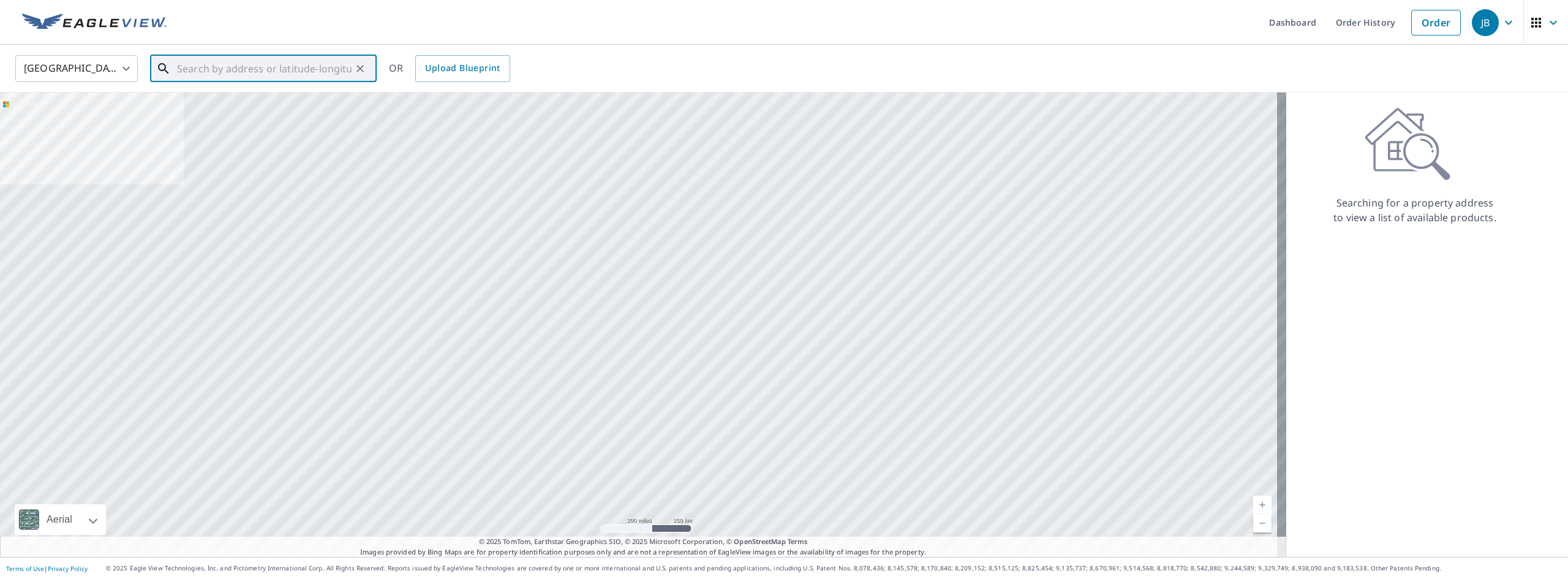
click at [186, 76] on input "text" at bounding box center [265, 68] width 175 height 34
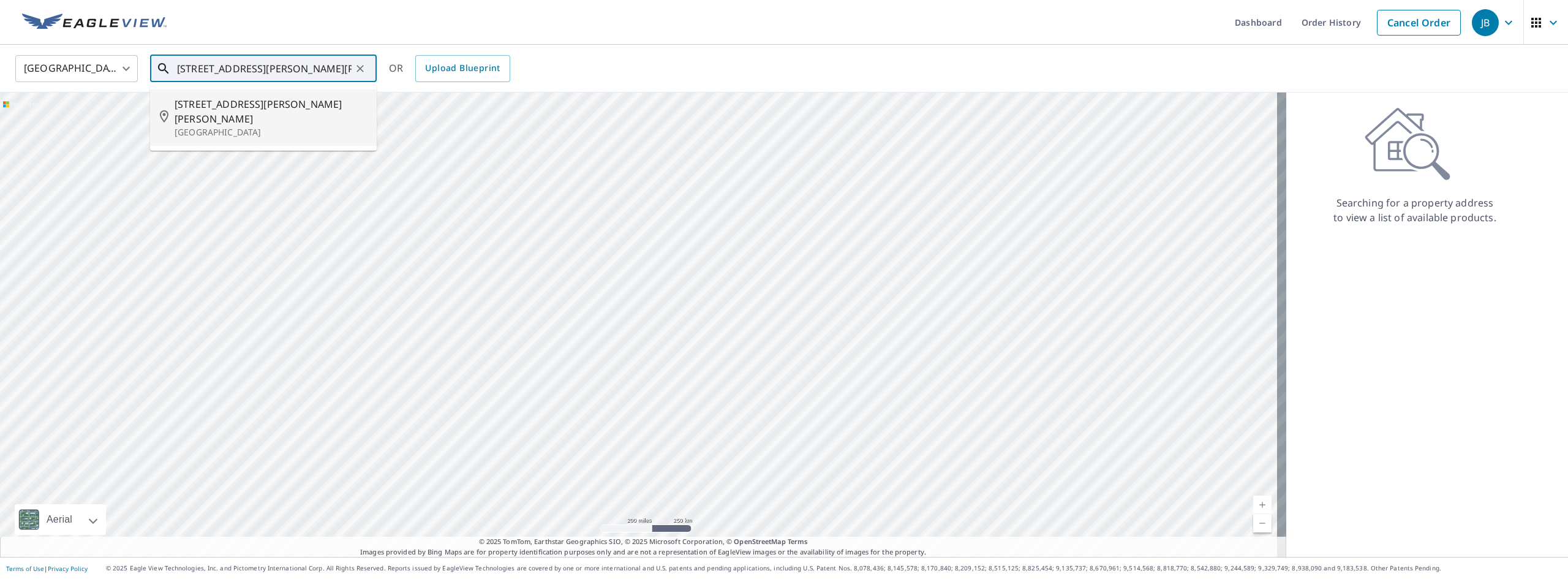
click at [204, 110] on span "[STREET_ADDRESS][PERSON_NAME][PERSON_NAME]" at bounding box center [271, 111] width 193 height 30
type input "[STREET_ADDRESS][PERSON_NAME][PERSON_NAME]"
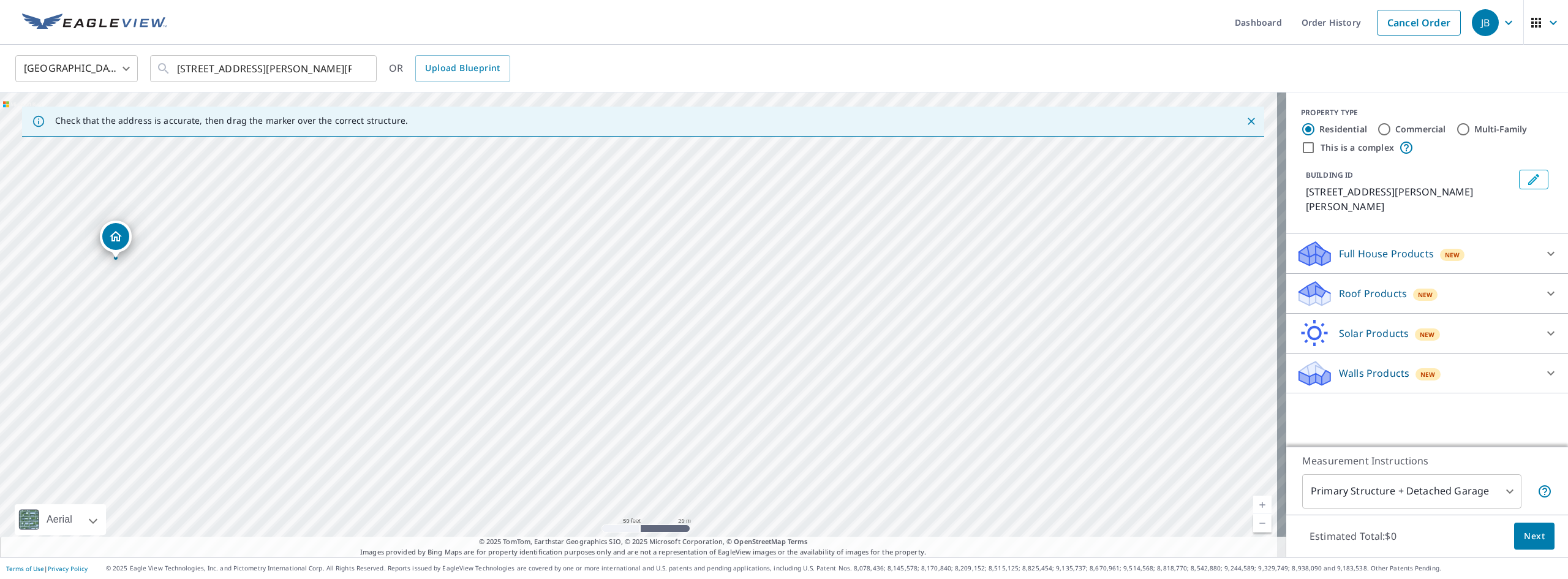
drag, startPoint x: 650, startPoint y: 353, endPoint x: 150, endPoint y: 294, distance: 503.5
click at [142, 293] on div "[STREET_ADDRESS][PERSON_NAME][PERSON_NAME]" at bounding box center [643, 324] width 1286 height 464
drag, startPoint x: 232, startPoint y: 329, endPoint x: 707, endPoint y: 383, distance: 478.1
click at [707, 383] on div "[STREET_ADDRESS][PERSON_NAME][PERSON_NAME]" at bounding box center [643, 324] width 1286 height 464
click at [648, 364] on div "[STREET_ADDRESS][PERSON_NAME][PERSON_NAME]" at bounding box center [643, 324] width 1286 height 464
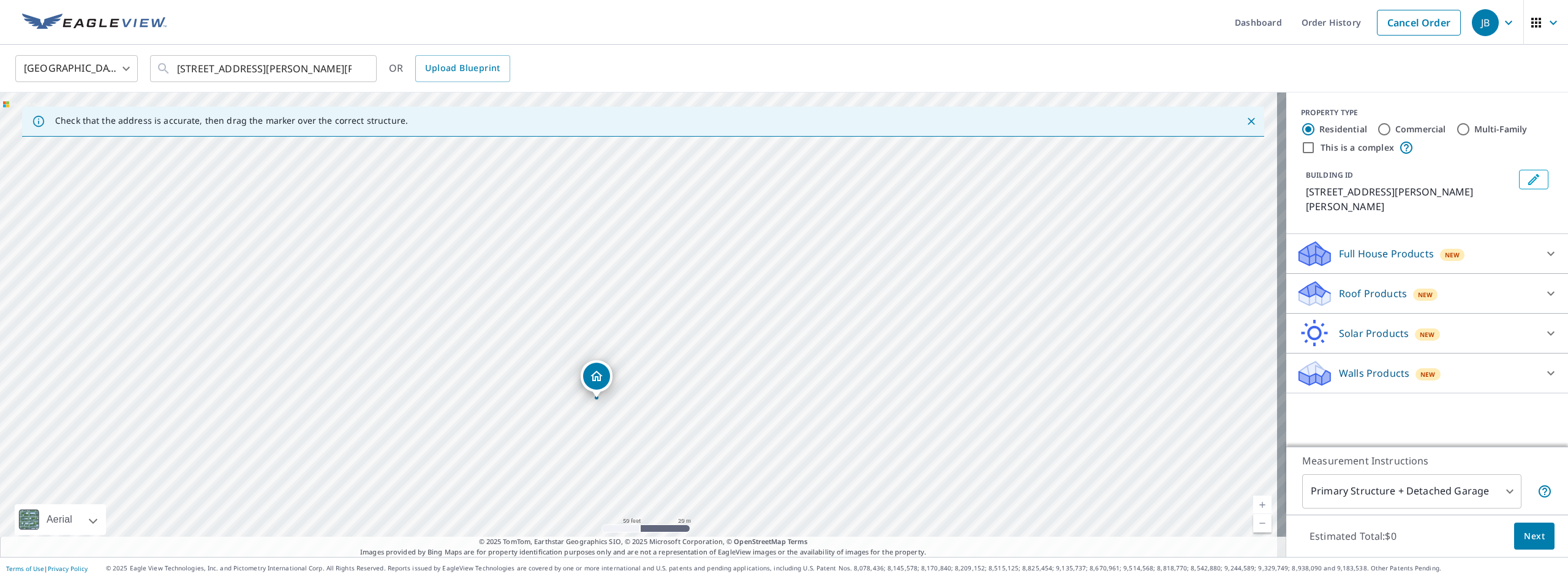
drag, startPoint x: 631, startPoint y: 357, endPoint x: 608, endPoint y: 445, distance: 91.0
click at [609, 445] on div "[STREET_ADDRESS][PERSON_NAME][PERSON_NAME]" at bounding box center [643, 324] width 1286 height 464
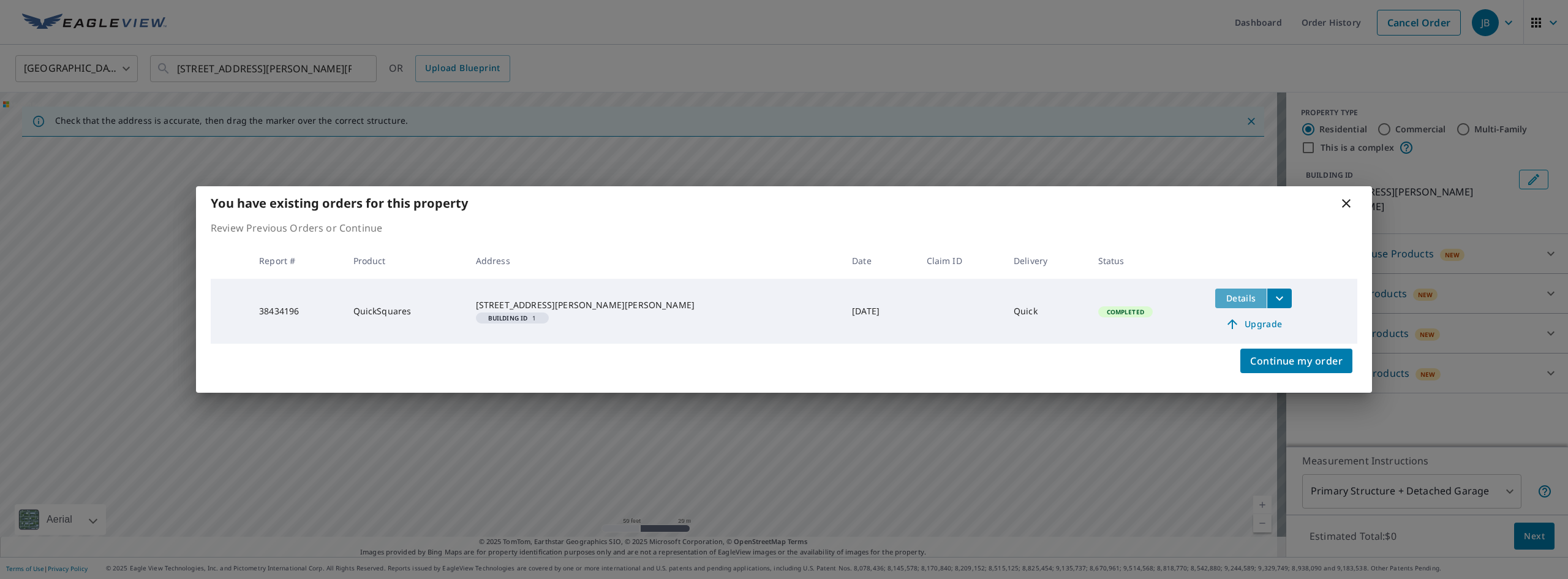
click at [1228, 303] on span "Details" at bounding box center [1240, 297] width 37 height 12
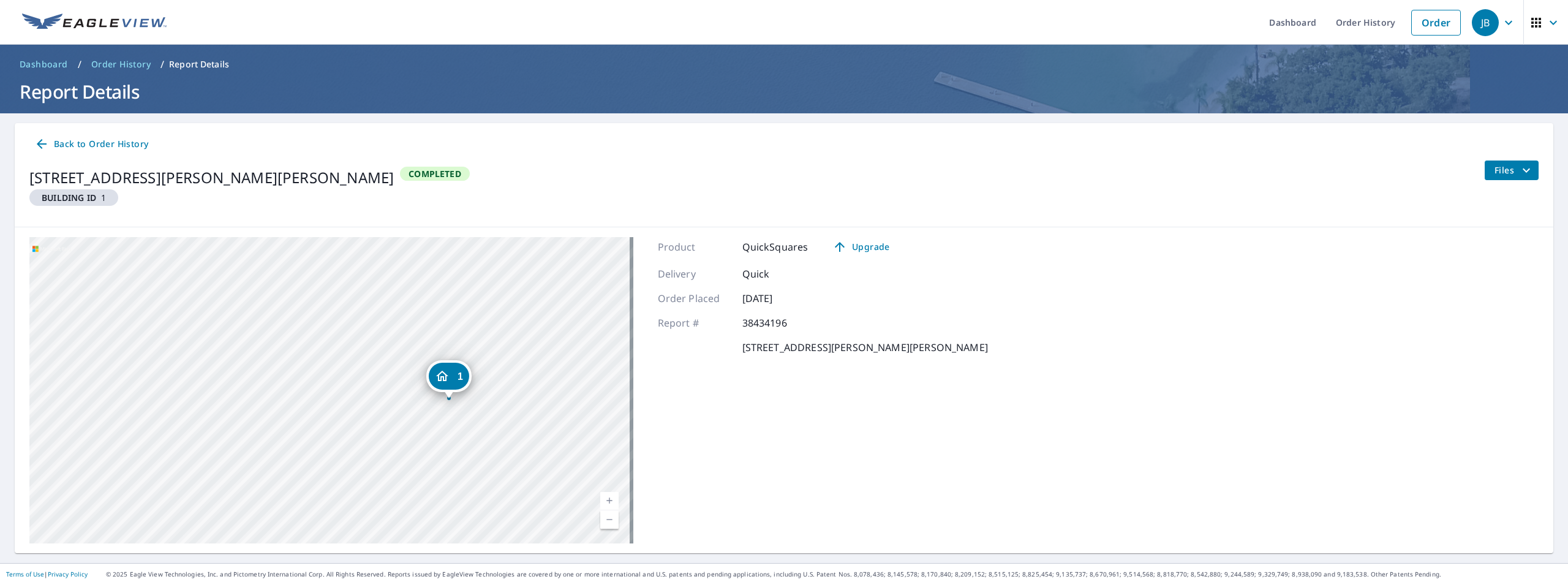
drag, startPoint x: 443, startPoint y: 422, endPoint x: 557, endPoint y: 433, distance: 114.5
click at [557, 433] on div "1 [STREET_ADDRESS][PERSON_NAME][PERSON_NAME]" at bounding box center [331, 390] width 604 height 306
drag, startPoint x: 416, startPoint y: 407, endPoint x: 530, endPoint y: 402, distance: 114.1
click at [530, 402] on div "1 [STREET_ADDRESS][PERSON_NAME][PERSON_NAME]" at bounding box center [331, 390] width 604 height 306
drag, startPoint x: 353, startPoint y: 392, endPoint x: 636, endPoint y: 365, distance: 284.3
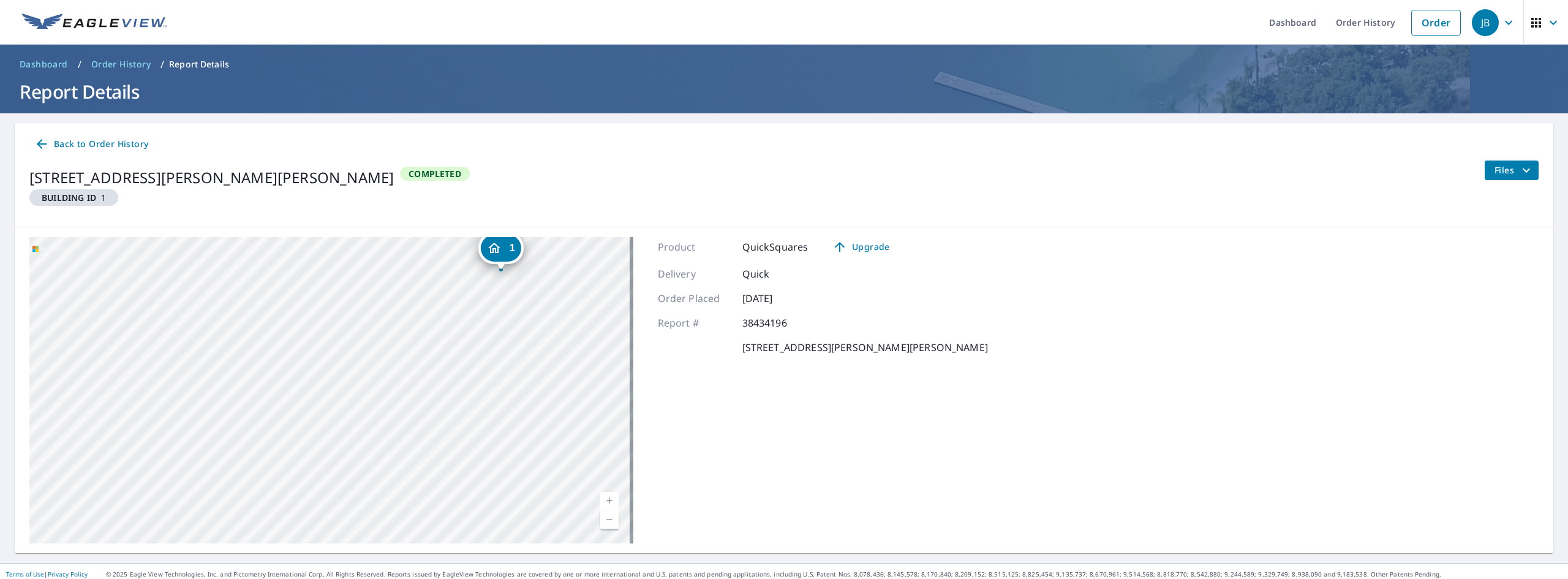
click at [636, 365] on div "1 [STREET_ADDRESS][PERSON_NAME][PERSON_NAME]-[STREET_ADDRESS] A standard road m…" at bounding box center [784, 390] width 1538 height 326
drag, startPoint x: 333, startPoint y: 421, endPoint x: 476, endPoint y: 380, distance: 148.8
click at [464, 384] on div "1 [STREET_ADDRESS][PERSON_NAME][PERSON_NAME]" at bounding box center [331, 390] width 604 height 306
drag, startPoint x: 405, startPoint y: 389, endPoint x: 489, endPoint y: 368, distance: 86.6
click at [489, 368] on div "1 [STREET_ADDRESS][PERSON_NAME][PERSON_NAME]" at bounding box center [331, 390] width 604 height 306
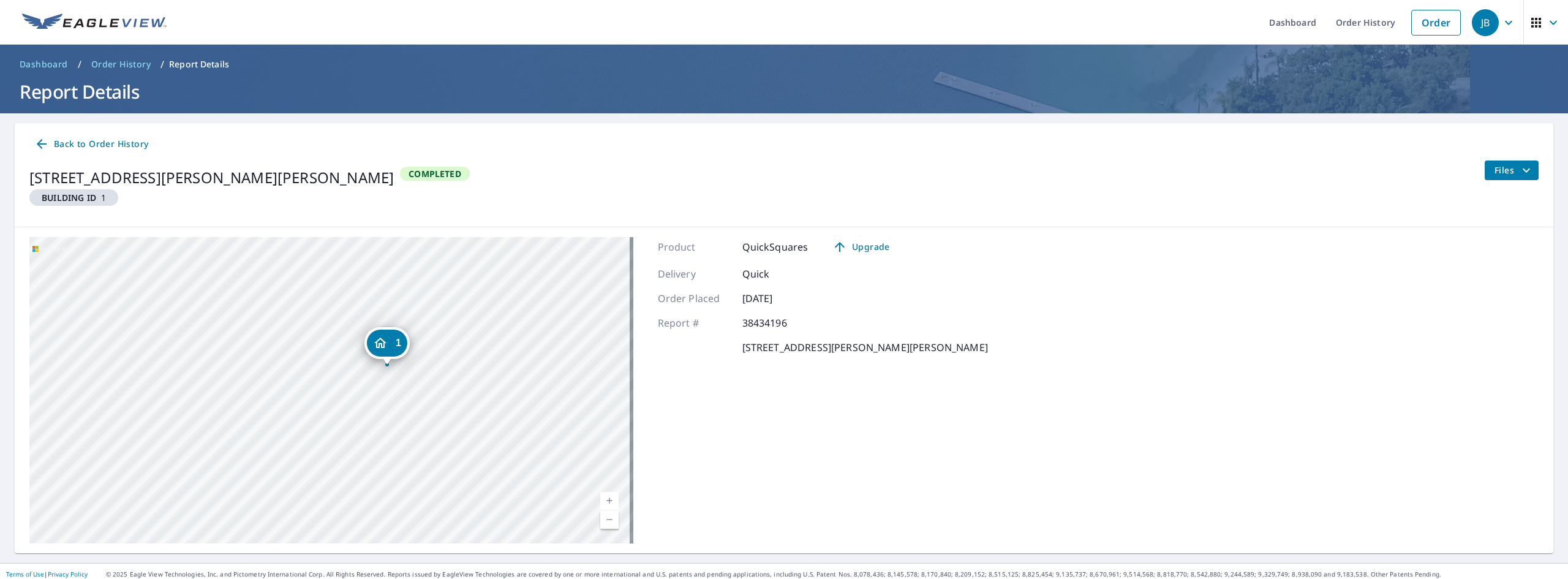
drag, startPoint x: 421, startPoint y: 254, endPoint x: 379, endPoint y: 344, distance: 99.3
click at [379, 344] on icon "Dropped pin, building 1, Residential property, 265 Ponce De Leon Ave NE Atlanta…" at bounding box center [380, 343] width 14 height 14
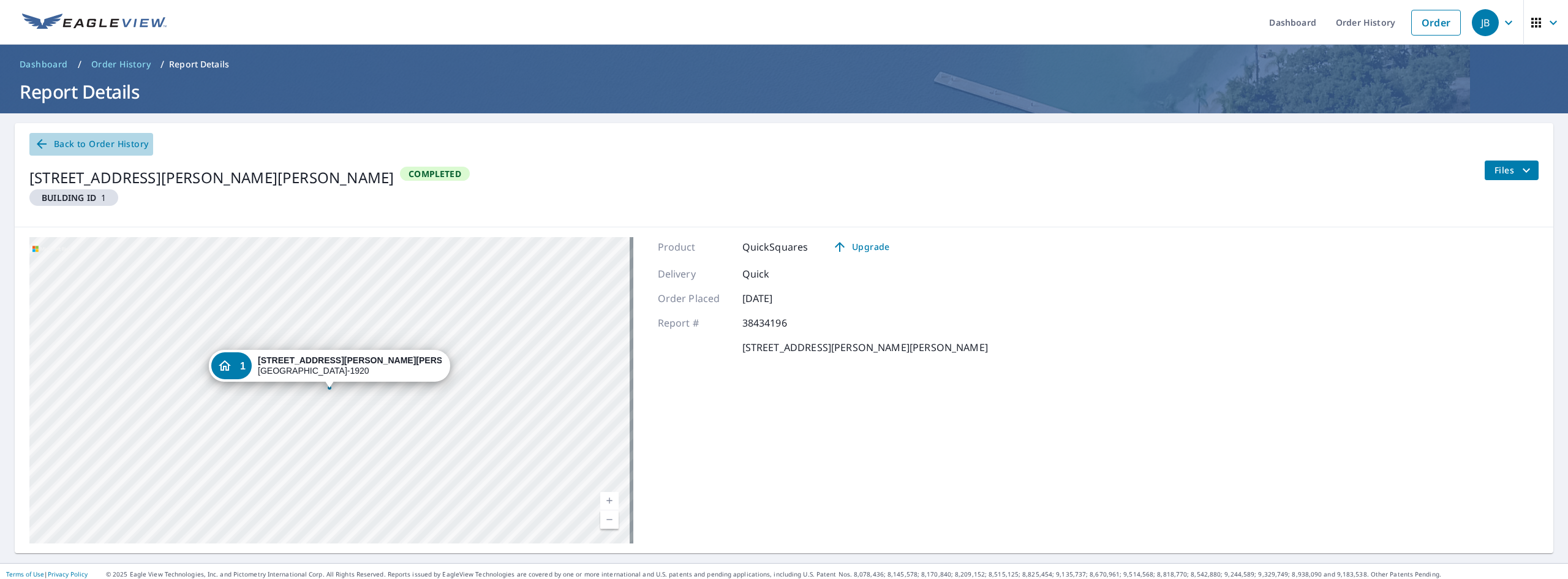
click at [86, 144] on span "Back to Order History" at bounding box center [91, 144] width 113 height 15
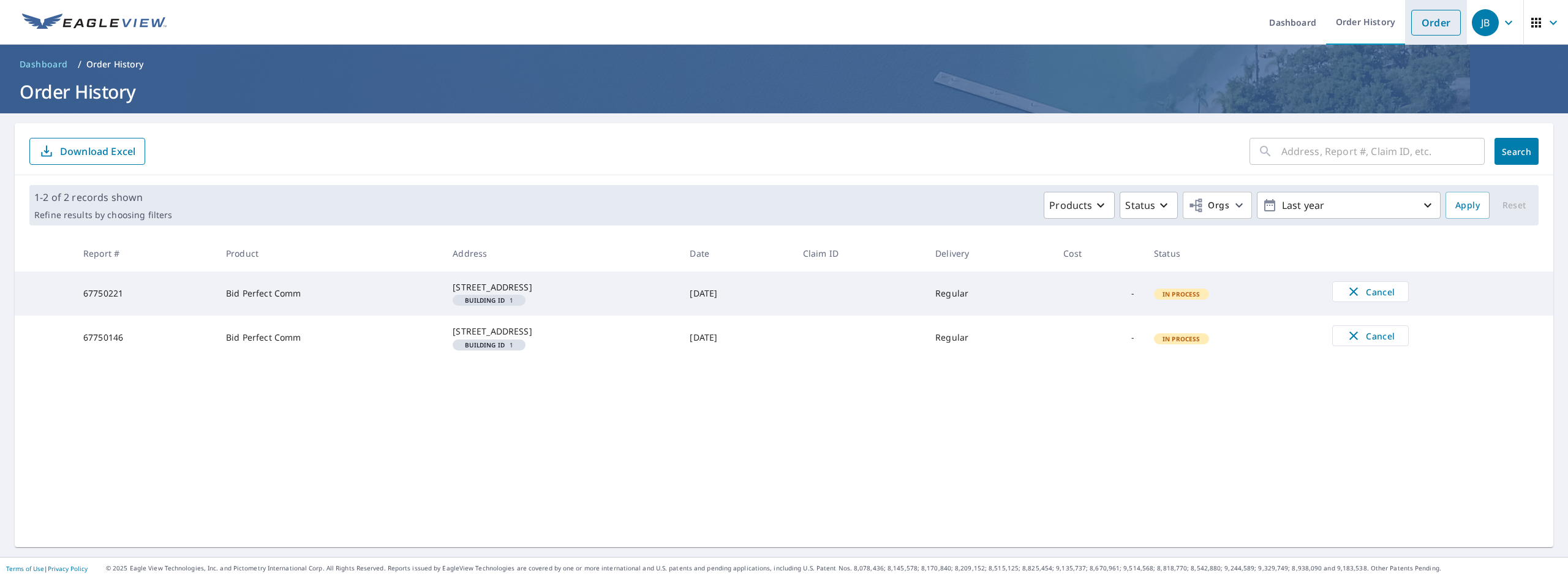
click at [1418, 22] on link "Order" at bounding box center [1436, 23] width 50 height 26
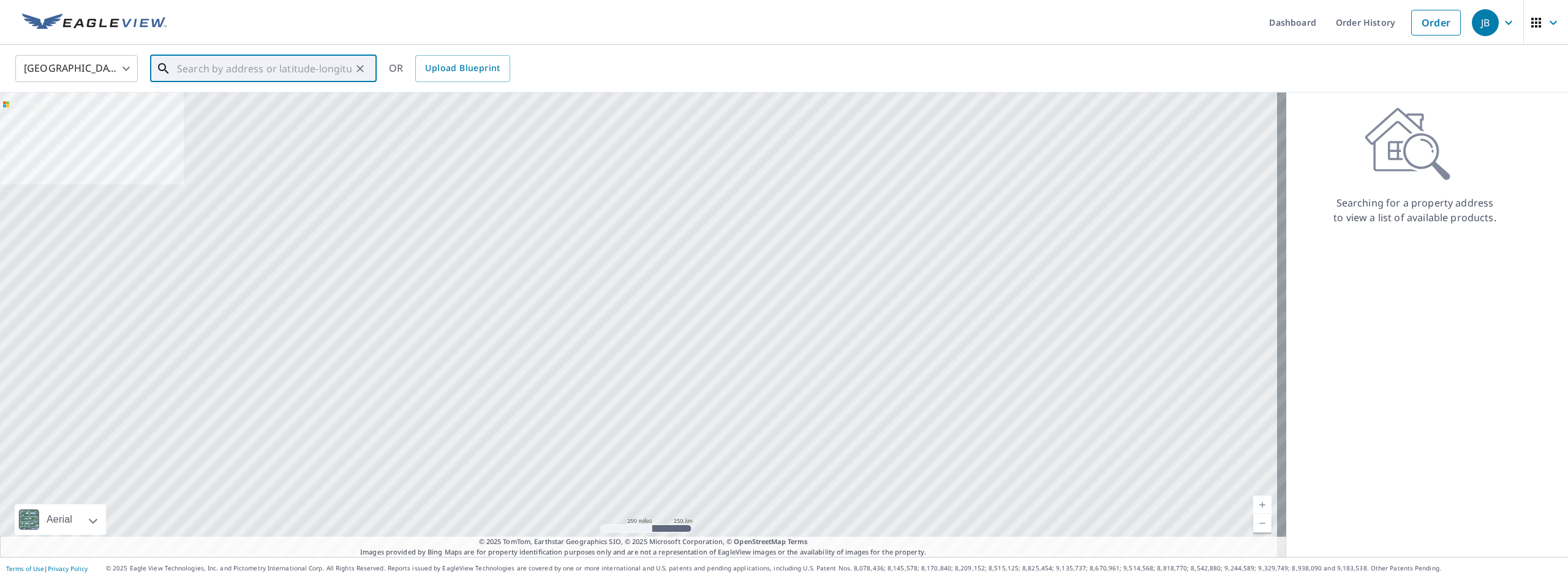
click at [233, 79] on input "text" at bounding box center [265, 68] width 175 height 34
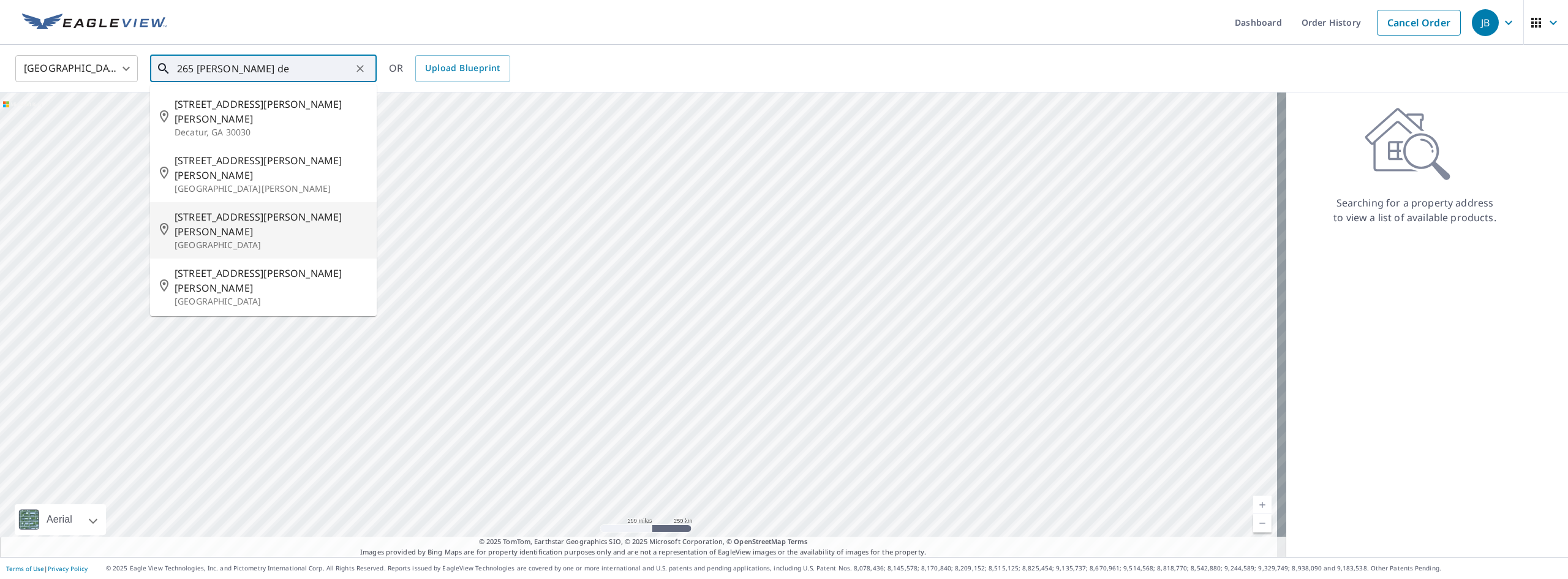
click at [230, 210] on span "[STREET_ADDRESS][PERSON_NAME][PERSON_NAME]" at bounding box center [271, 224] width 193 height 30
type input "[STREET_ADDRESS][PERSON_NAME][PERSON_NAME]"
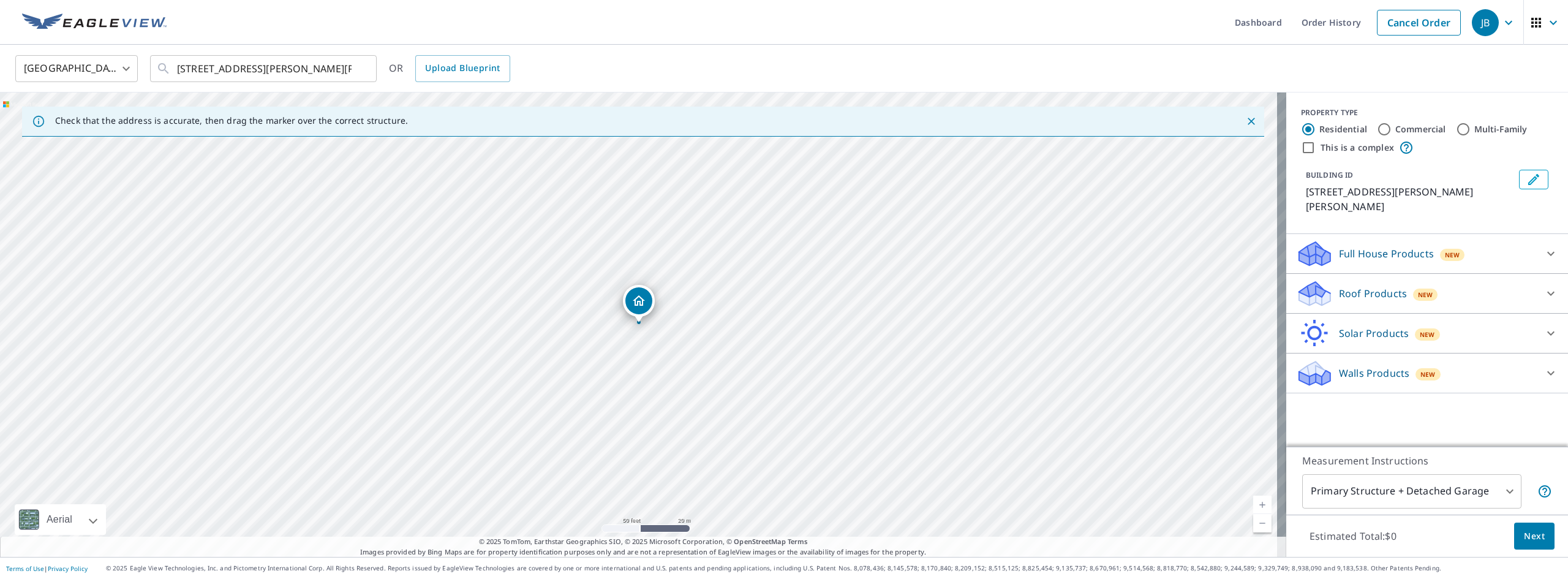
drag, startPoint x: 793, startPoint y: 251, endPoint x: 474, endPoint y: 348, distance: 333.4
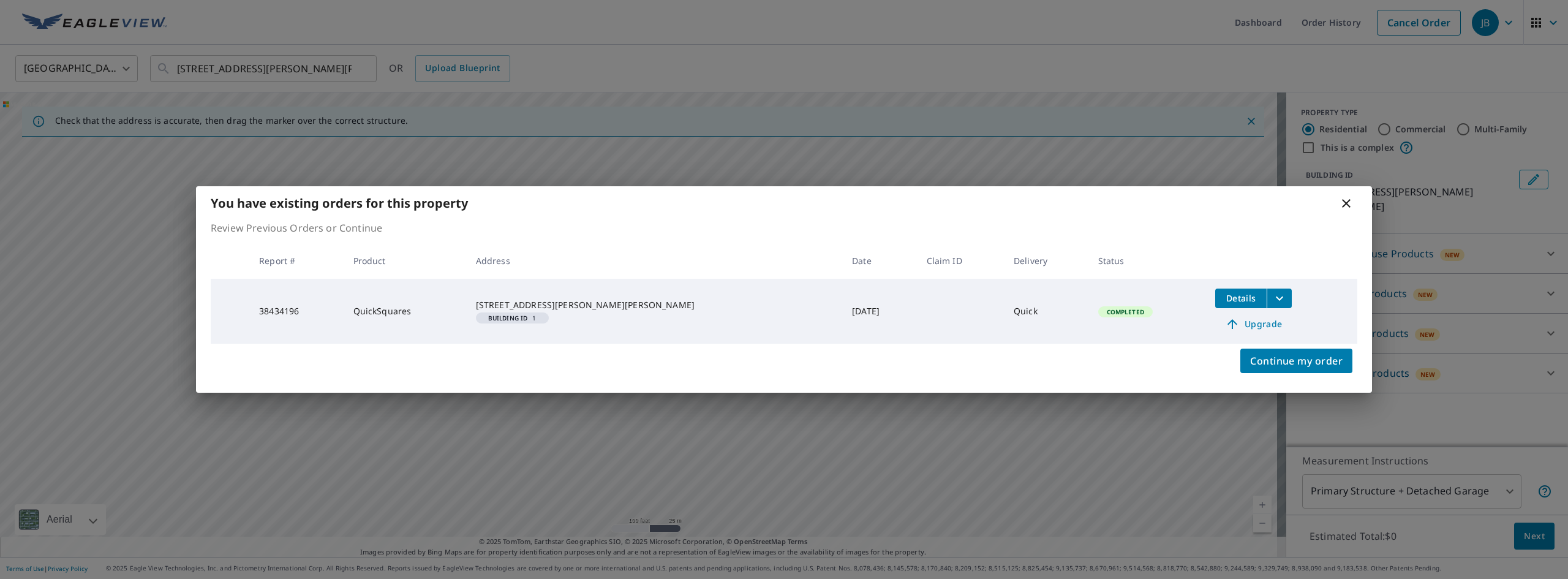
click at [635, 288] on td "[STREET_ADDRESS][PERSON_NAME][PERSON_NAME] Building ID 1" at bounding box center [655, 311] width 376 height 65
click at [1347, 202] on icon at bounding box center [1346, 204] width 9 height 9
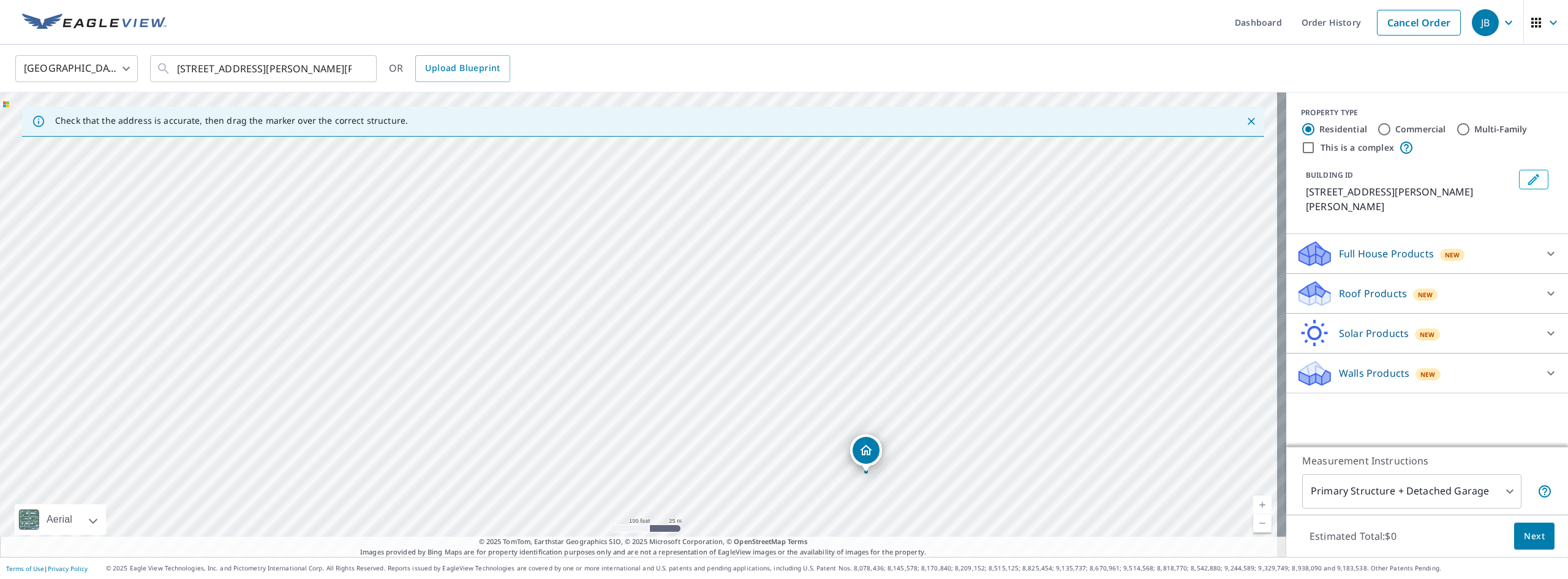
drag, startPoint x: 642, startPoint y: 300, endPoint x: 870, endPoint y: 448, distance: 271.8
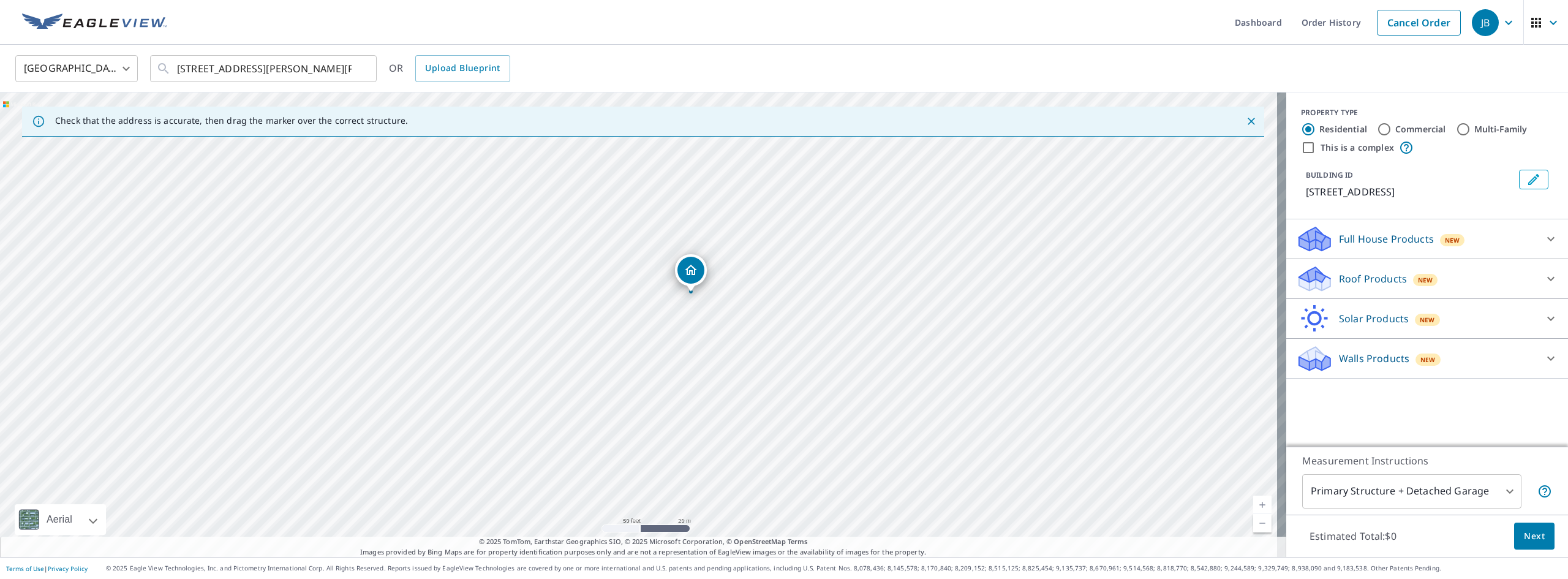
drag, startPoint x: 632, startPoint y: 357, endPoint x: 854, endPoint y: 422, distance: 231.3
click at [854, 422] on div "[STREET_ADDRESS]" at bounding box center [643, 324] width 1286 height 464
drag, startPoint x: 904, startPoint y: 222, endPoint x: 686, endPoint y: 466, distance: 327.2
click at [686, 466] on div "[STREET_ADDRESS]" at bounding box center [643, 324] width 1286 height 464
drag, startPoint x: 777, startPoint y: 268, endPoint x: 734, endPoint y: 360, distance: 101.6
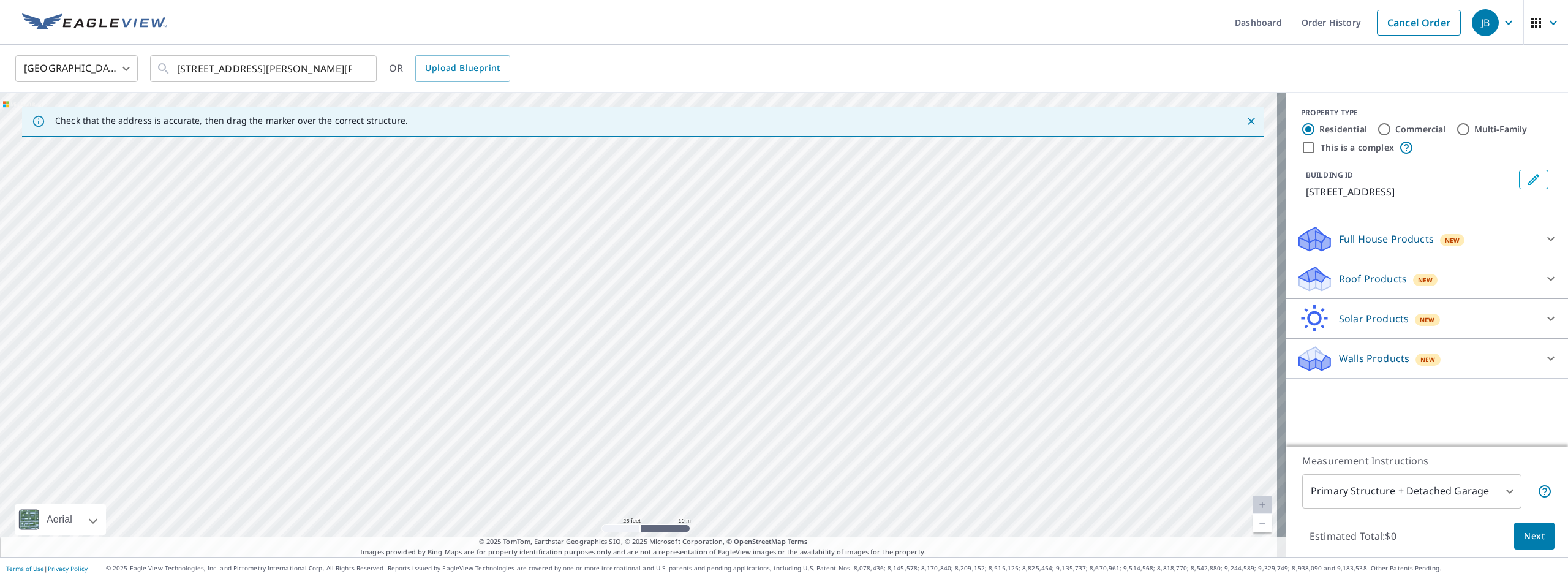
click at [734, 360] on div "[STREET_ADDRESS]" at bounding box center [643, 324] width 1286 height 464
click at [1301, 149] on input "This is a complex" at bounding box center [1308, 148] width 14 height 14
checkbox input "true"
radio input "false"
radio input "true"
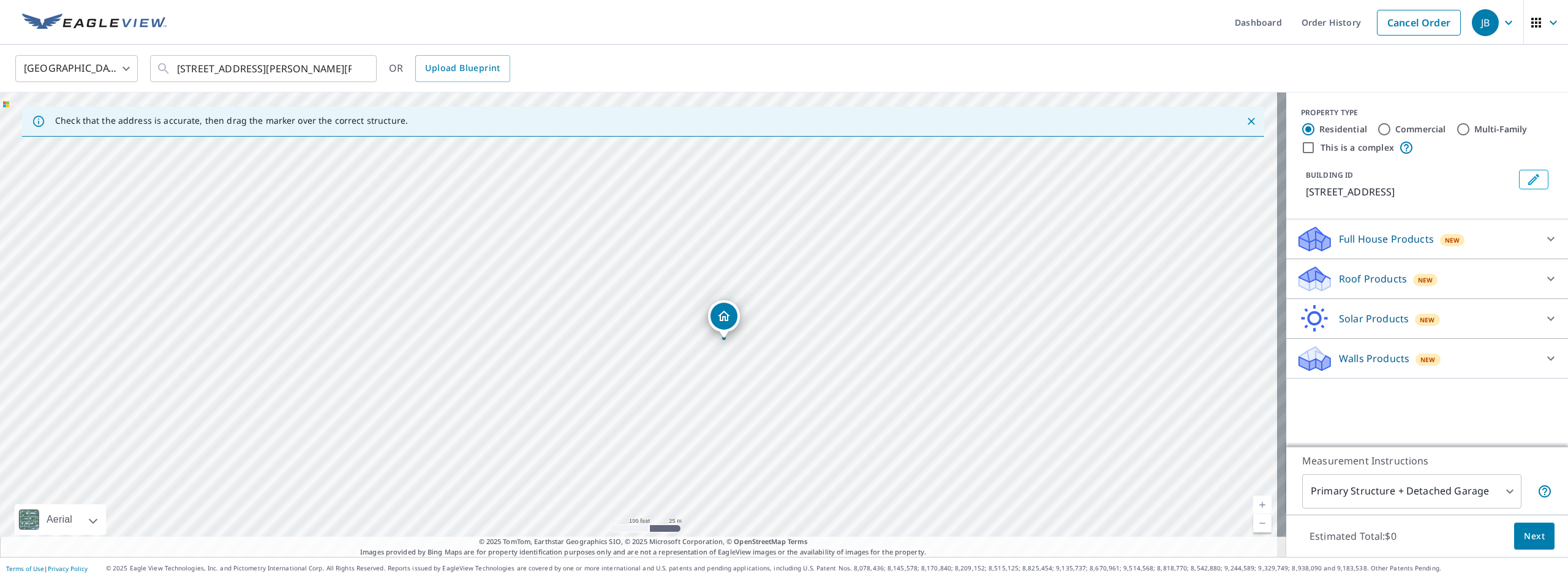
type input "4"
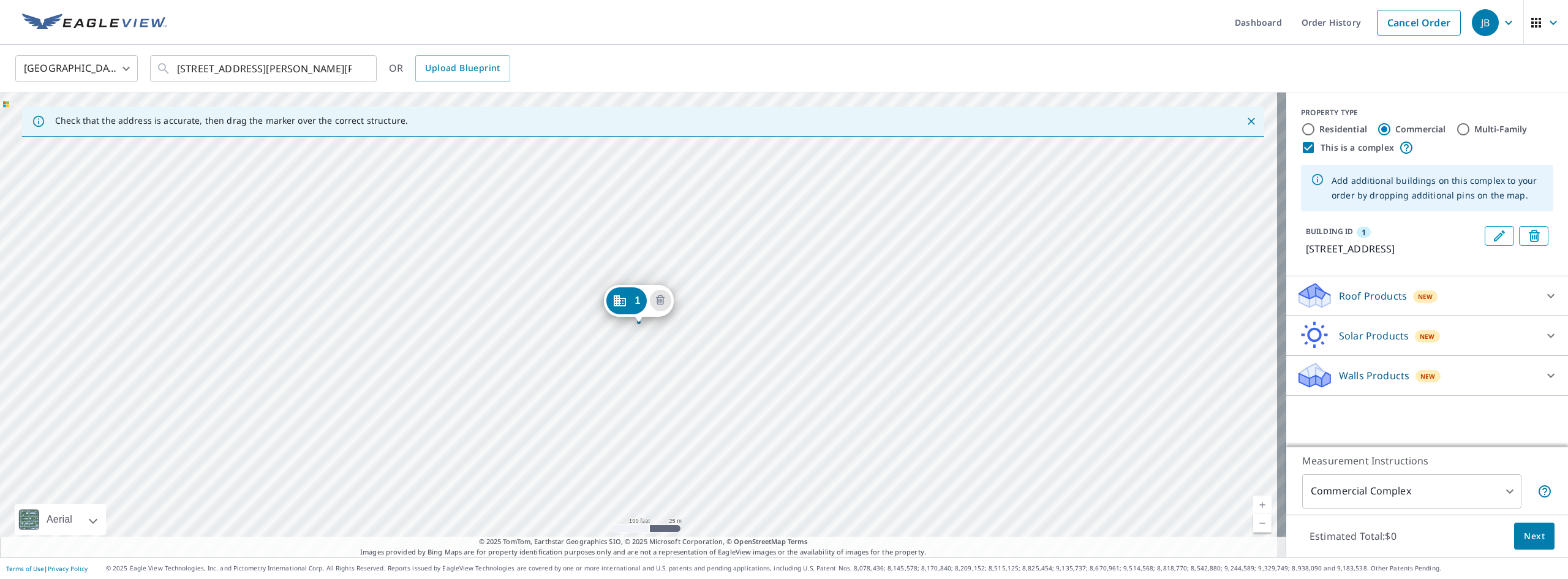
click at [1544, 292] on icon at bounding box center [1551, 295] width 14 height 14
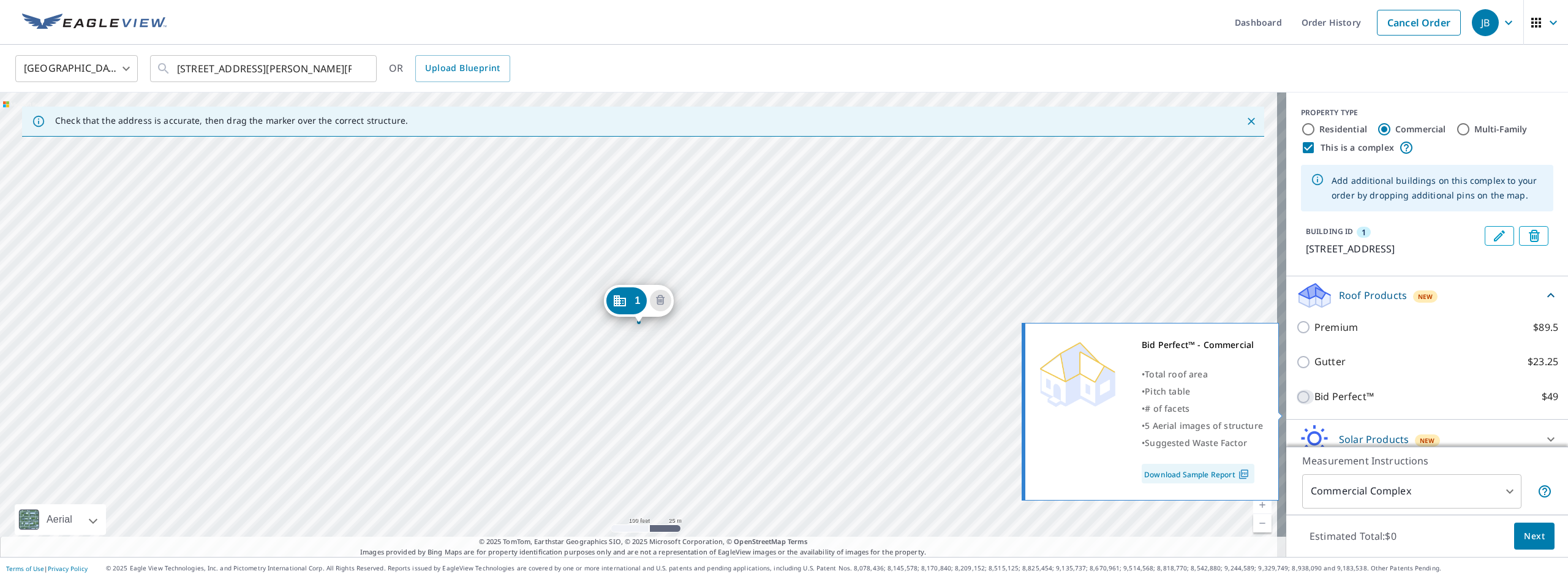
click at [1296, 404] on input "Bid Perfect™ $49" at bounding box center [1305, 397] width 18 height 14
checkbox input "true"
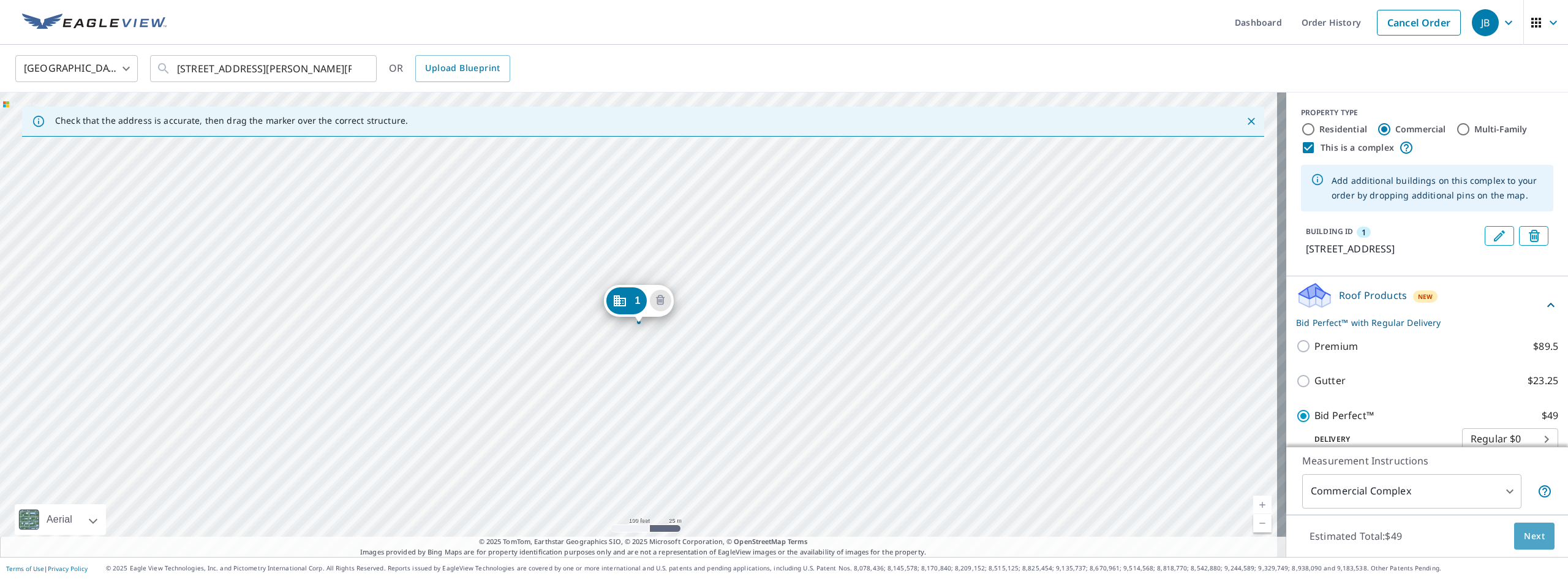
click at [1524, 532] on span "Next" at bounding box center [1534, 536] width 21 height 15
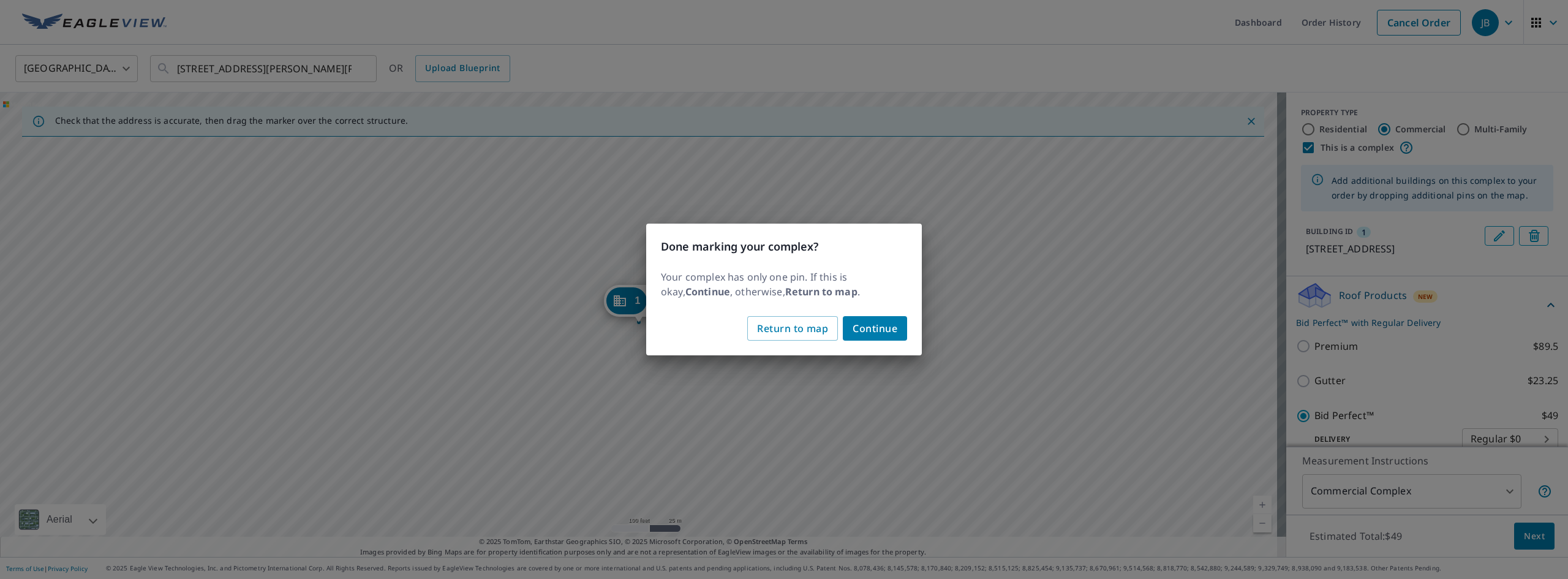
click at [885, 336] on span "Continue" at bounding box center [875, 328] width 45 height 17
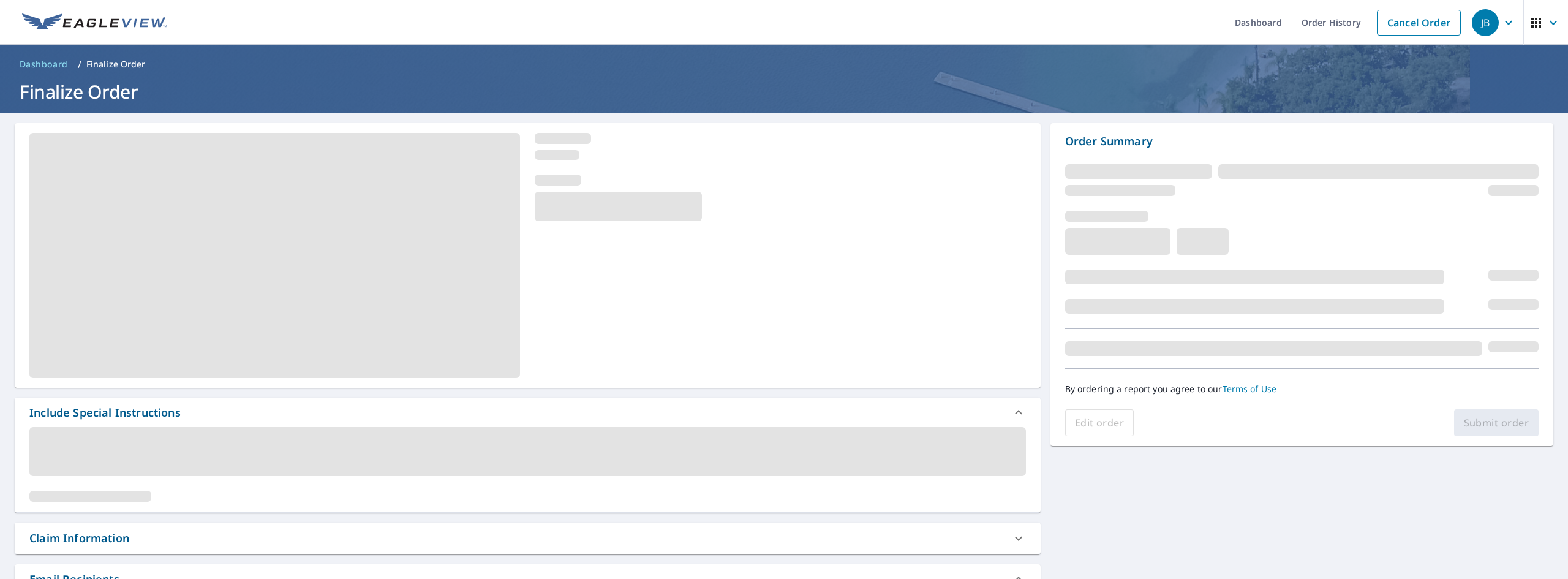
click at [66, 440] on span at bounding box center [528, 451] width 996 height 49
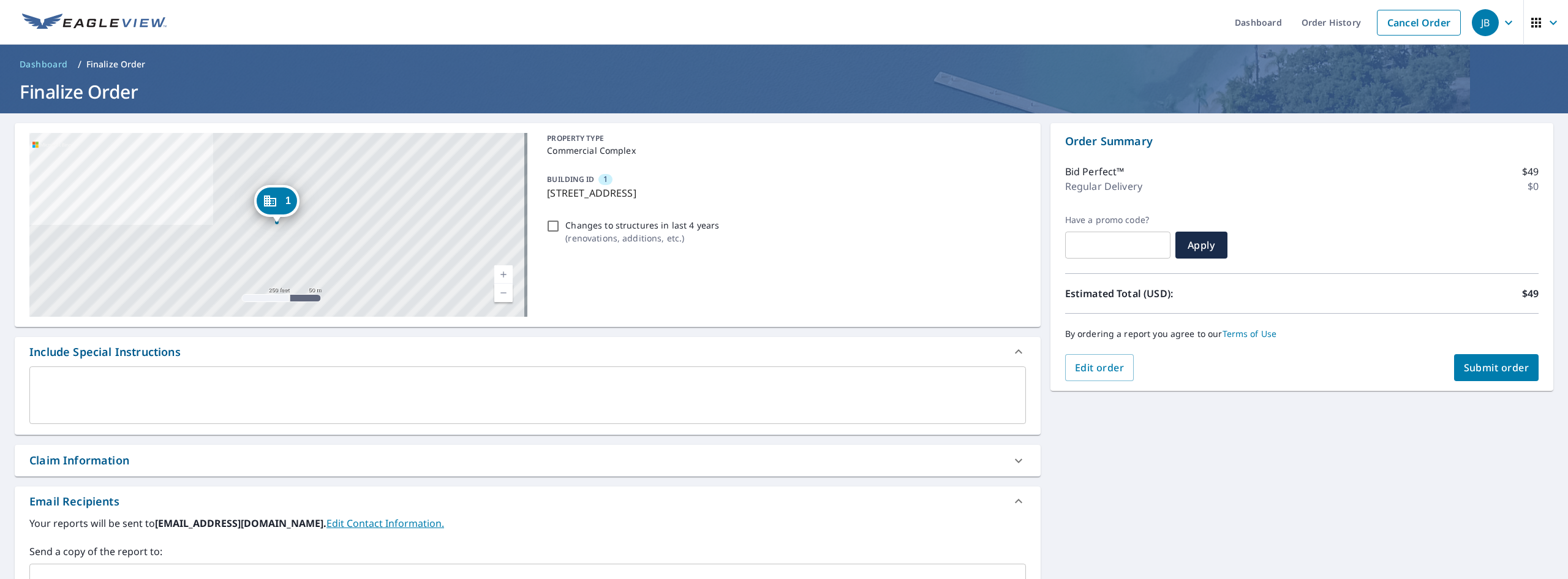
click at [45, 378] on div "x ​" at bounding box center [528, 395] width 996 height 58
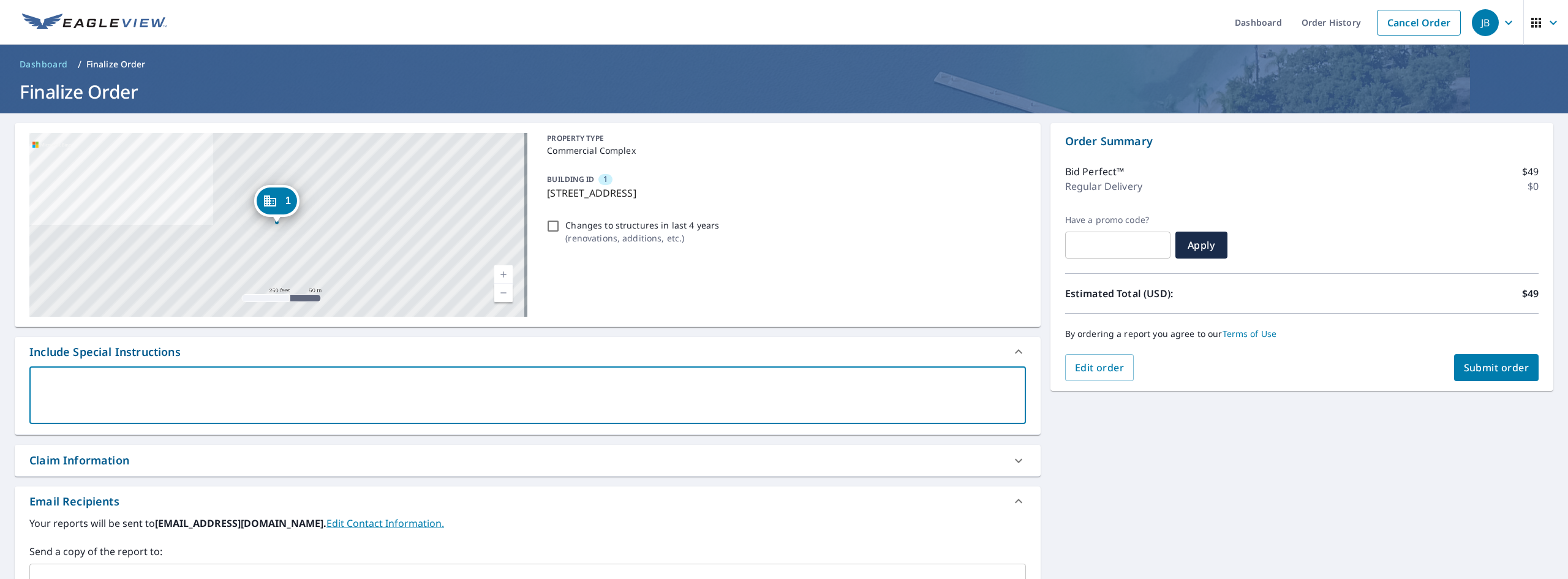
type textarea "L"
type textarea "x"
type textarea "Ls"
type textarea "x"
type textarea "Lst"
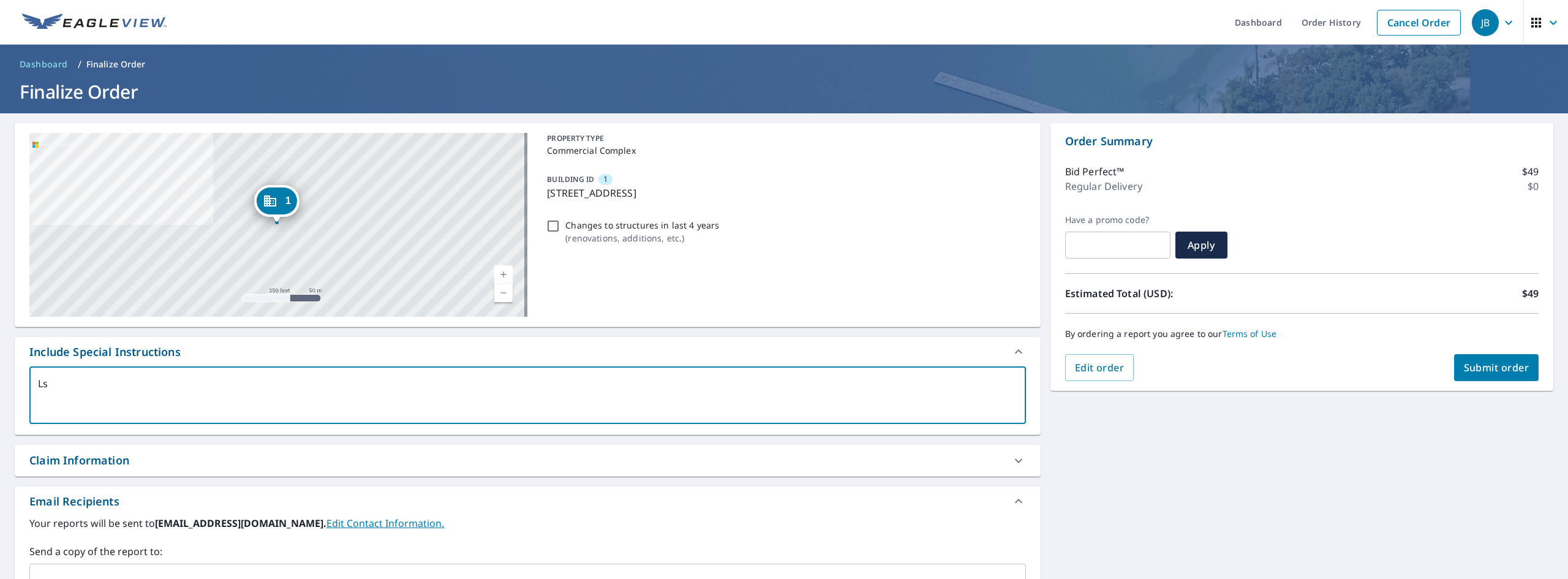
type textarea "x"
type textarea "Lstg"
type textarea "x"
type textarea "Lst"
type textarea "x"
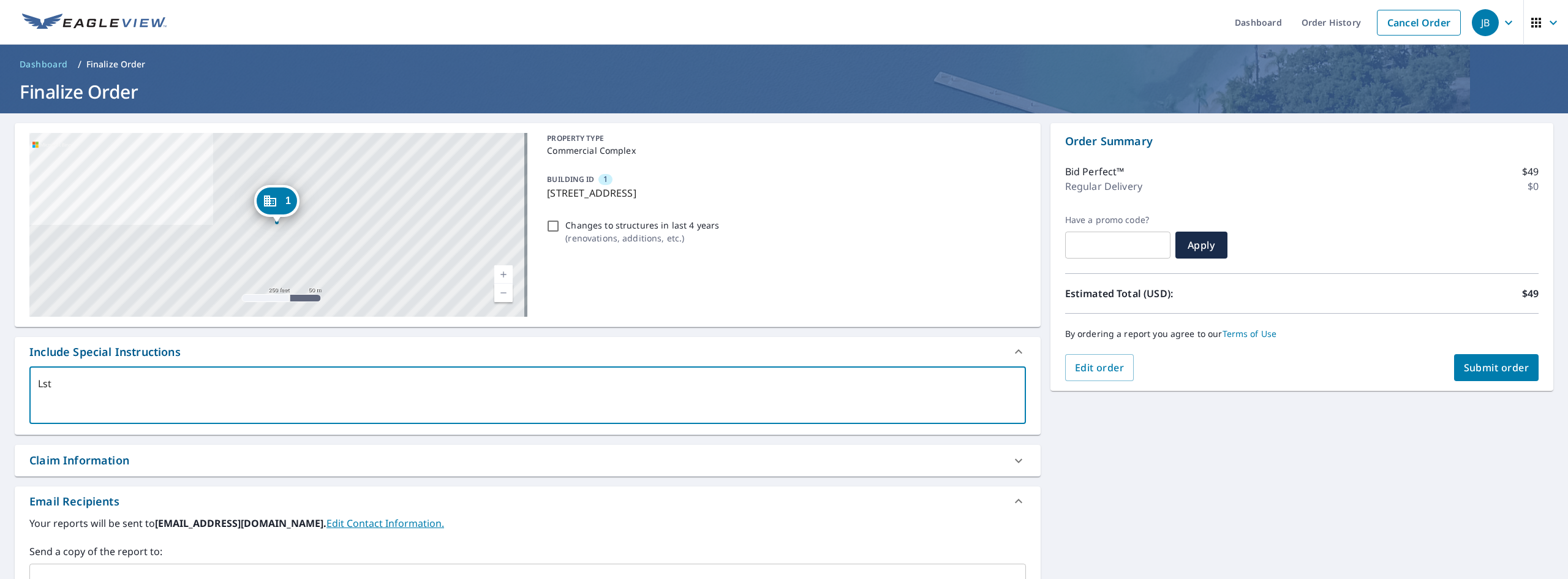
type textarea "Ls"
type textarea "x"
type textarea "L"
type textarea "x"
type textarea "O"
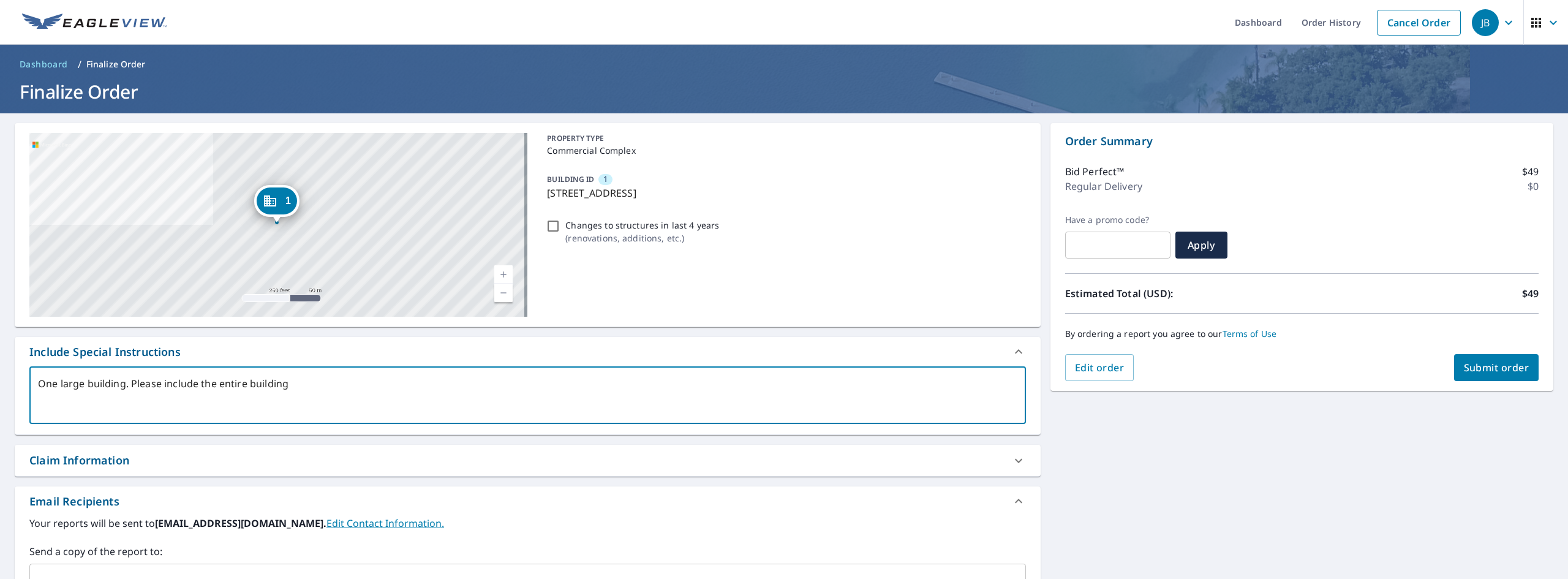
click at [1488, 365] on span "Submit order" at bounding box center [1496, 367] width 66 height 14
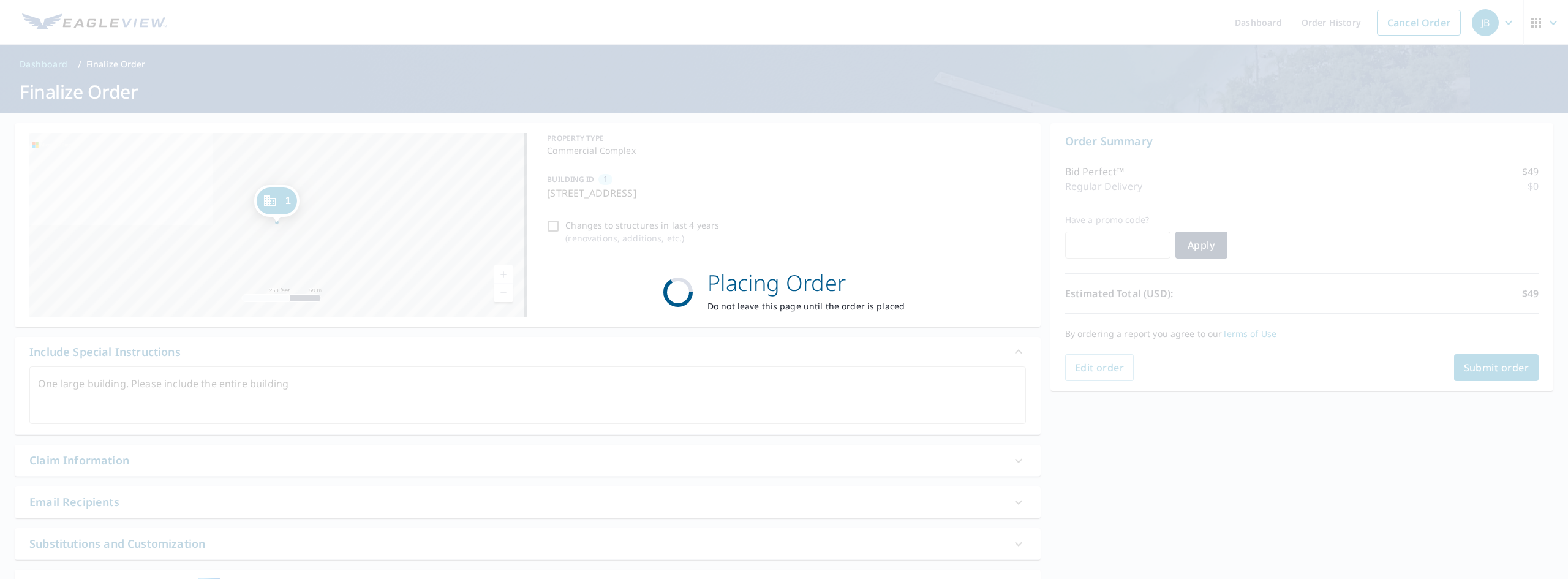
click at [384, 96] on div "Placing Order Do not leave this page until the order is placed" at bounding box center [784, 289] width 1568 height 579
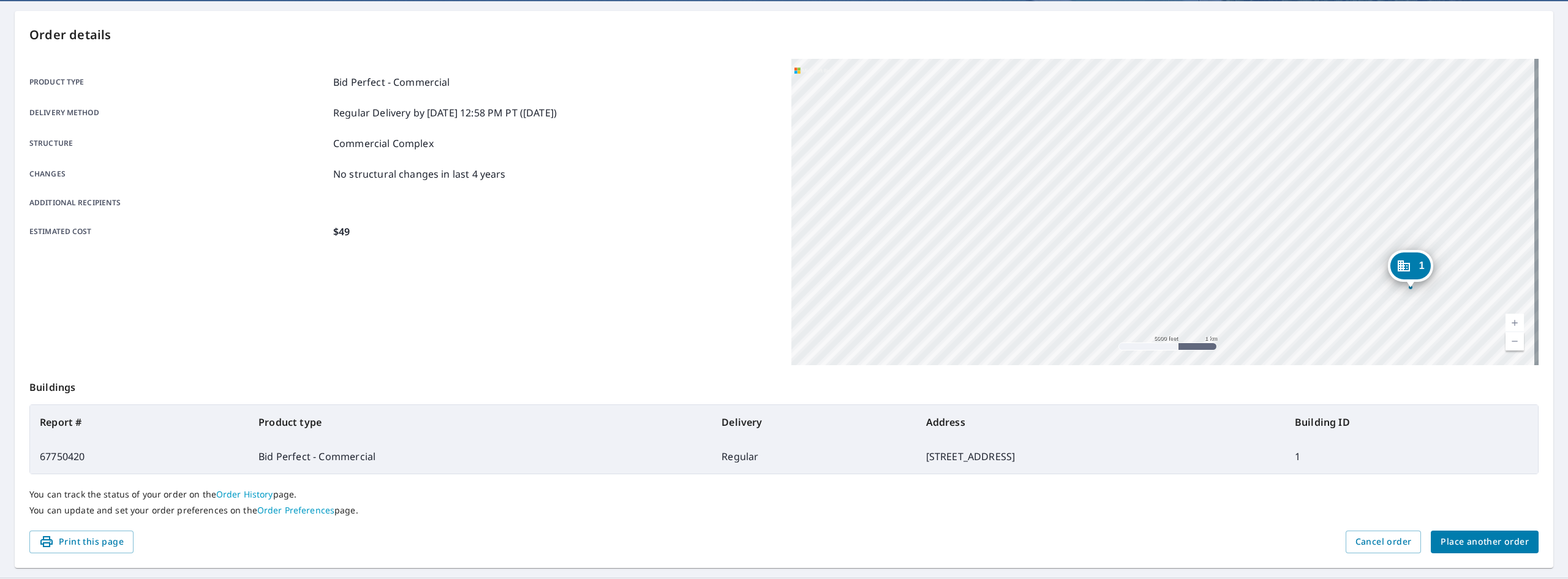
scroll to position [133, 0]
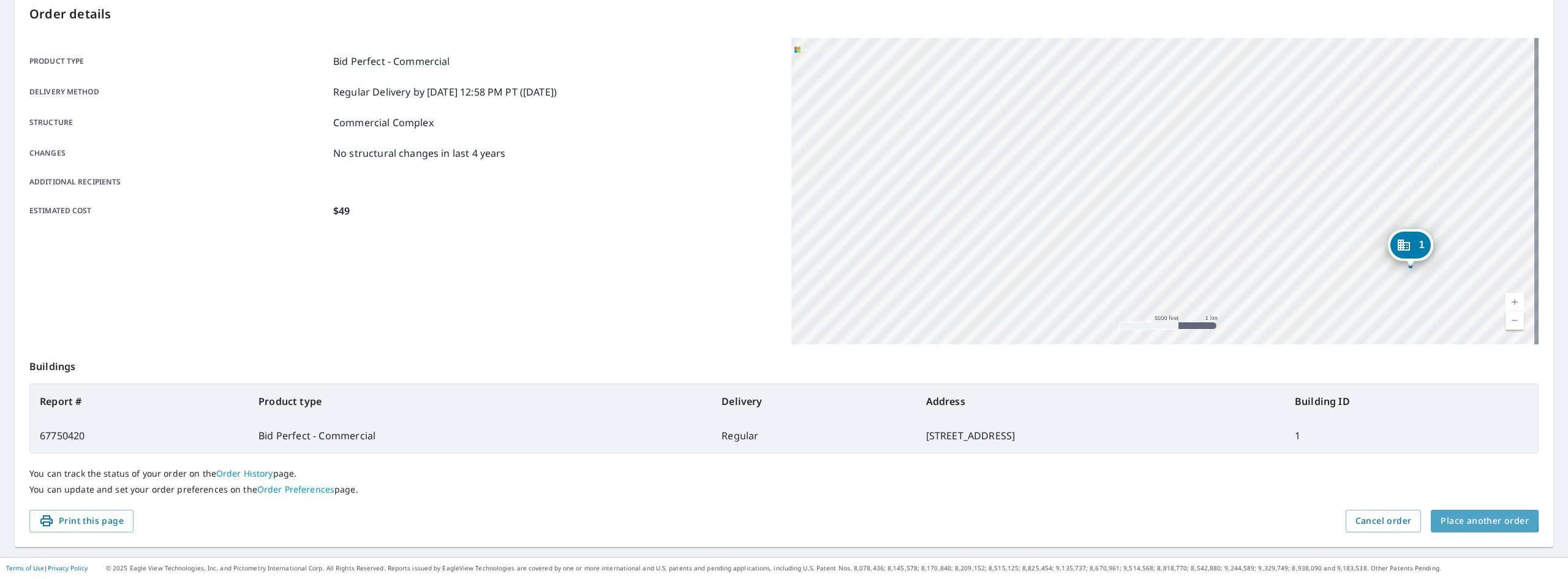
click at [1464, 519] on span "Place another order" at bounding box center [1484, 520] width 88 height 15
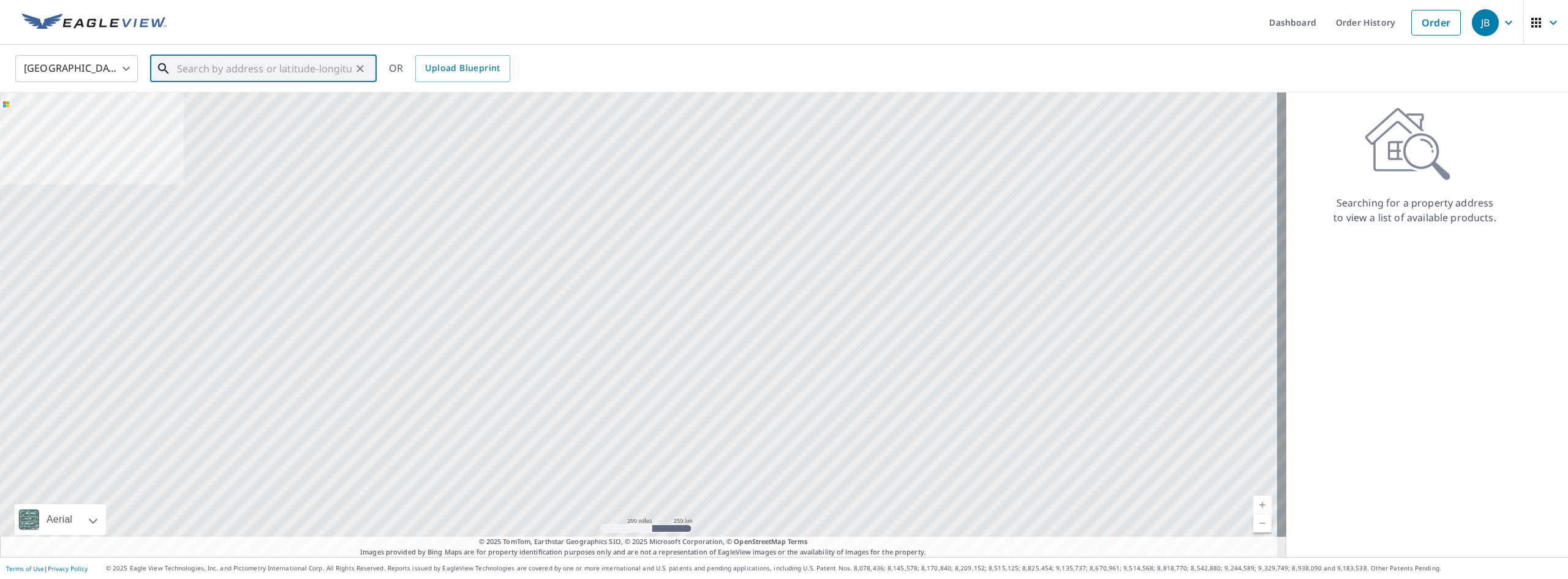
click at [220, 73] on input "text" at bounding box center [265, 68] width 175 height 34
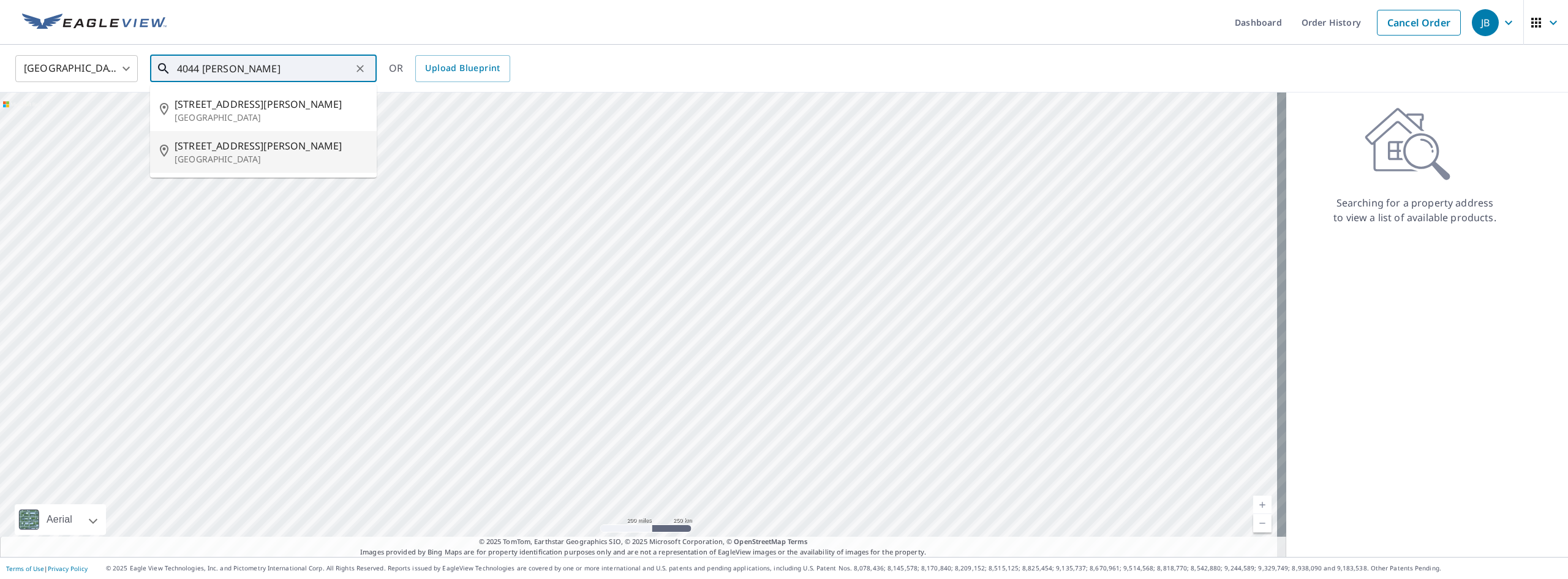
click at [251, 154] on p "[GEOGRAPHIC_DATA]" at bounding box center [271, 159] width 193 height 13
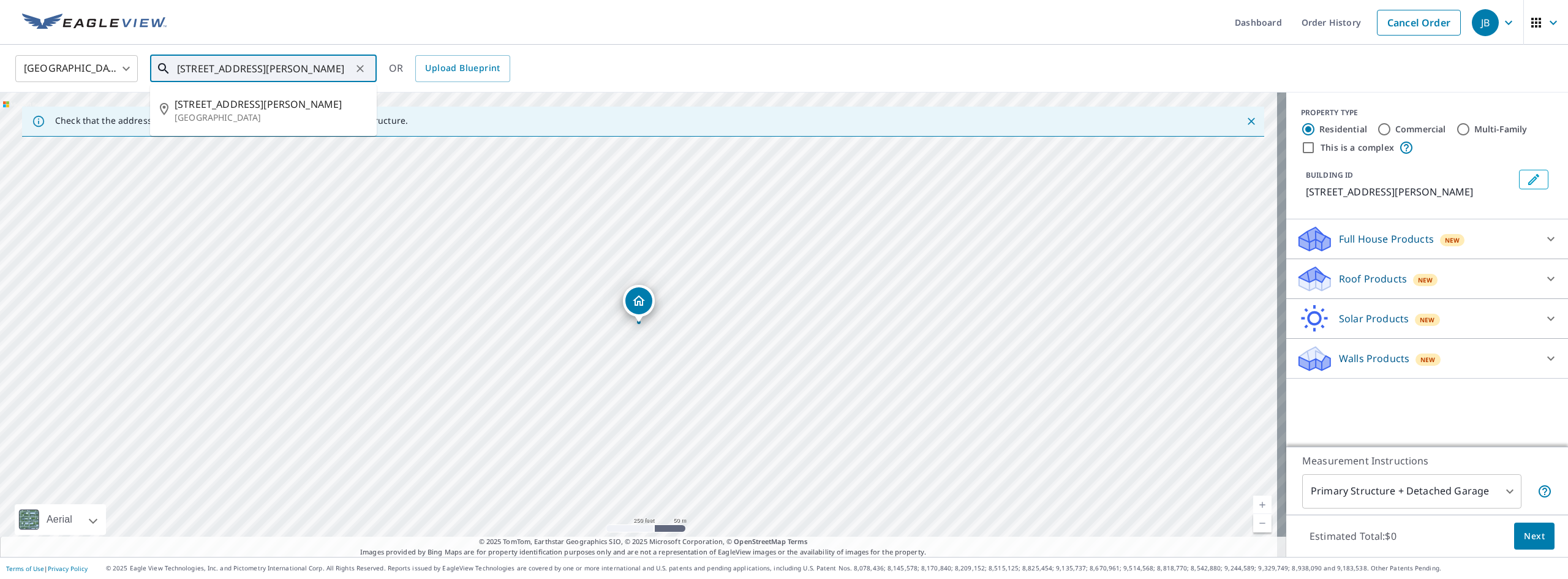
click at [315, 64] on input "[STREET_ADDRESS][PERSON_NAME]" at bounding box center [265, 68] width 175 height 34
click at [270, 105] on span "[STREET_ADDRESS][PERSON_NAME]" at bounding box center [271, 104] width 193 height 14
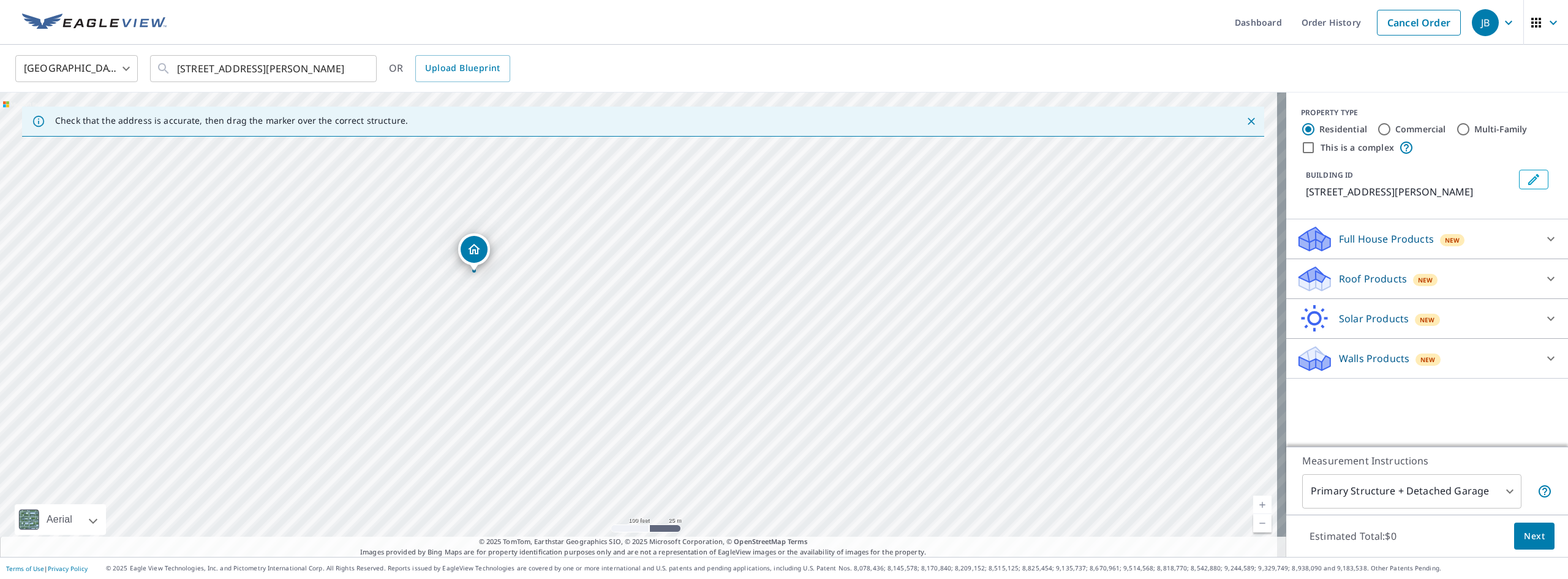
drag, startPoint x: 826, startPoint y: 312, endPoint x: 472, endPoint y: 256, distance: 358.4
click at [1301, 148] on input "This is a complex" at bounding box center [1308, 148] width 14 height 14
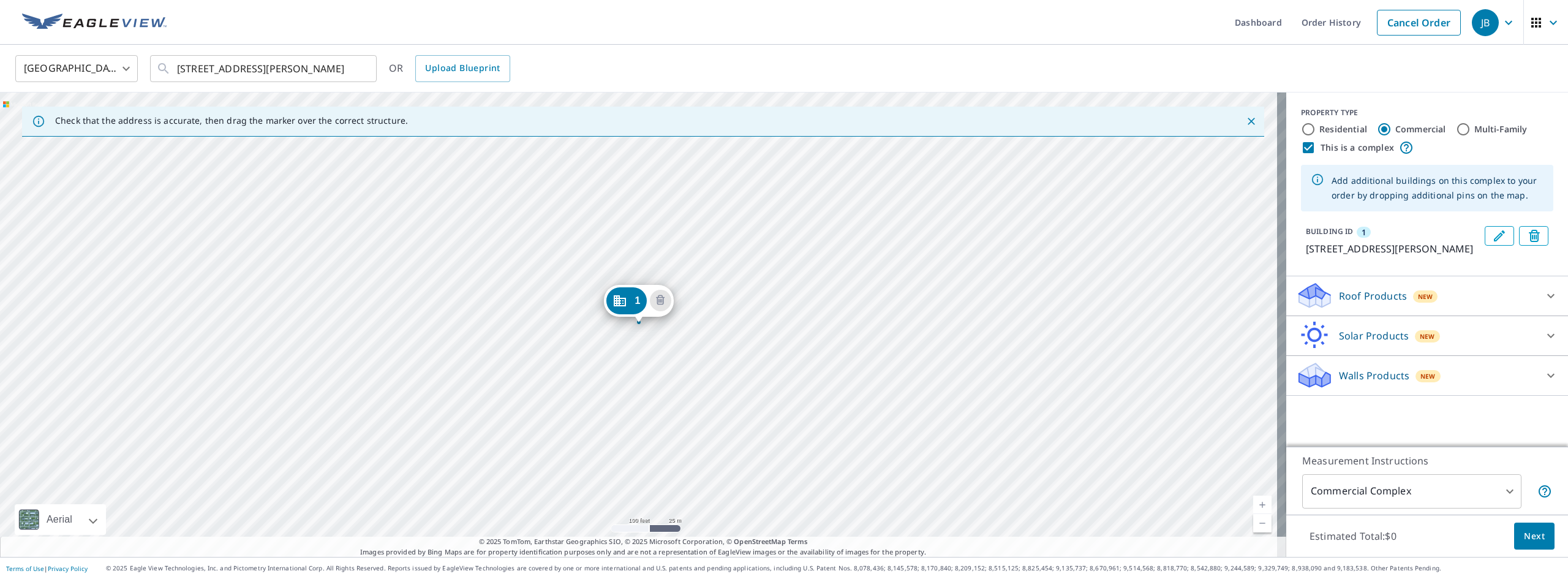
click at [1545, 303] on icon at bounding box center [1551, 295] width 14 height 14
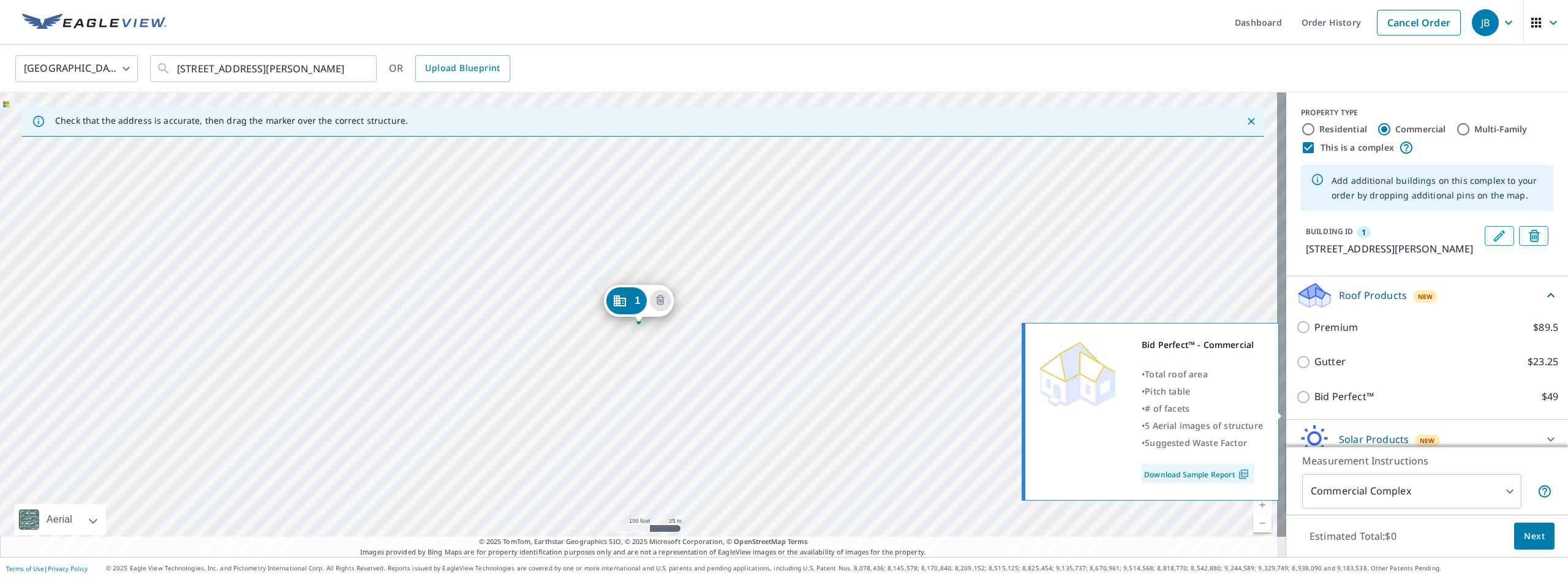
click at [1299, 404] on input "Bid Perfect™ $49" at bounding box center [1305, 397] width 18 height 14
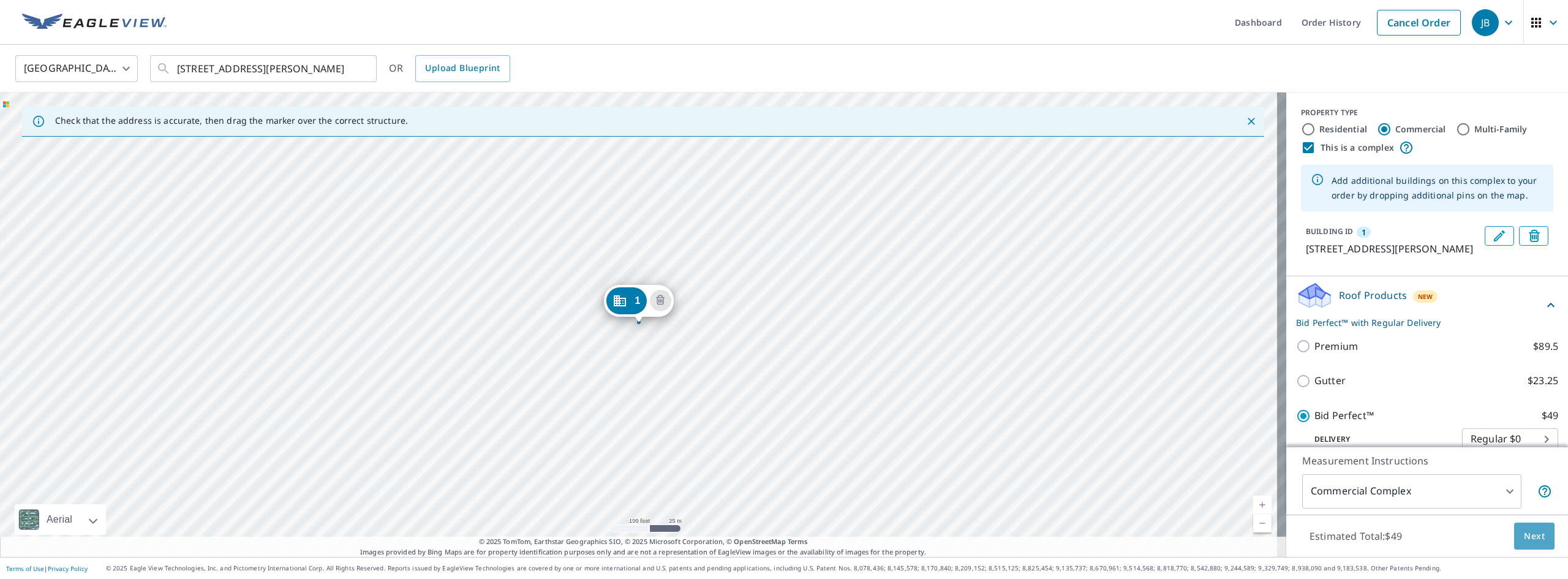
click at [1524, 538] on span "Next" at bounding box center [1534, 536] width 21 height 15
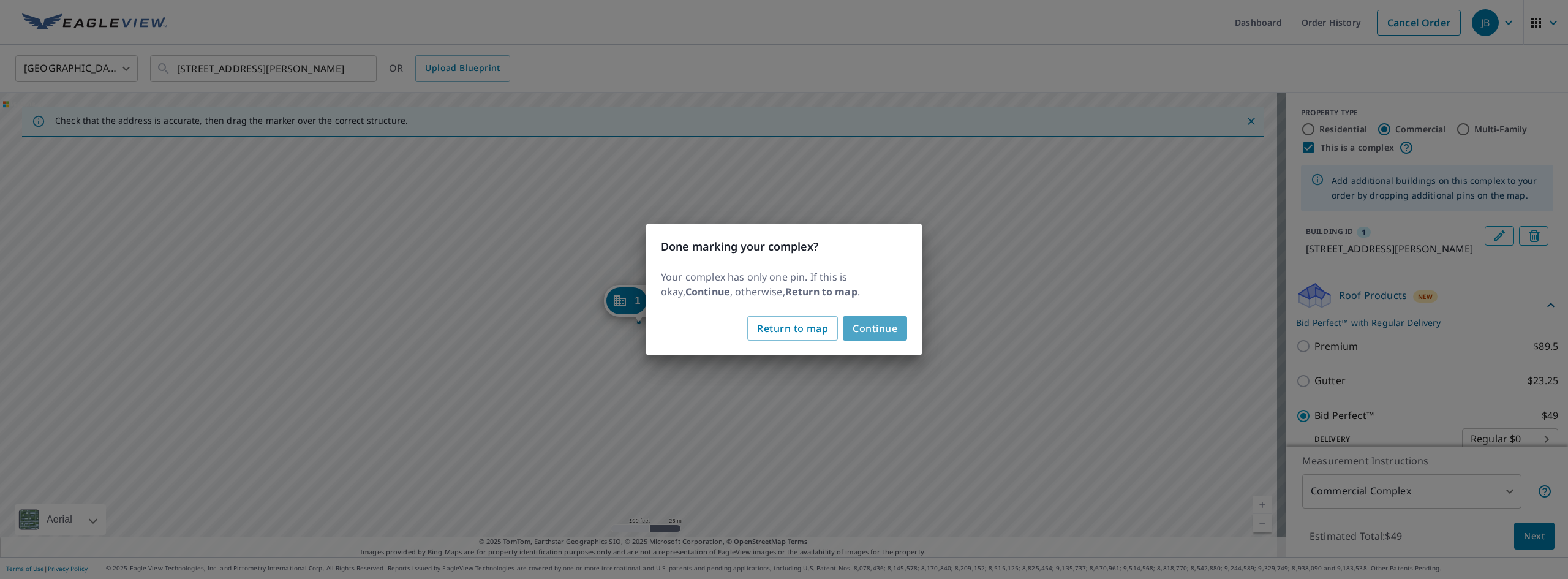
click at [892, 326] on span "Continue" at bounding box center [875, 328] width 45 height 17
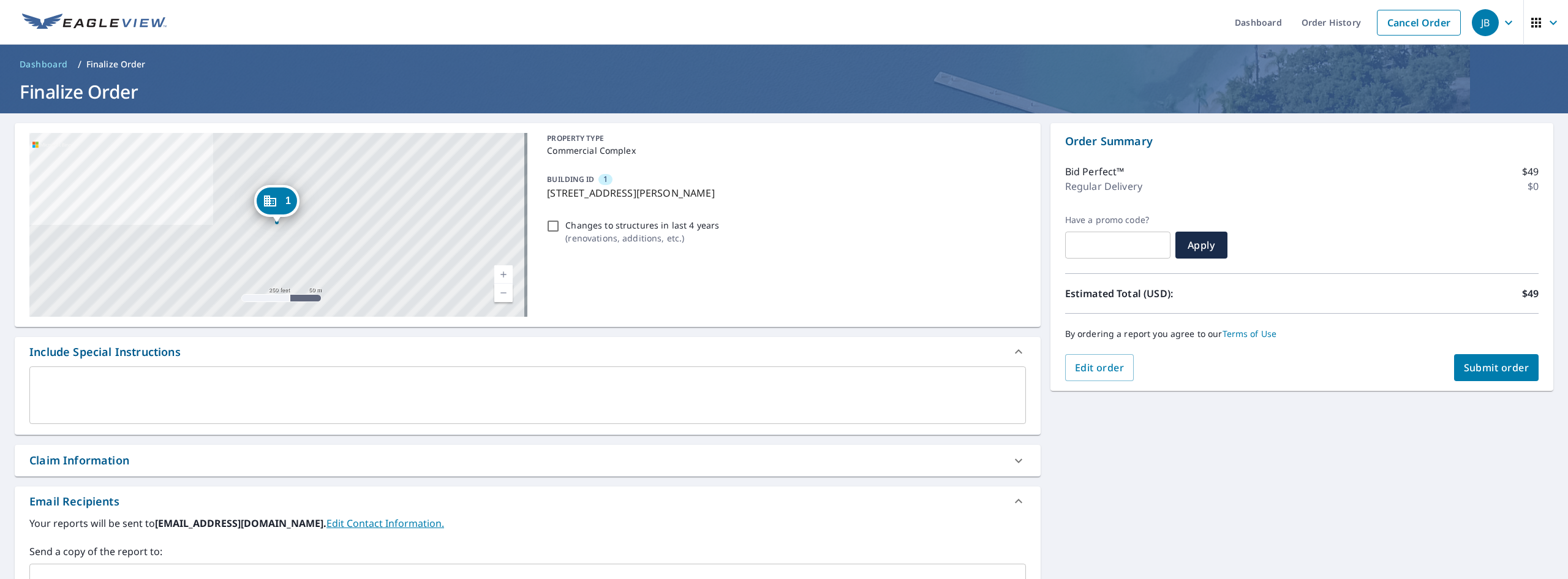
click at [1486, 369] on span "Submit order" at bounding box center [1496, 367] width 66 height 14
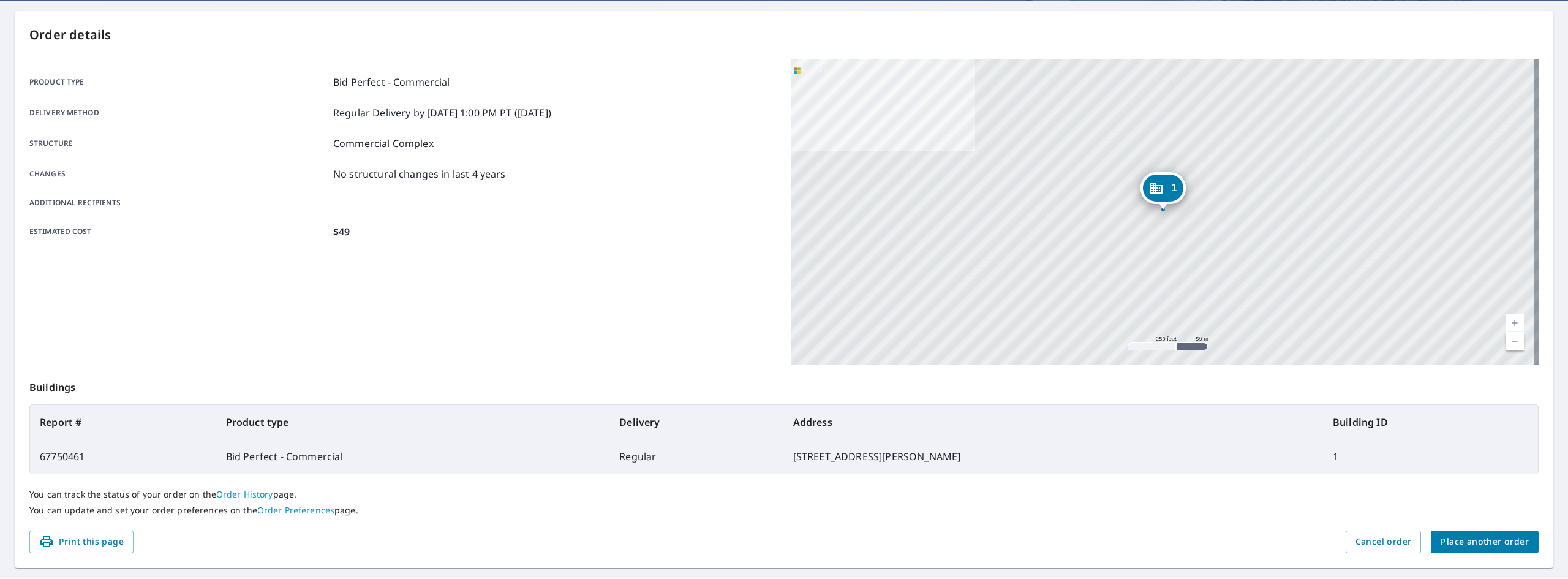
scroll to position [133, 0]
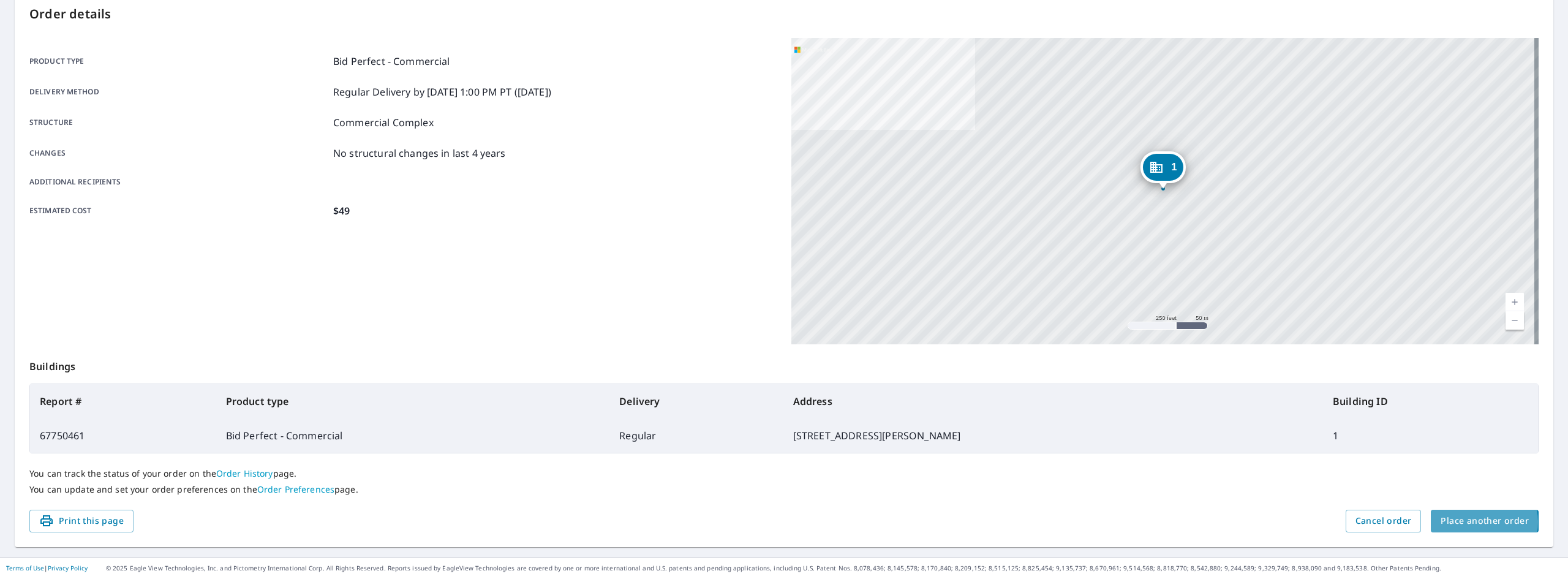
click at [1463, 521] on span "Place another order" at bounding box center [1484, 520] width 88 height 15
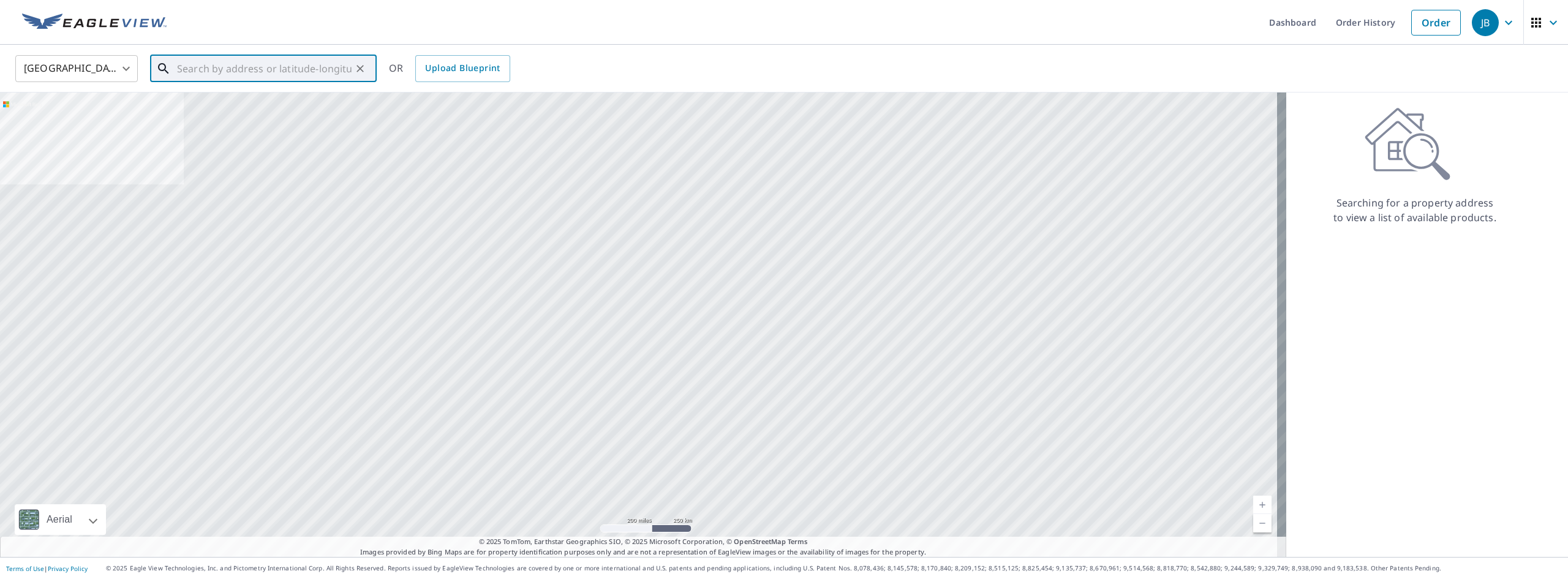
click at [183, 71] on input "text" at bounding box center [265, 68] width 175 height 34
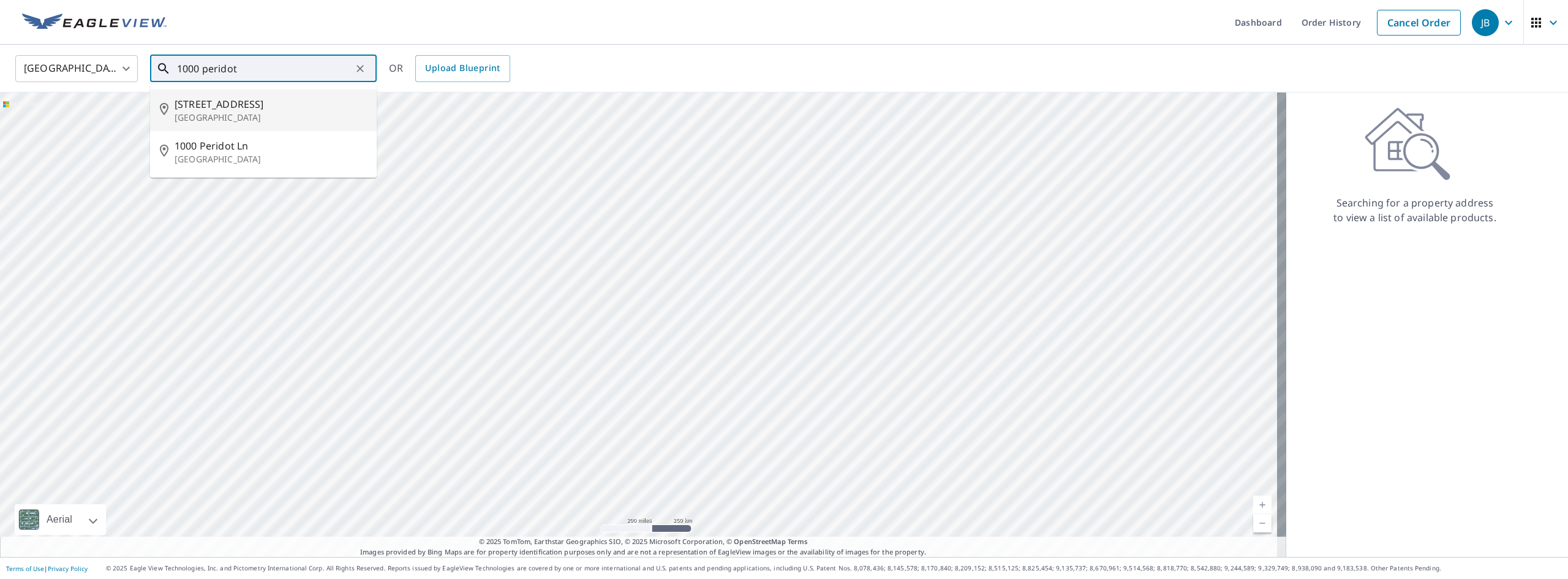
click at [198, 112] on p "[GEOGRAPHIC_DATA]" at bounding box center [271, 118] width 193 height 13
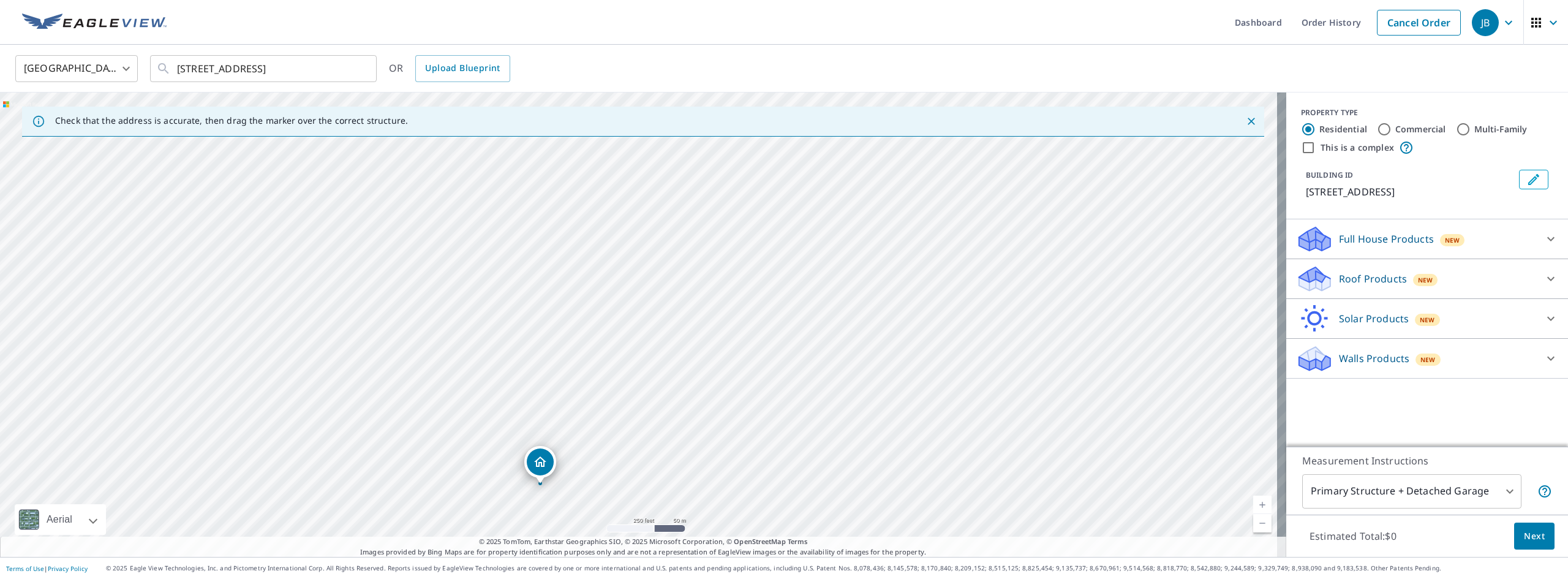
drag, startPoint x: 637, startPoint y: 299, endPoint x: 539, endPoint y: 460, distance: 188.5
click at [1301, 144] on input "This is a complex" at bounding box center [1308, 148] width 14 height 14
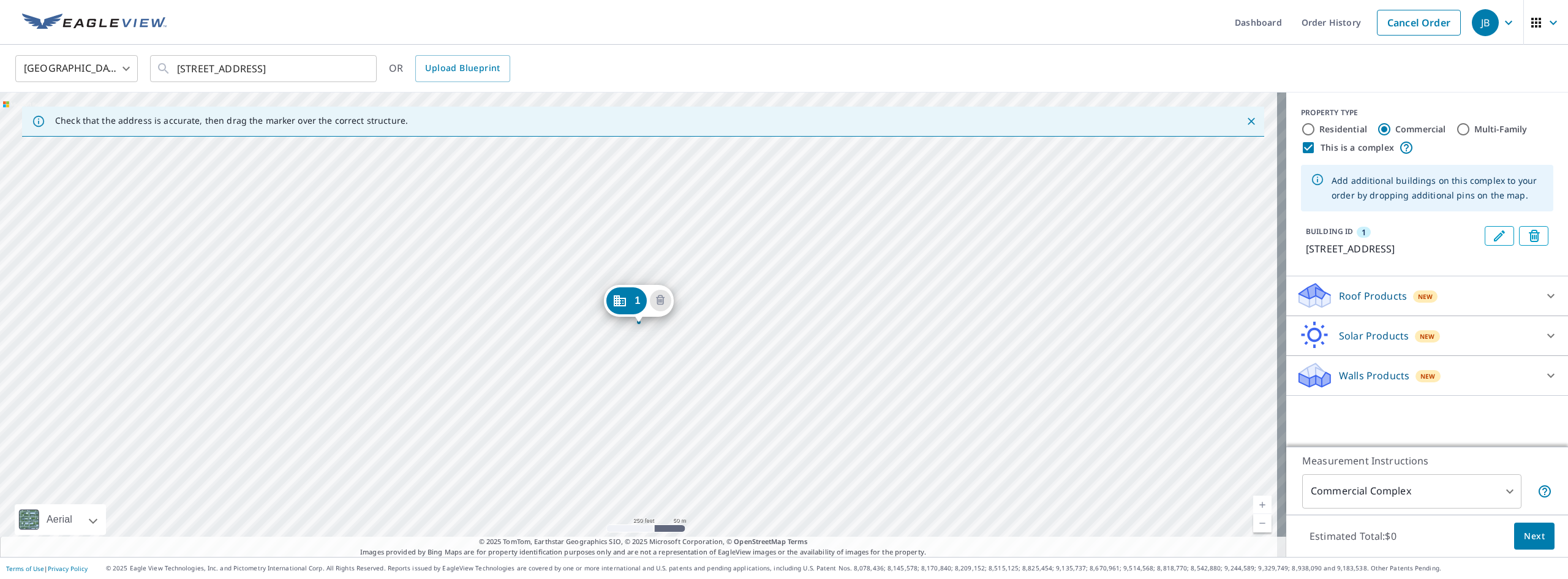
click at [1375, 303] on p "Roof Products" at bounding box center [1373, 295] width 68 height 14
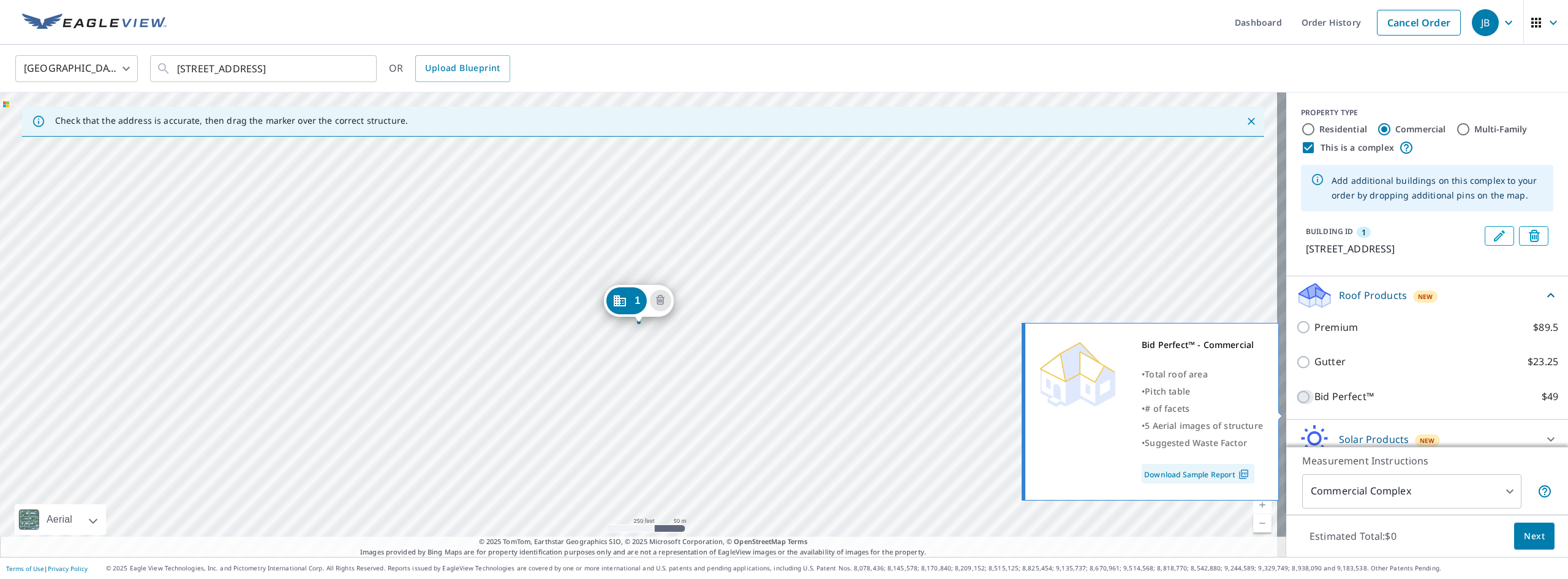
click at [1296, 404] on input "Bid Perfect™ $49" at bounding box center [1305, 397] width 18 height 14
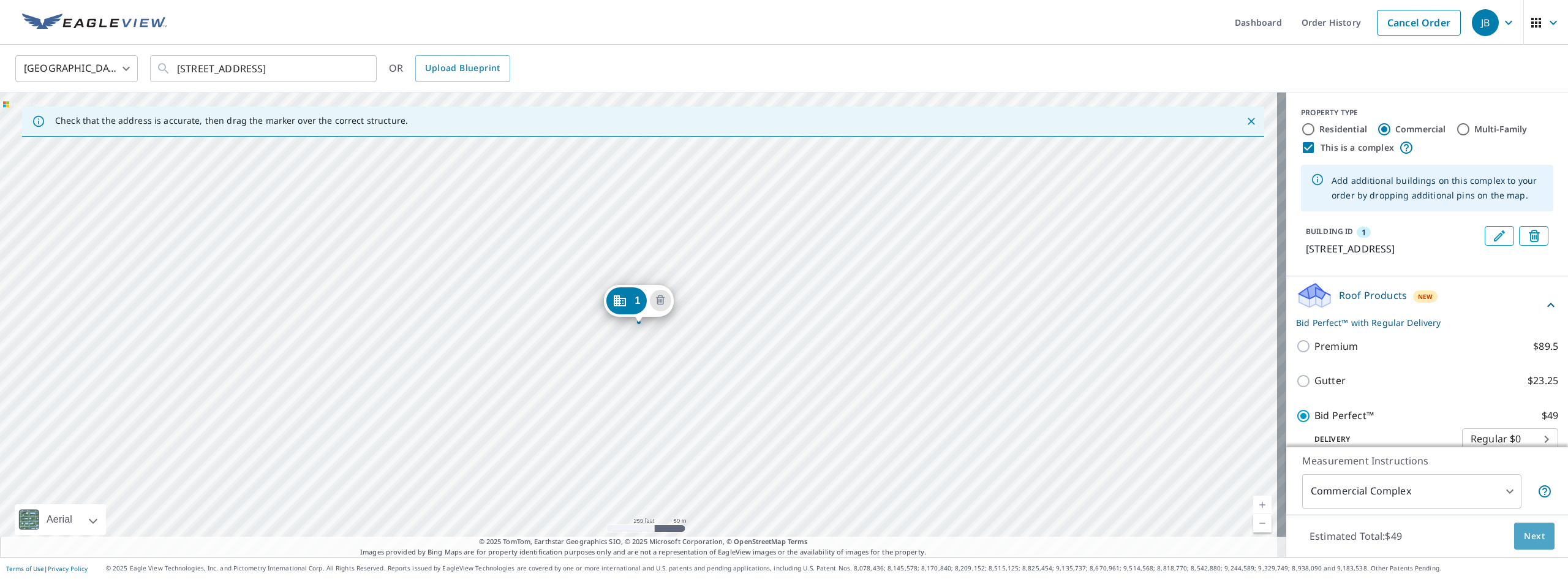
click at [1524, 540] on span "Next" at bounding box center [1534, 536] width 21 height 15
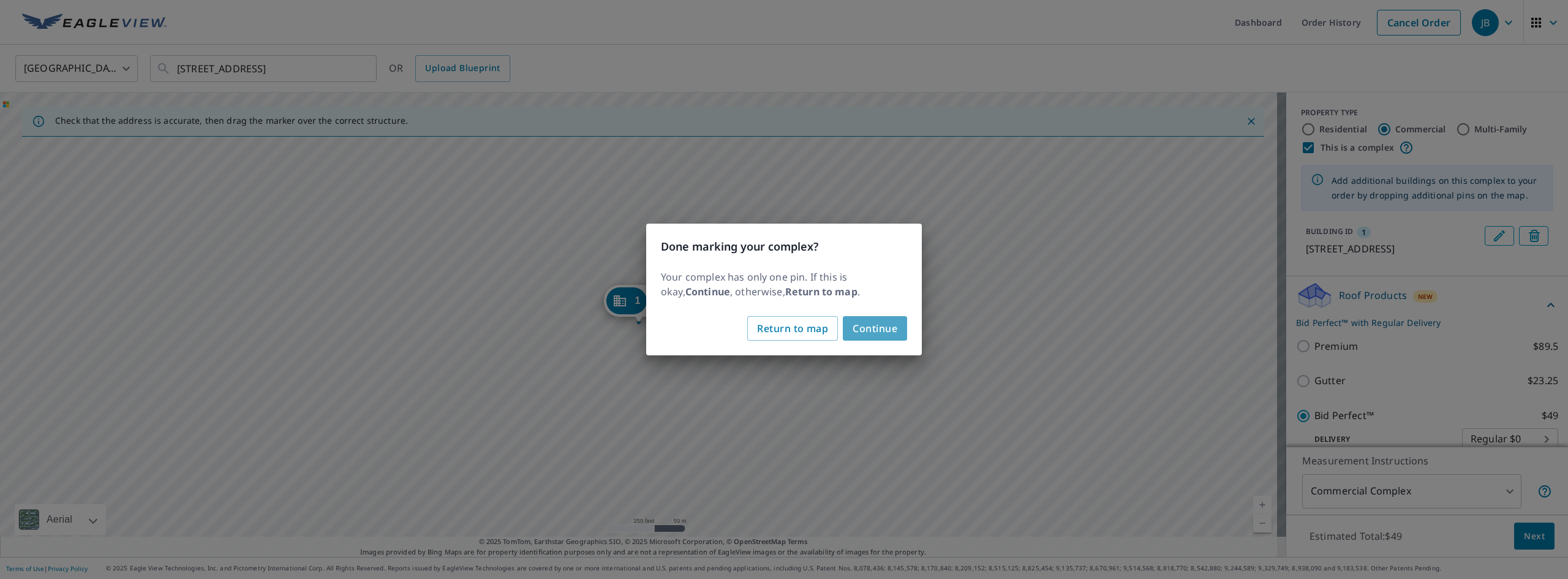
click at [870, 322] on span "Continue" at bounding box center [875, 328] width 45 height 17
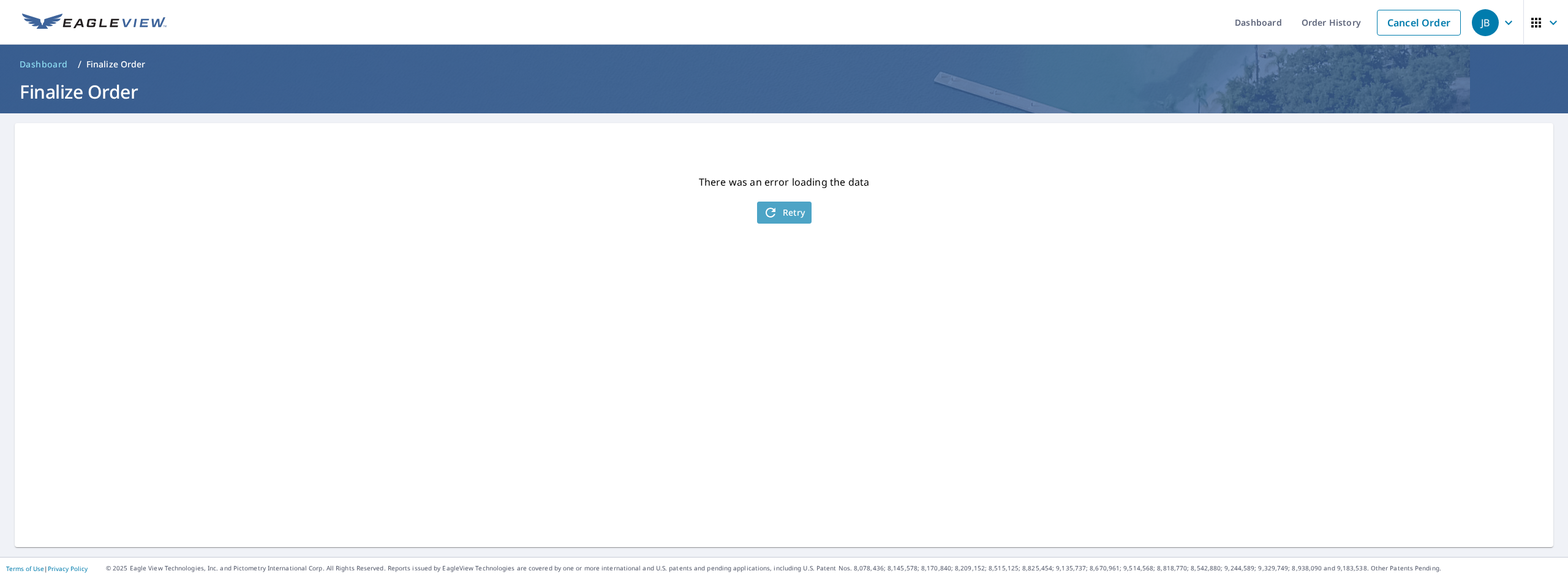
click at [790, 205] on span "Retry" at bounding box center [784, 213] width 42 height 14
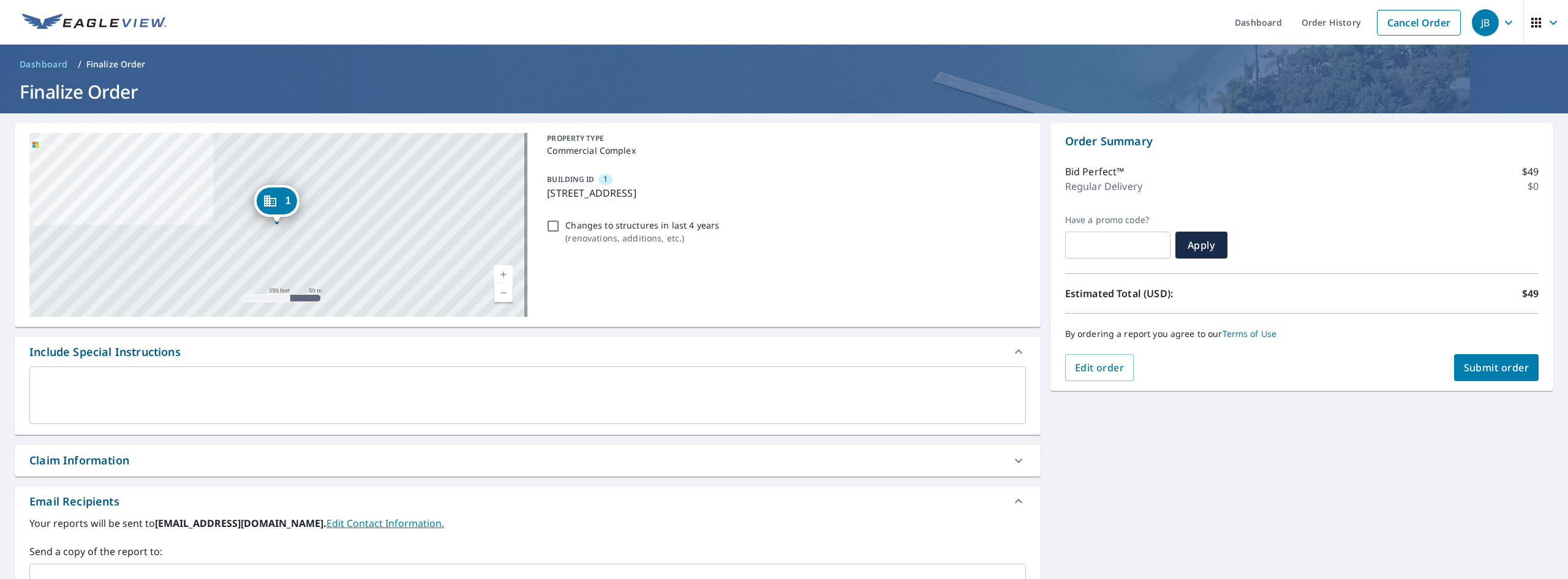
click at [1485, 370] on span "Submit order" at bounding box center [1496, 367] width 66 height 14
